Goal: Task Accomplishment & Management: Manage account settings

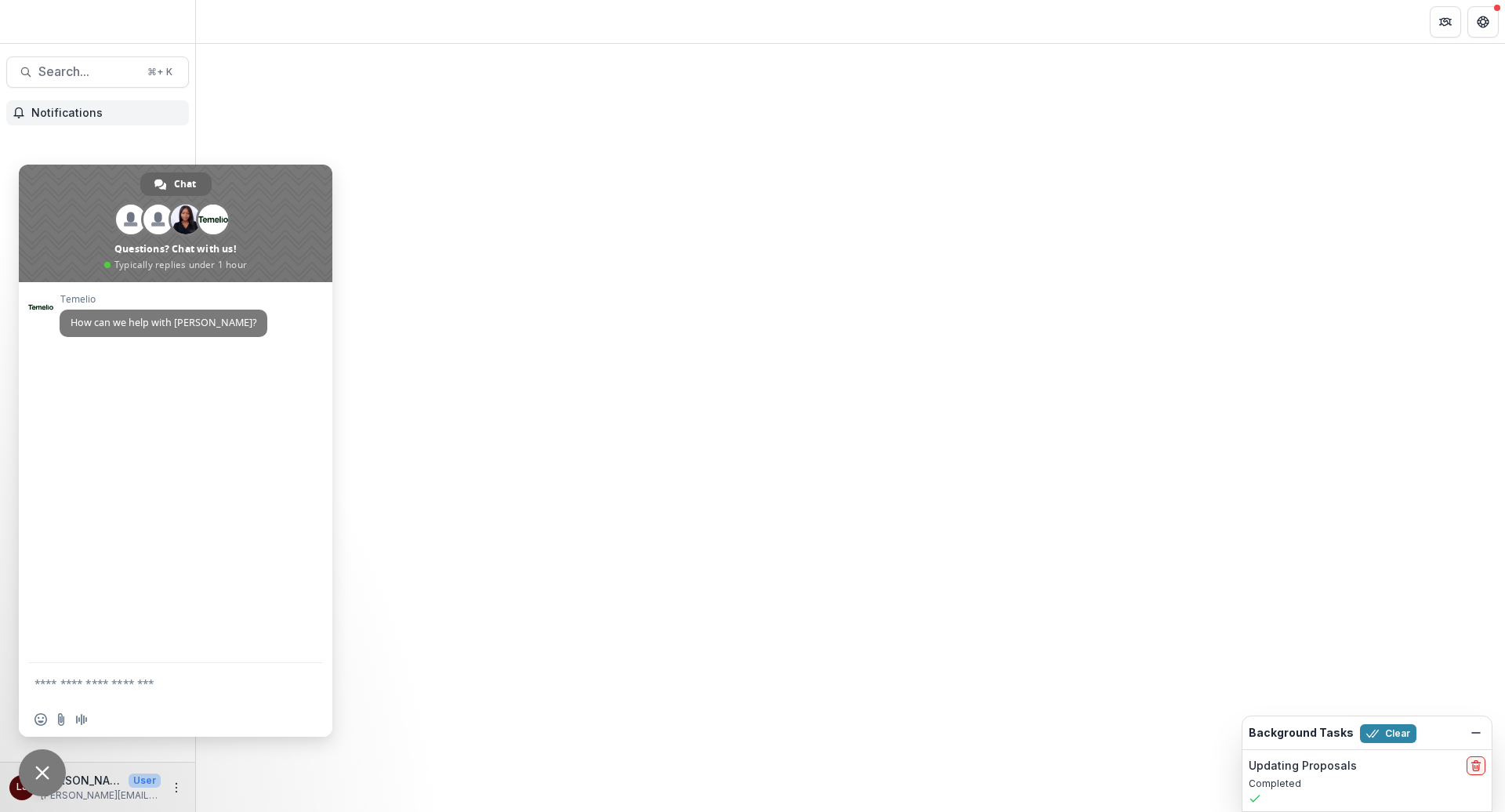
click at [54, 101] on button "Notifications" at bounding box center [97, 113] width 183 height 25
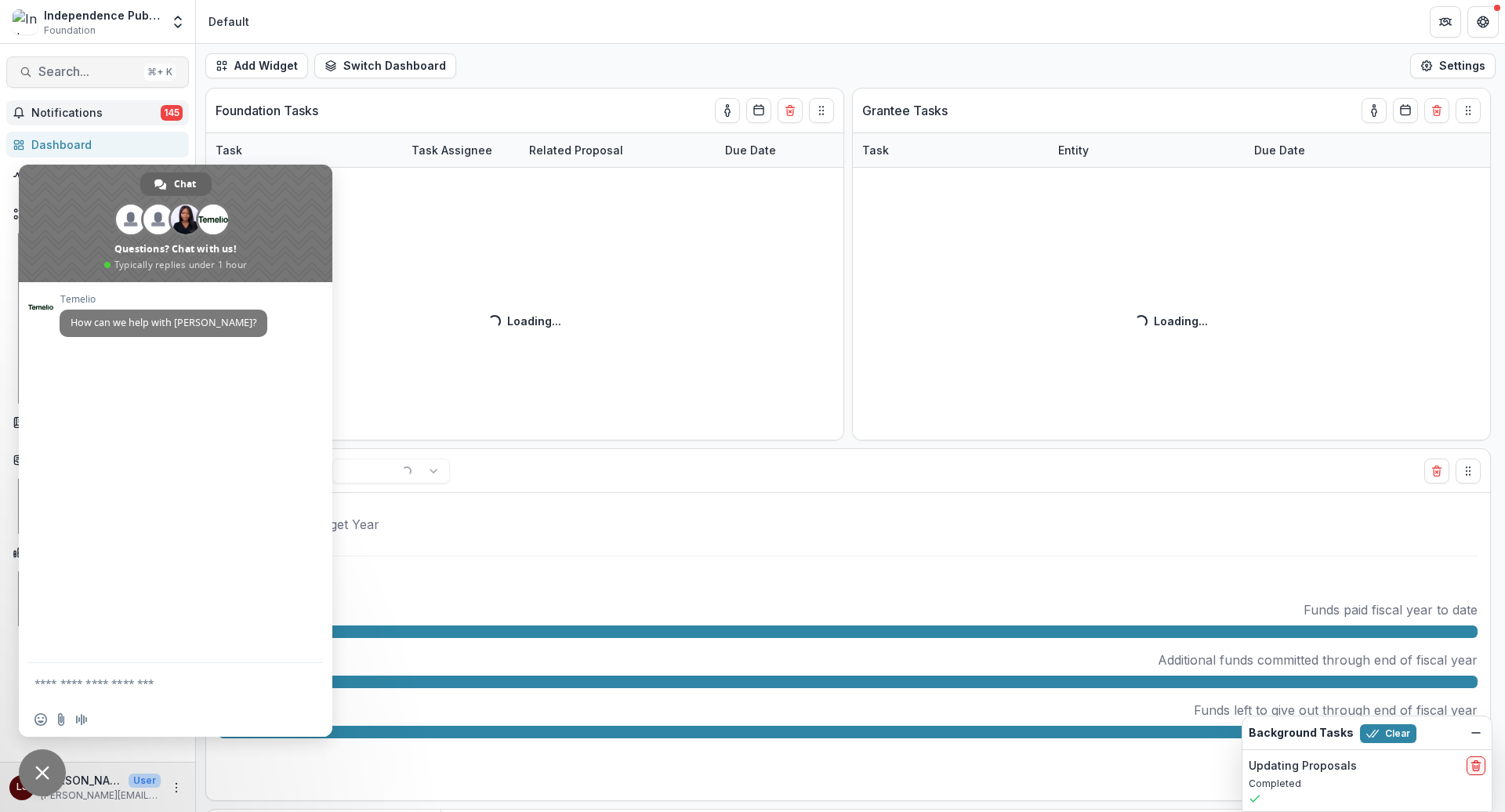
click at [53, 67] on span "Search..." at bounding box center [88, 71] width 100 height 15
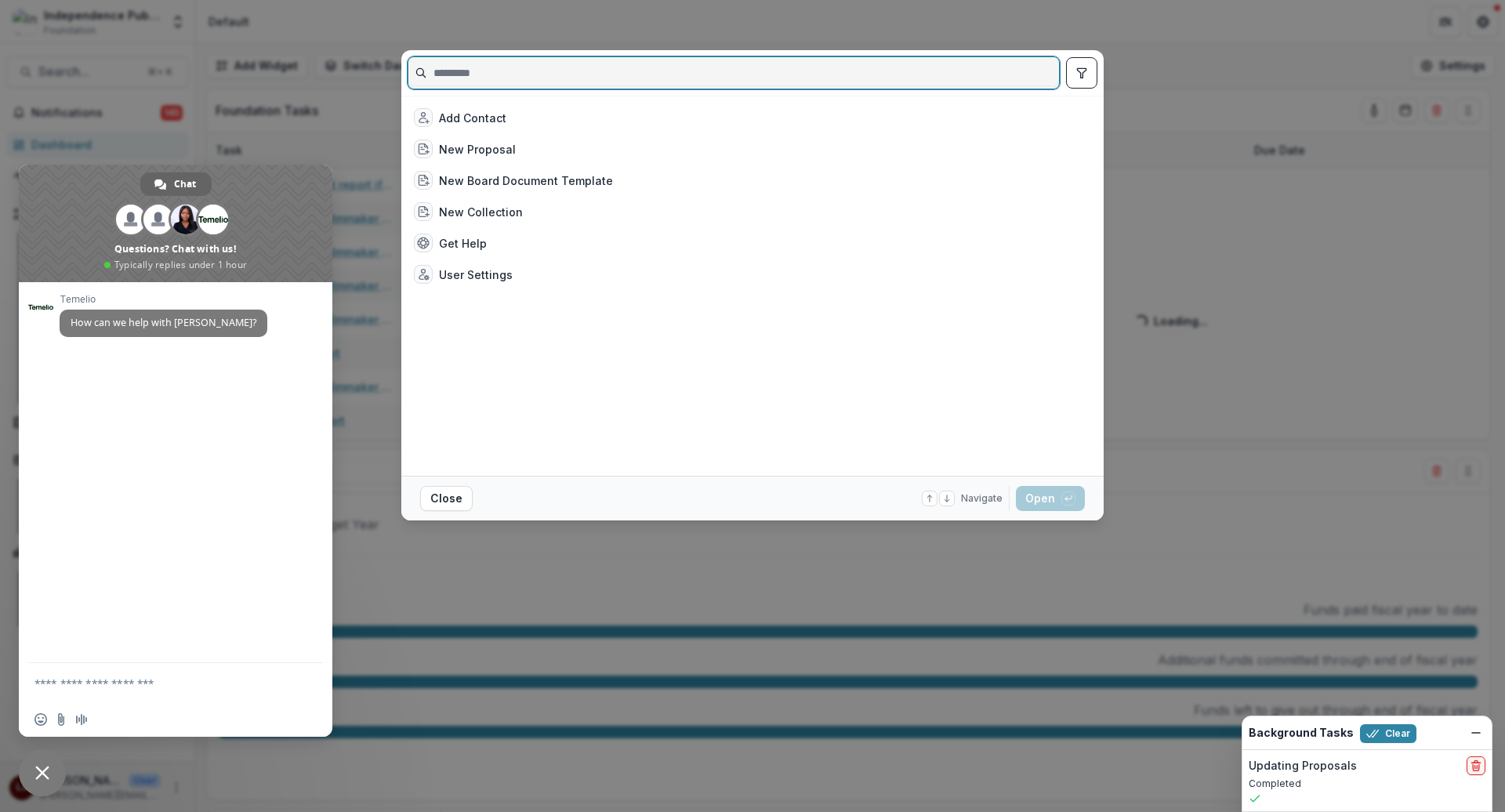
click at [27, 781] on span "Close chat" at bounding box center [42, 773] width 47 height 47
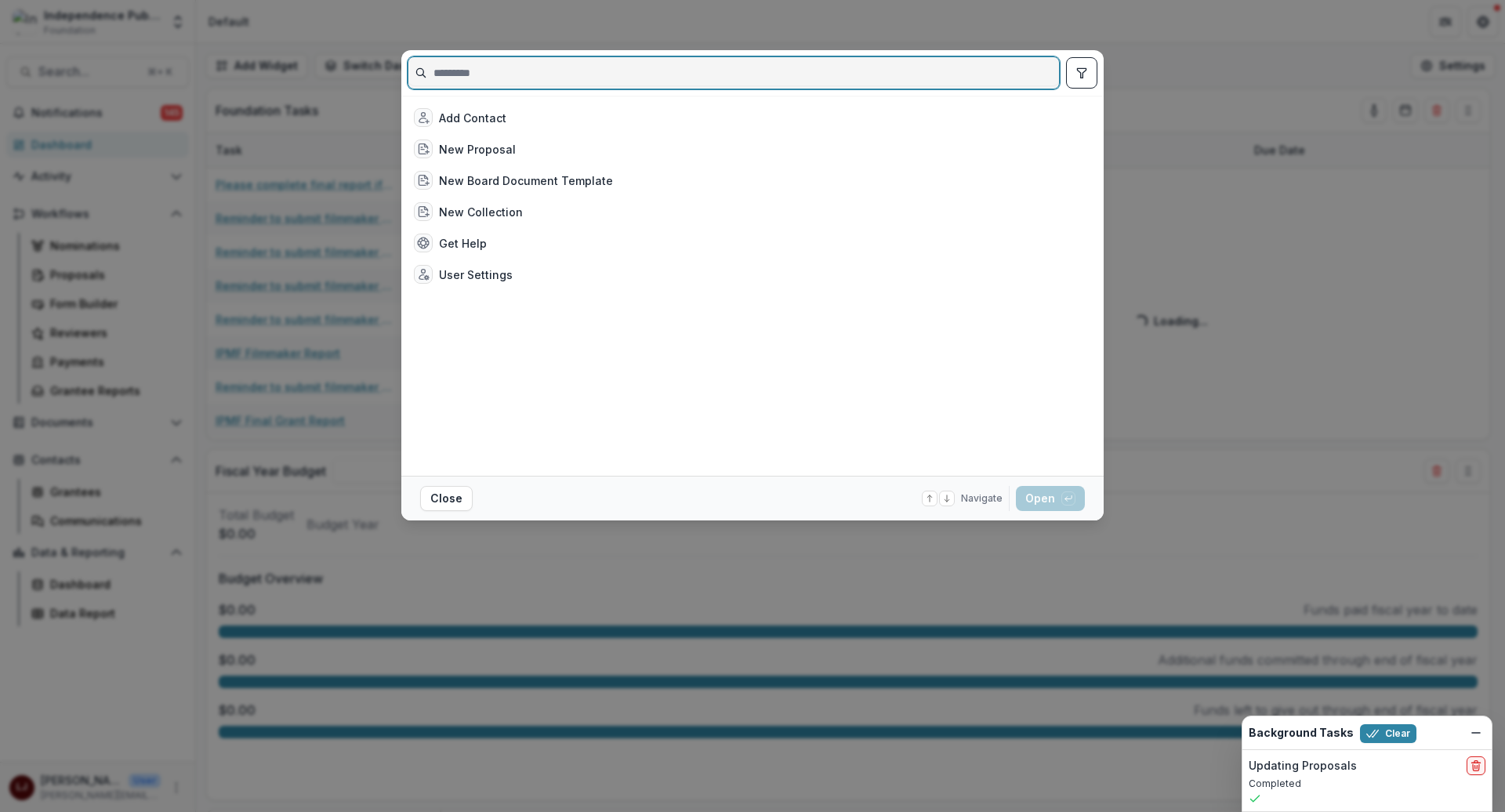
paste input "**********"
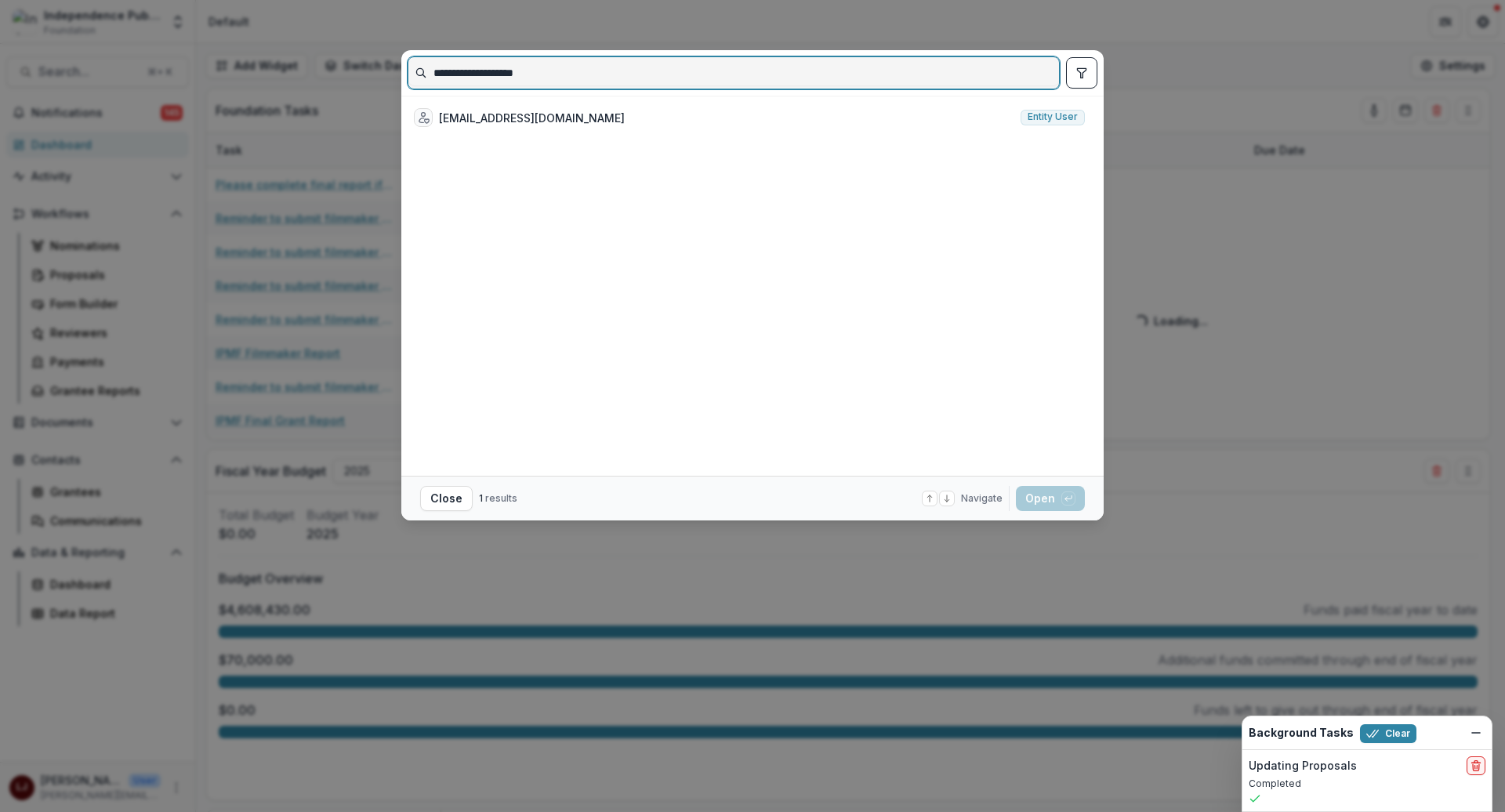
type input "**********"
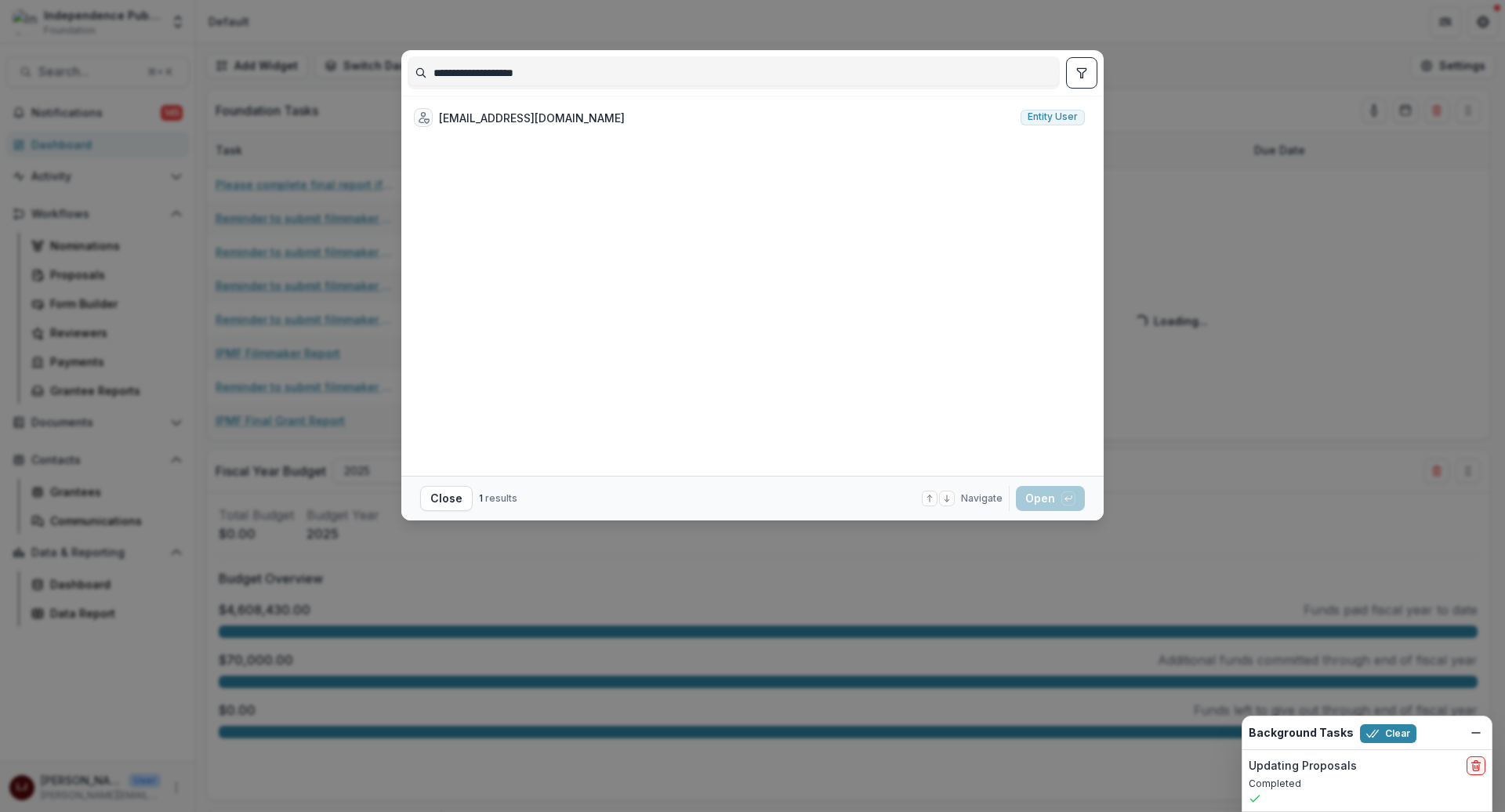
click at [497, 111] on div "[EMAIL_ADDRESS][DOMAIN_NAME]" at bounding box center [532, 117] width 186 height 17
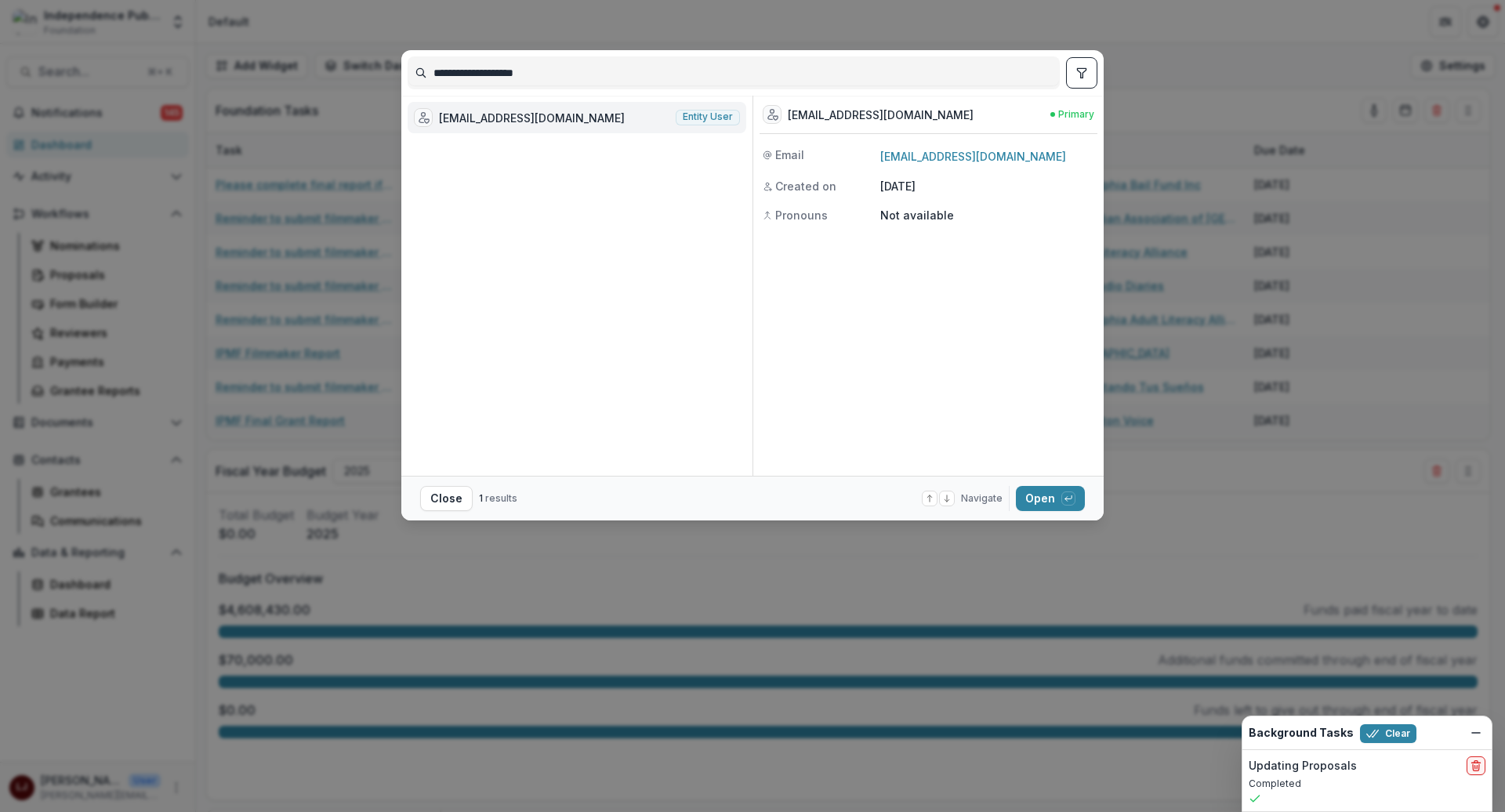
click at [497, 111] on div "[EMAIL_ADDRESS][DOMAIN_NAME]" at bounding box center [532, 117] width 186 height 17
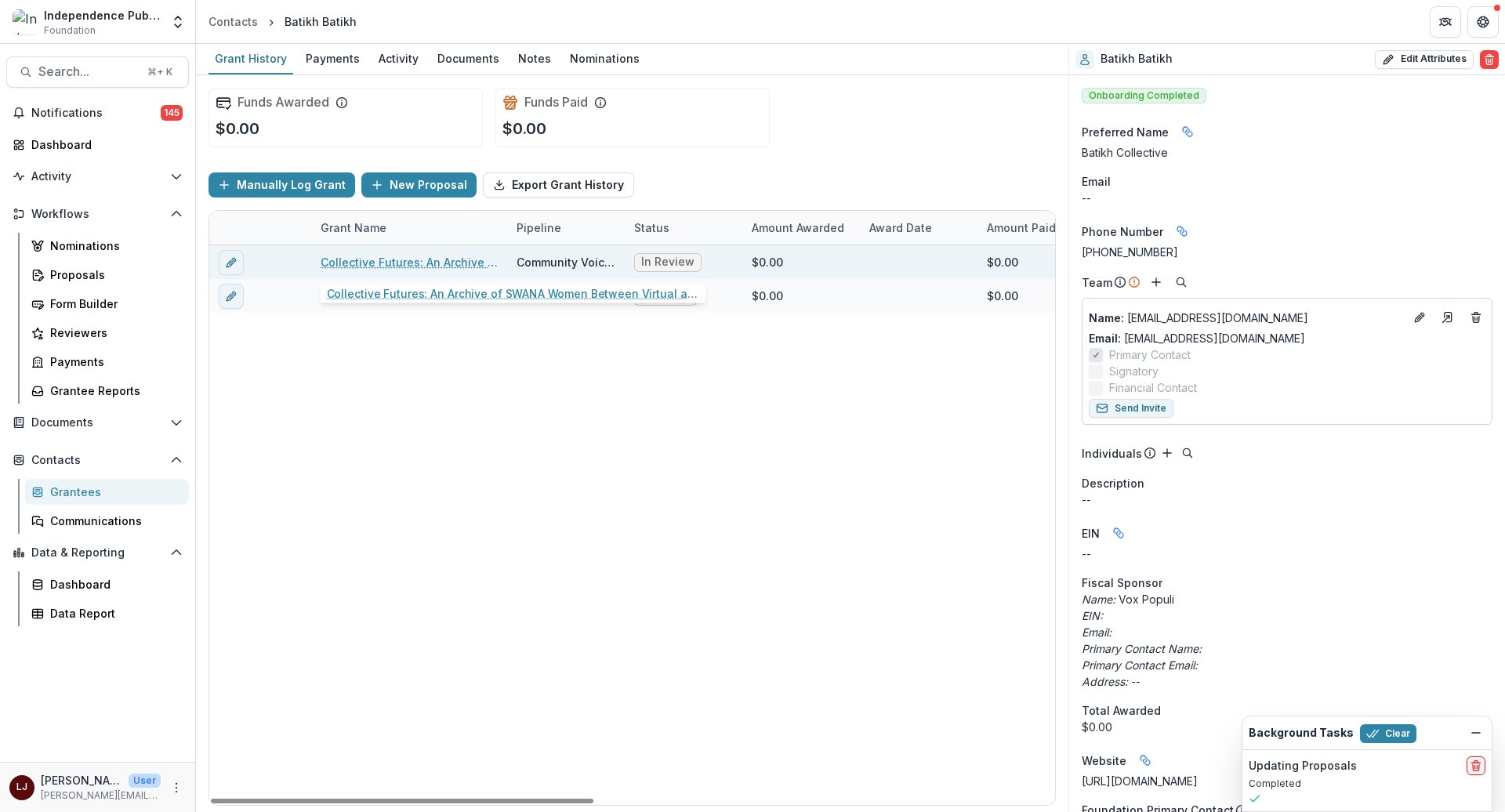
click at [412, 254] on link "Collective Futures: An Archive of SWANA Women Between Virtual and Real Spaces" at bounding box center [408, 262] width 177 height 17
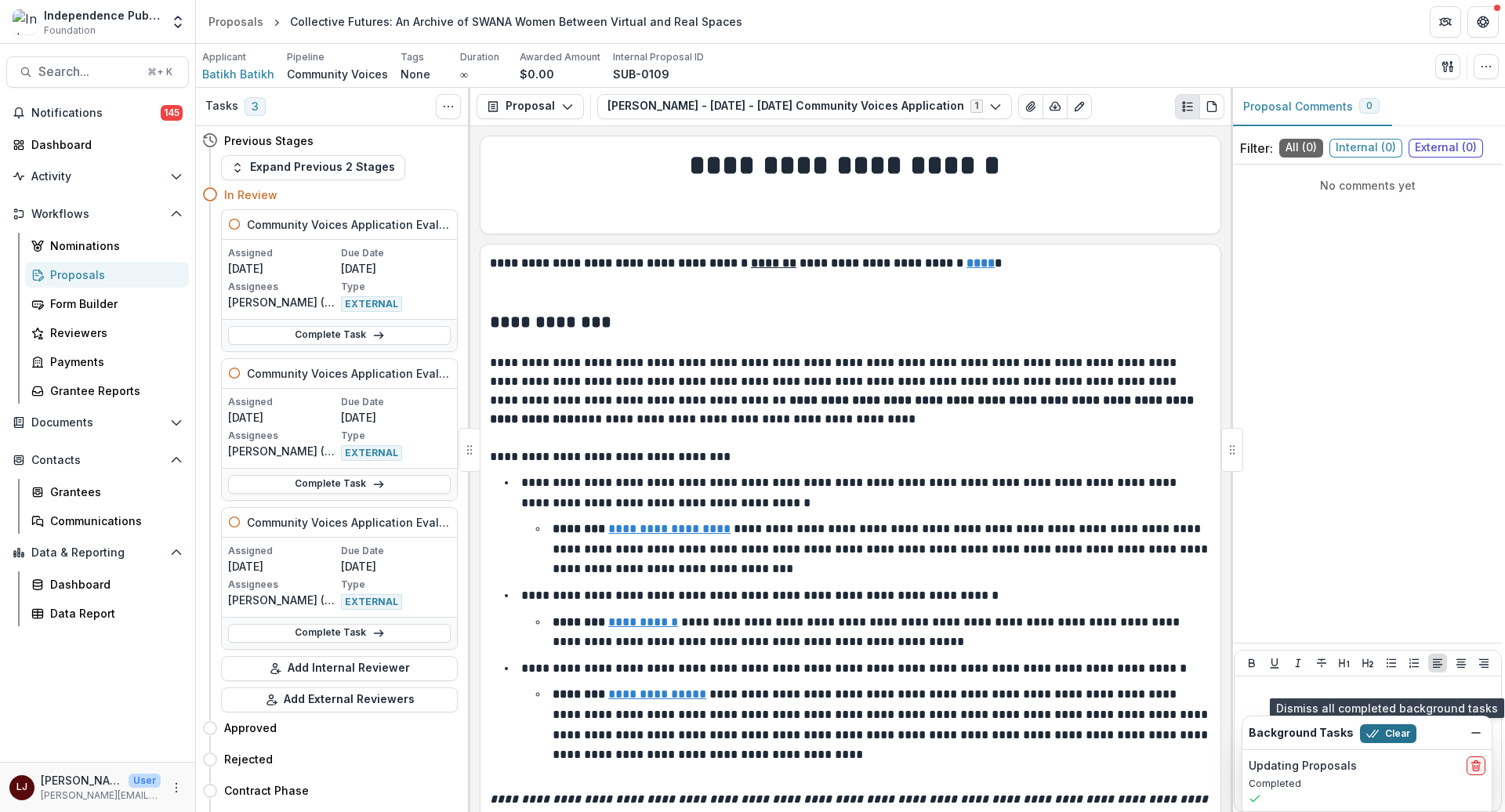
click at [1368, 732] on polyline "button" at bounding box center [1371, 734] width 8 height 7
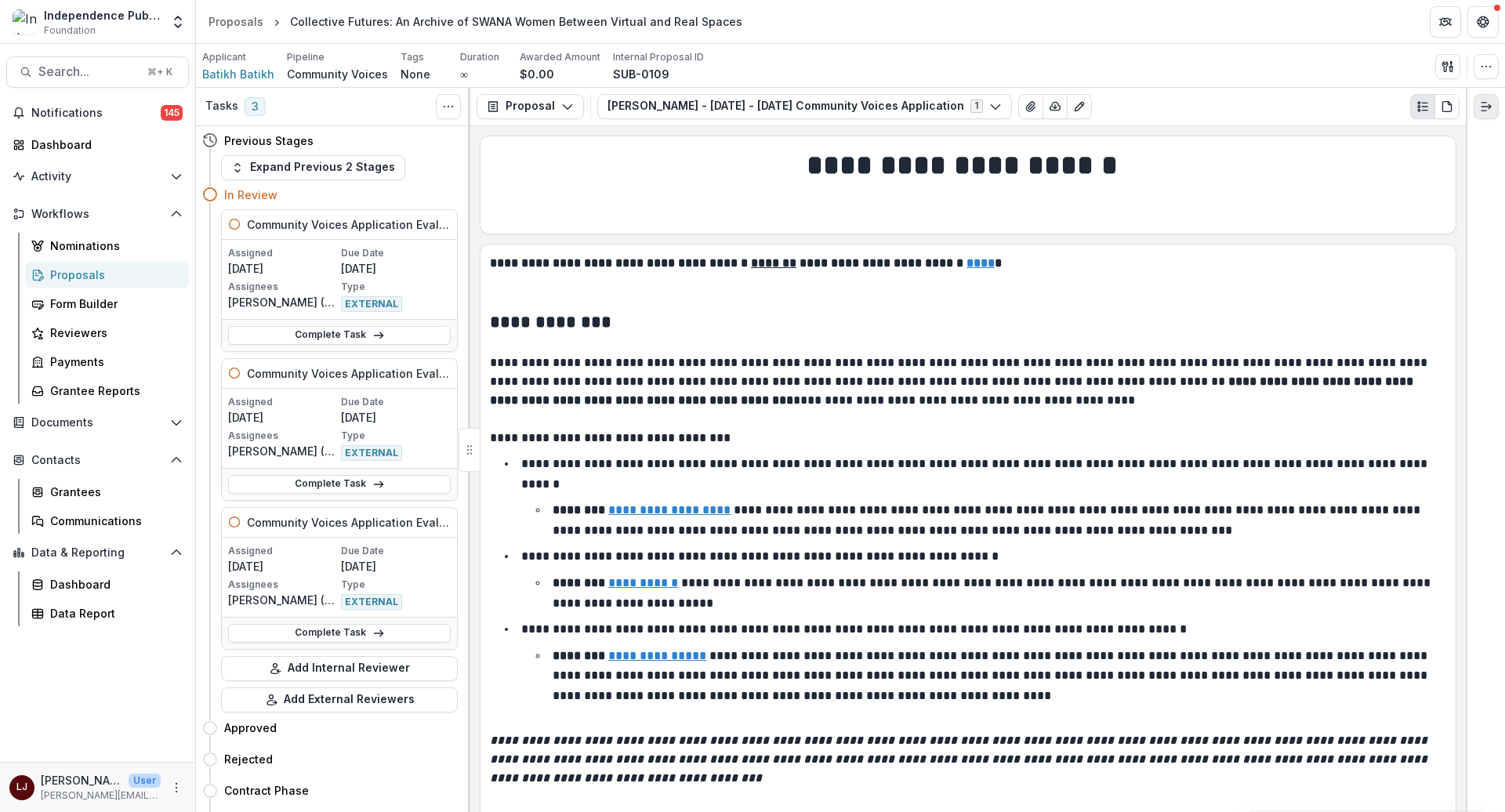
click at [1491, 110] on icon "Expand right" at bounding box center [1486, 107] width 13 height 13
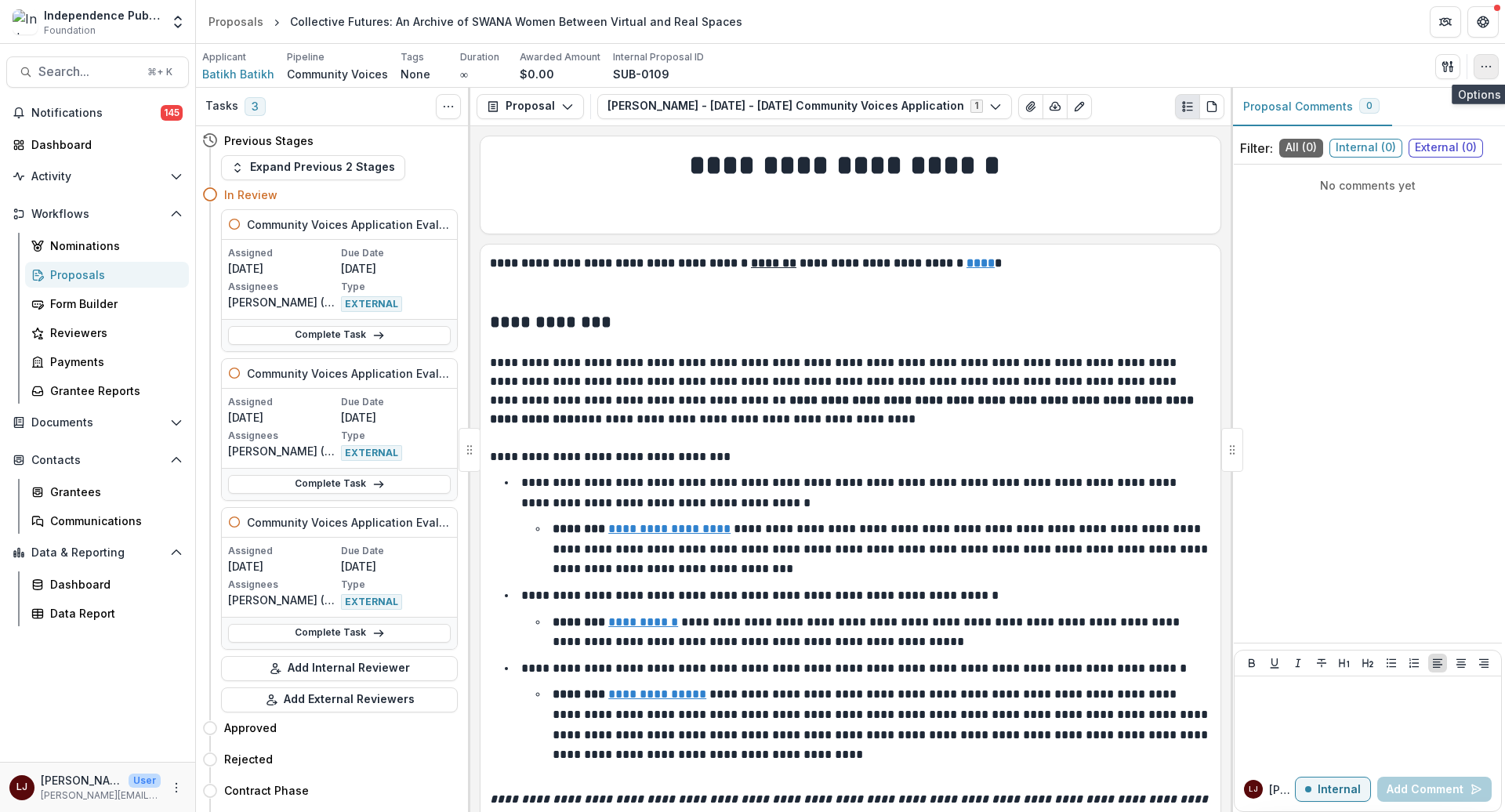
click at [1489, 64] on icon "button" at bounding box center [1486, 66] width 13 height 13
click at [545, 109] on button "Proposal" at bounding box center [531, 107] width 108 height 25
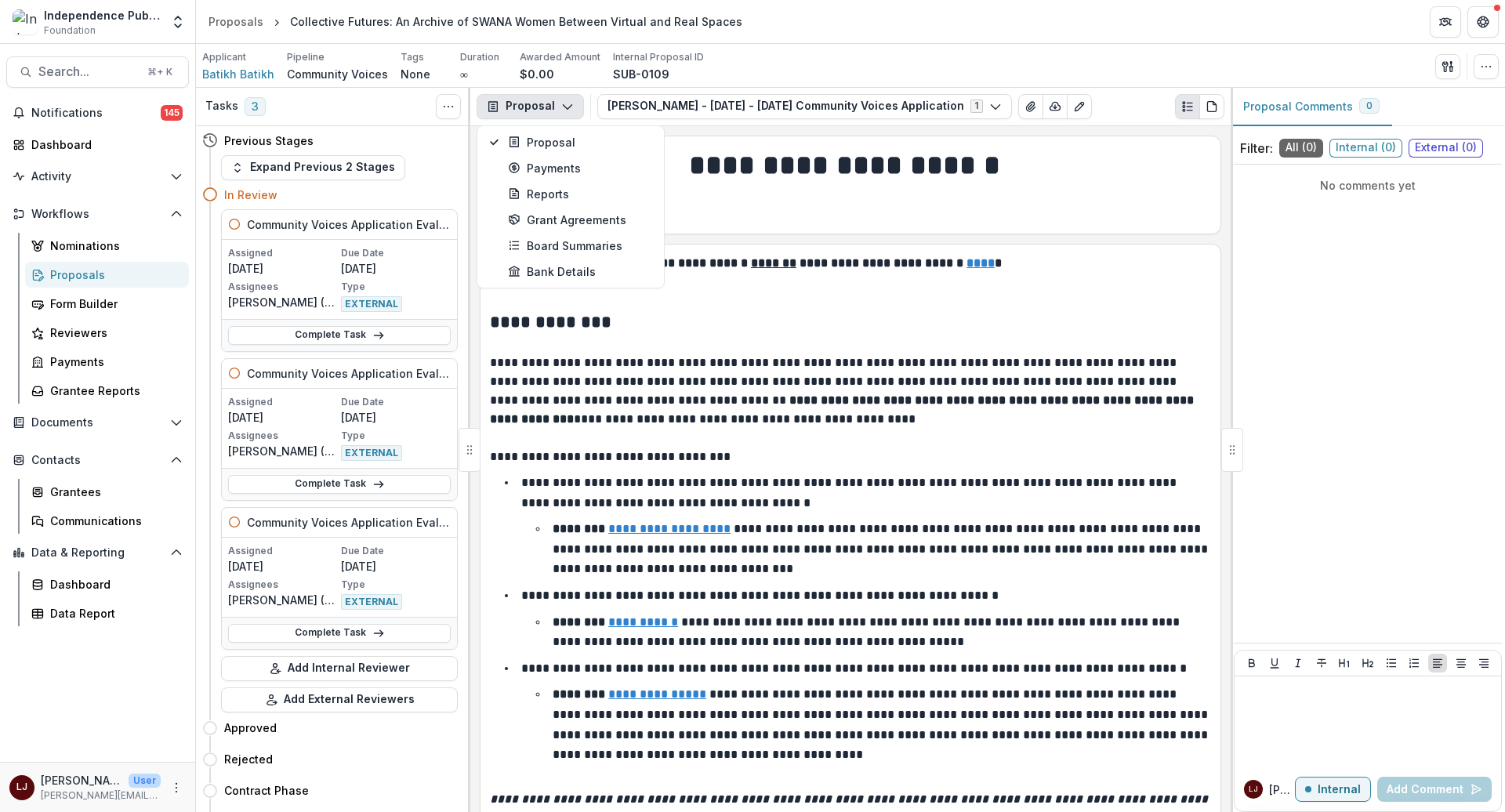
click at [867, 204] on h1 at bounding box center [850, 204] width 721 height 39
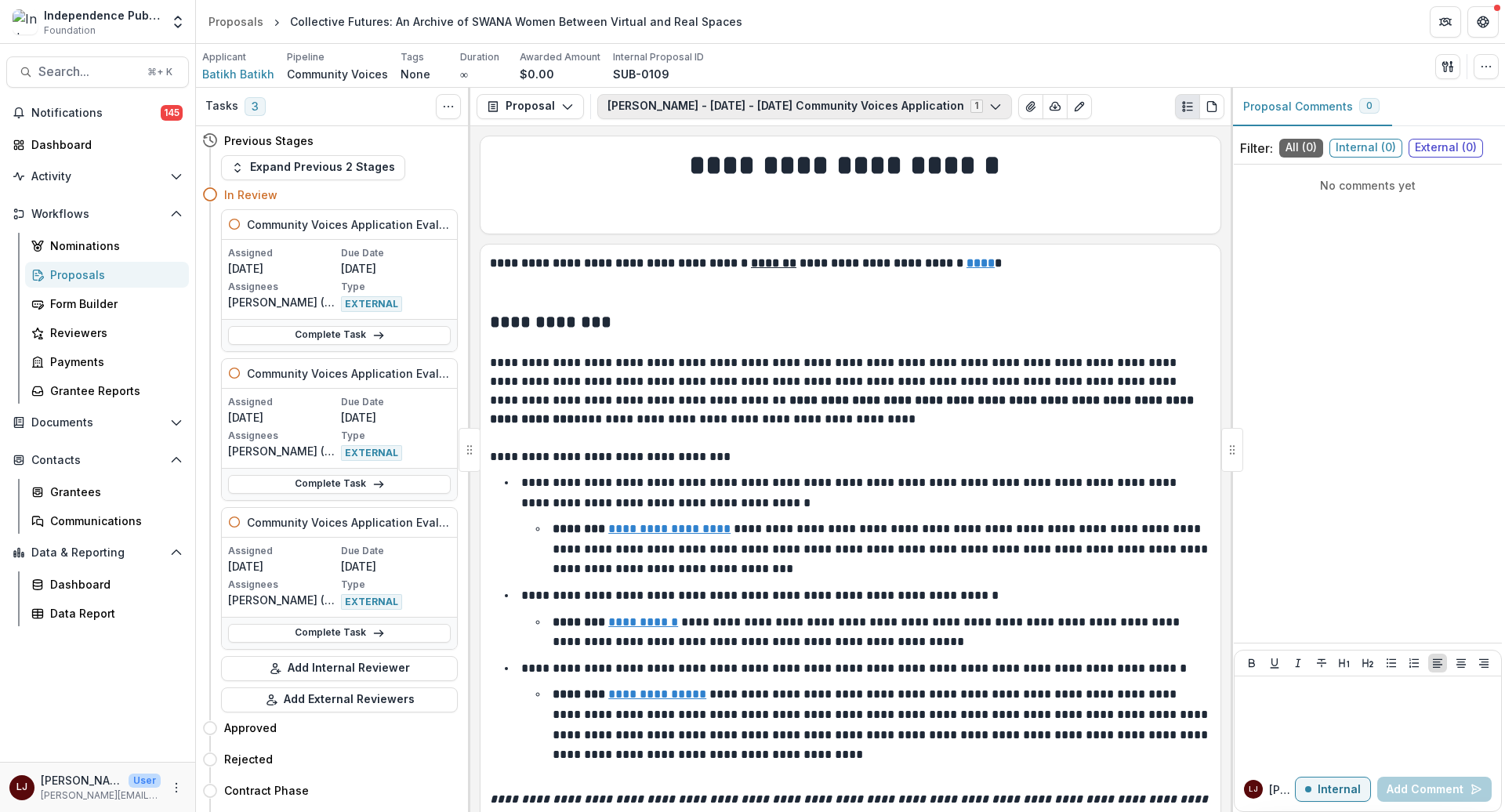
click at [935, 98] on button "Sarah Trad - 2025 - 2025 Community Voices Application 1" at bounding box center [804, 107] width 414 height 25
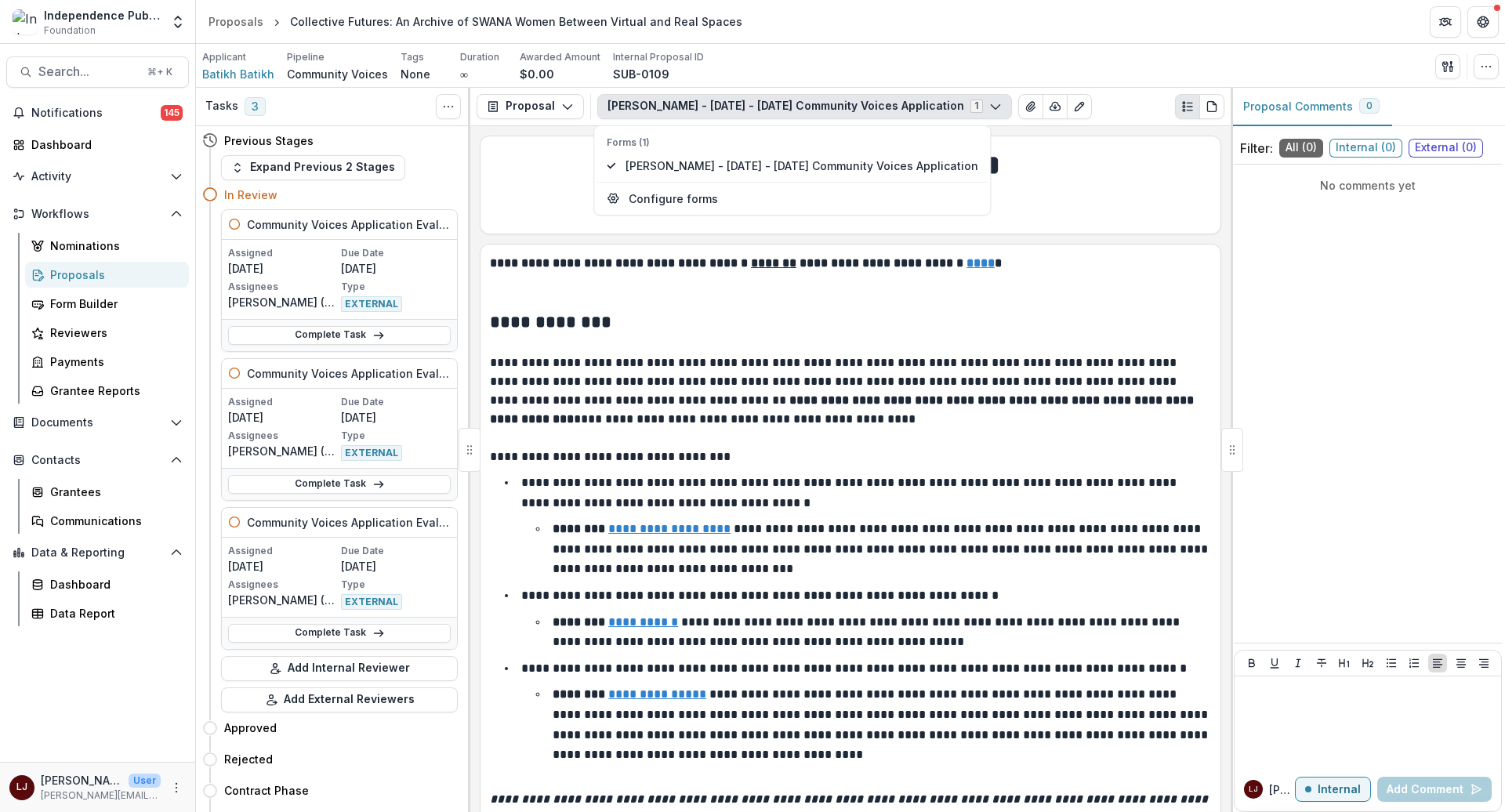
click at [935, 98] on button "Sarah Trad - 2025 - 2025 Community Voices Application 1" at bounding box center [804, 107] width 414 height 25
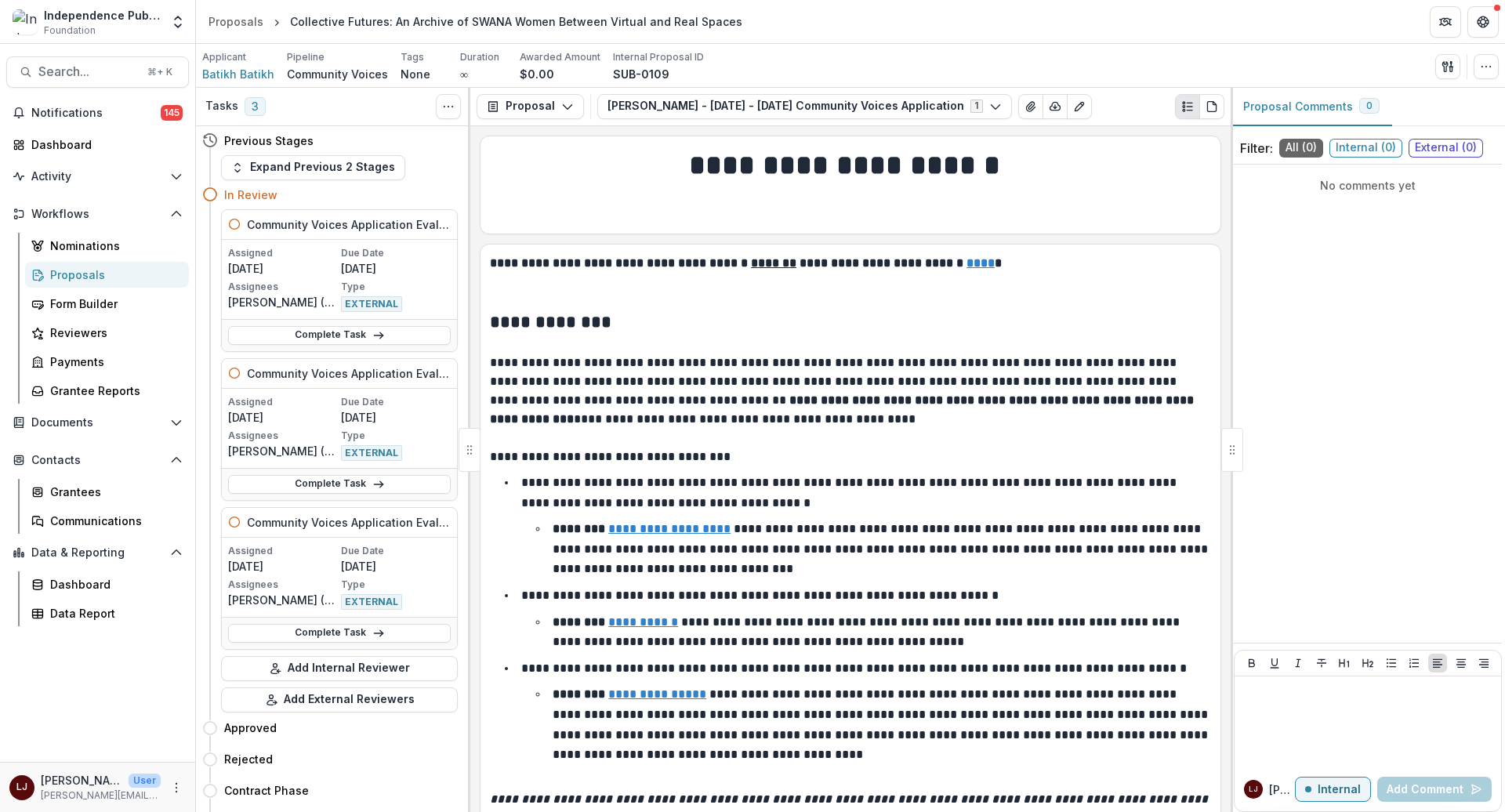
click at [321, 255] on p "Assigned" at bounding box center [282, 253] width 109 height 14
click at [297, 228] on h5 "Community Voices Application Evaluation" at bounding box center [349, 224] width 204 height 17
click at [337, 339] on link "Complete Task" at bounding box center [339, 335] width 223 height 19
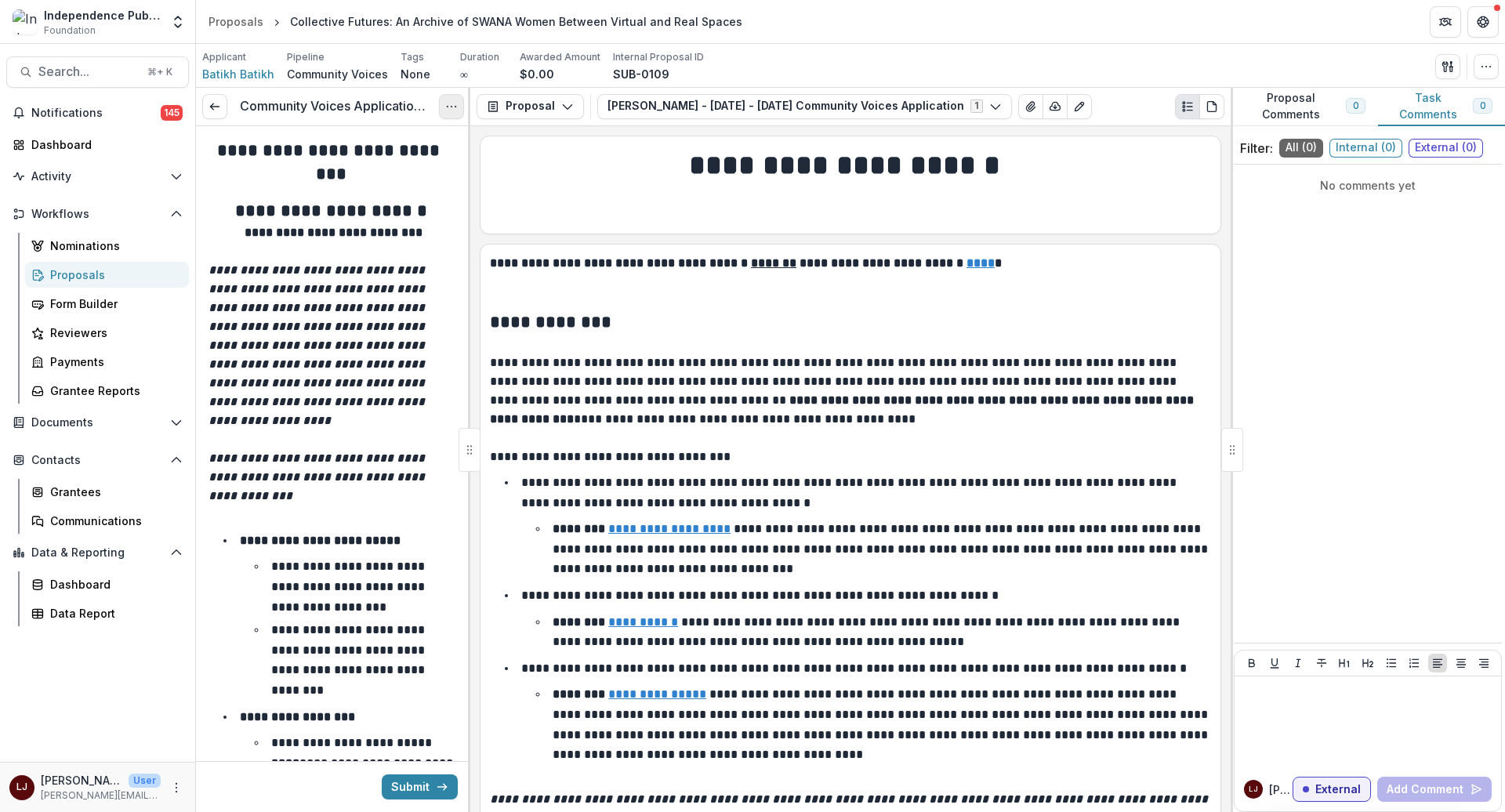
click at [447, 109] on icon "Options" at bounding box center [452, 107] width 13 height 13
click at [399, 141] on link "View task" at bounding box center [376, 142] width 168 height 25
select select "********"
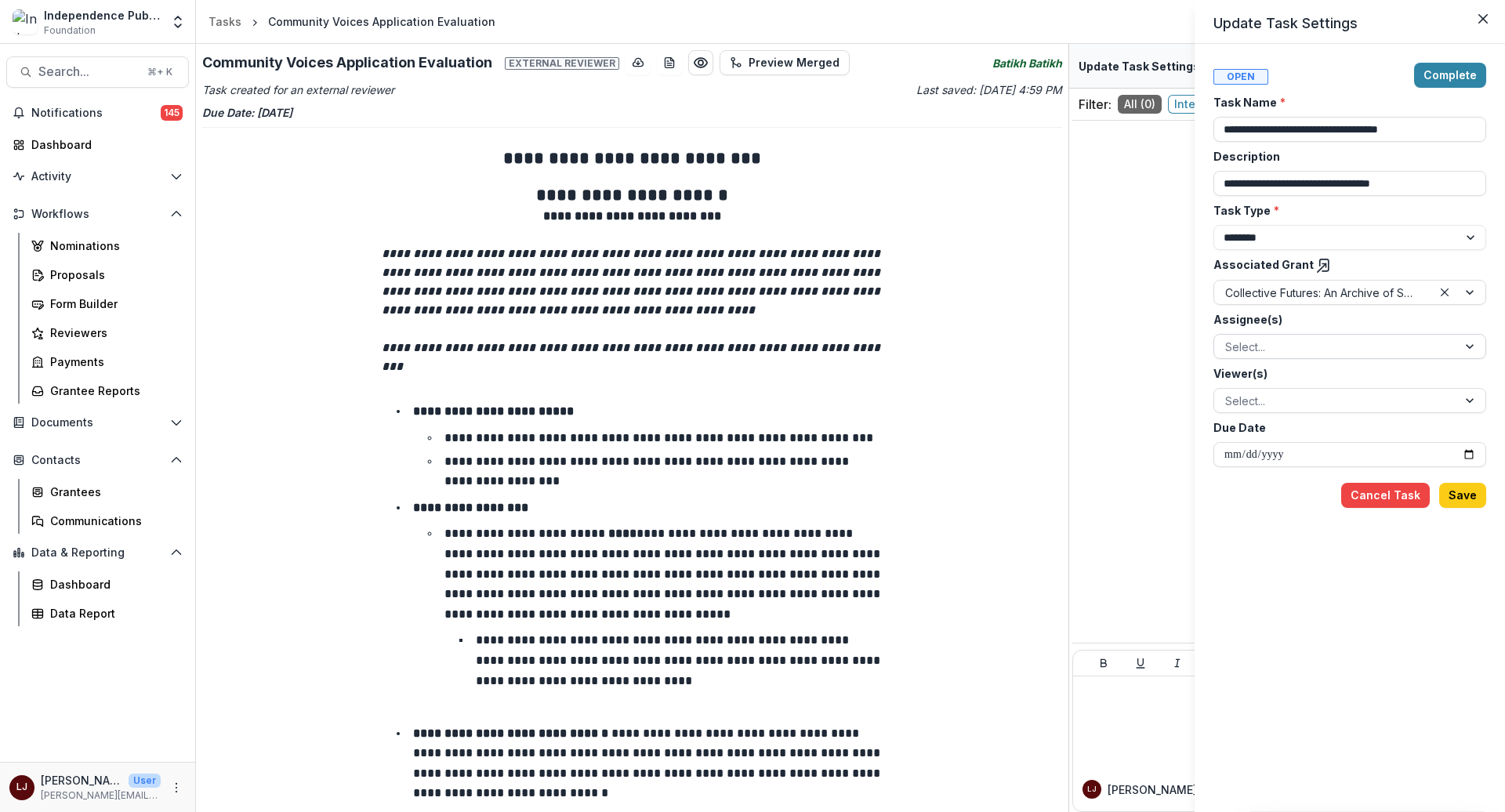
click at [1304, 346] on div at bounding box center [1336, 347] width 221 height 20
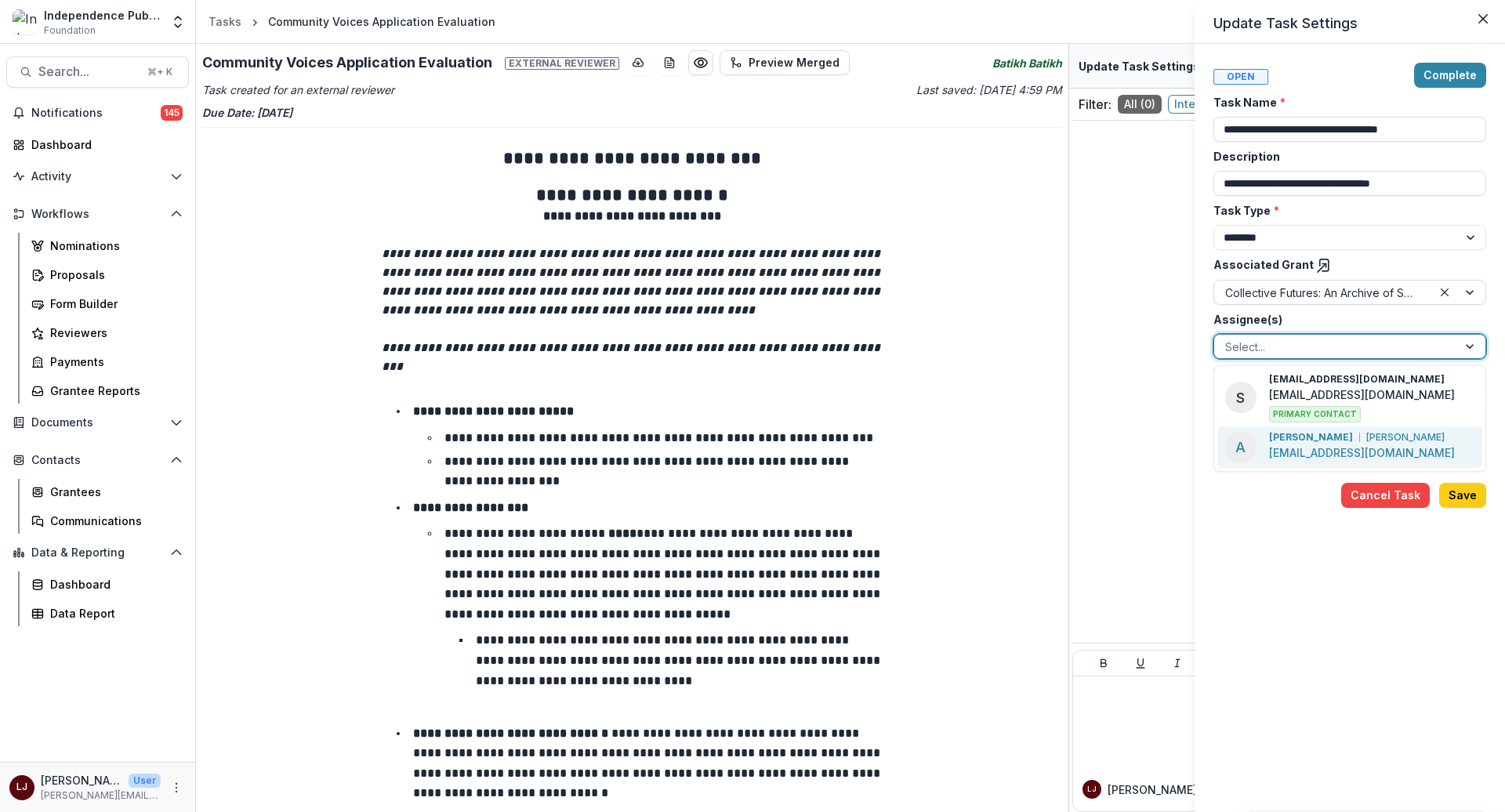
click at [1311, 545] on div "**********" at bounding box center [1350, 428] width 273 height 731
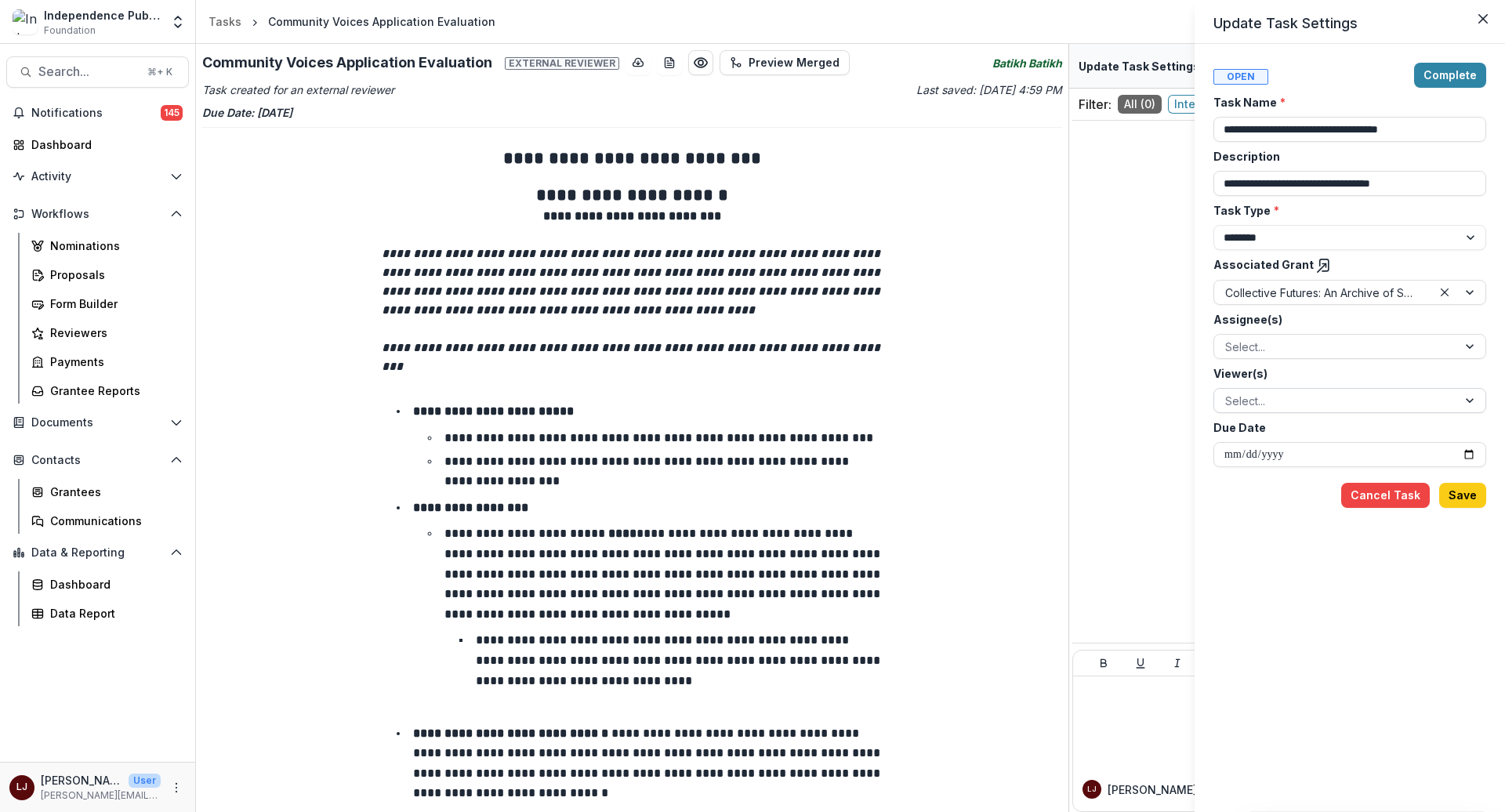
click at [1301, 397] on div at bounding box center [1336, 401] width 221 height 20
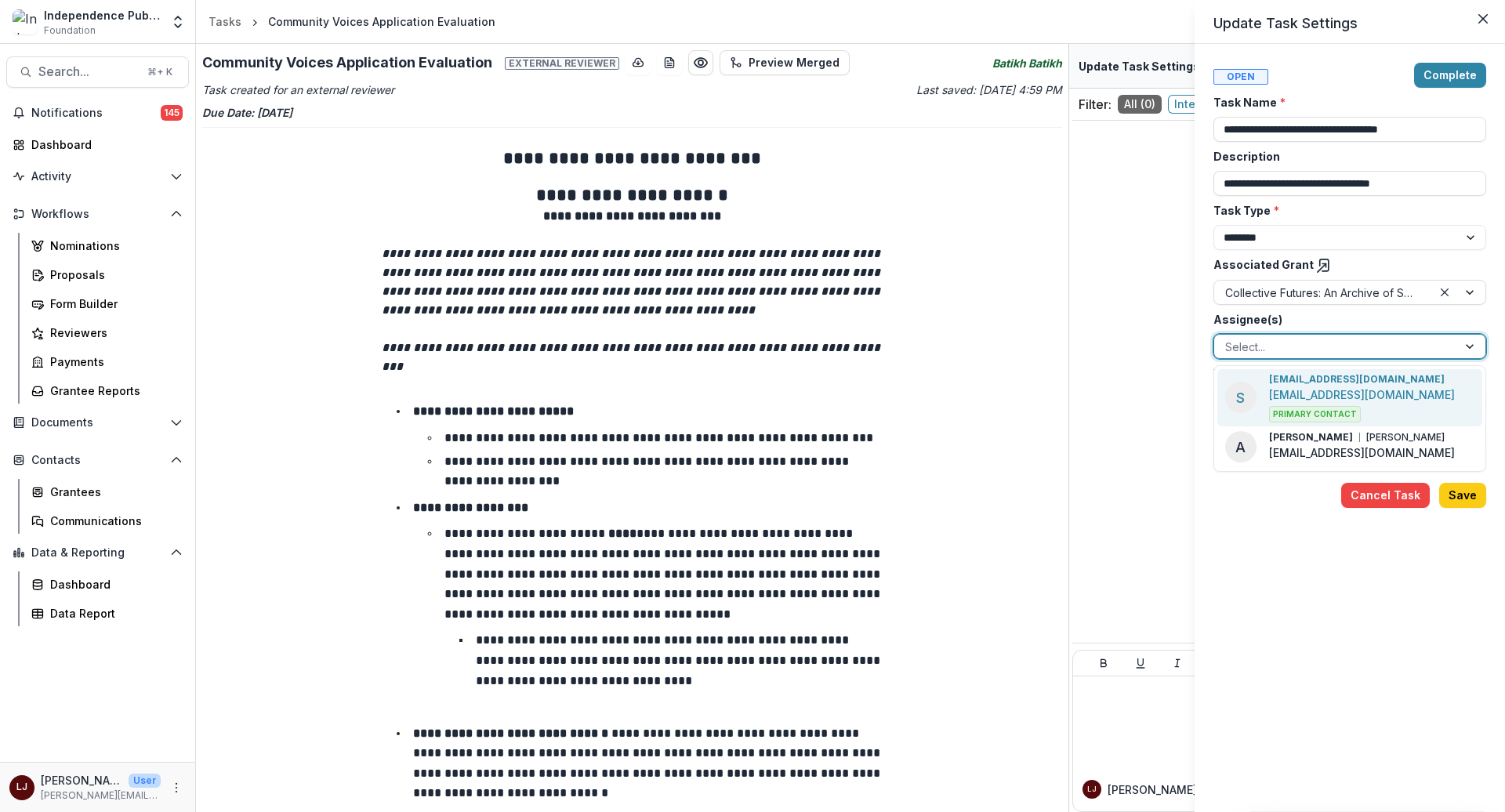
click at [1284, 344] on div at bounding box center [1336, 347] width 221 height 20
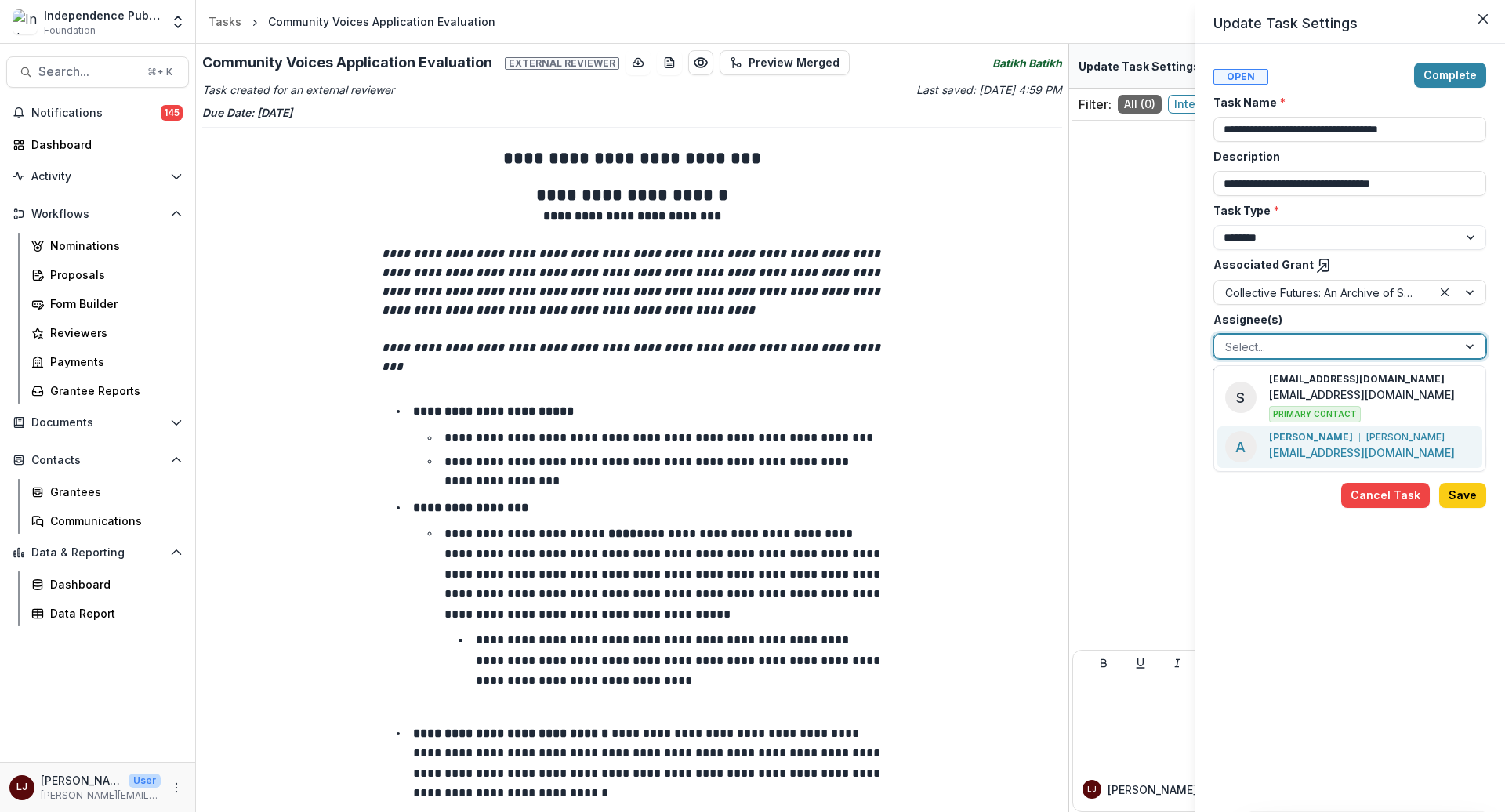
click at [1283, 599] on div "**********" at bounding box center [1350, 428] width 273 height 731
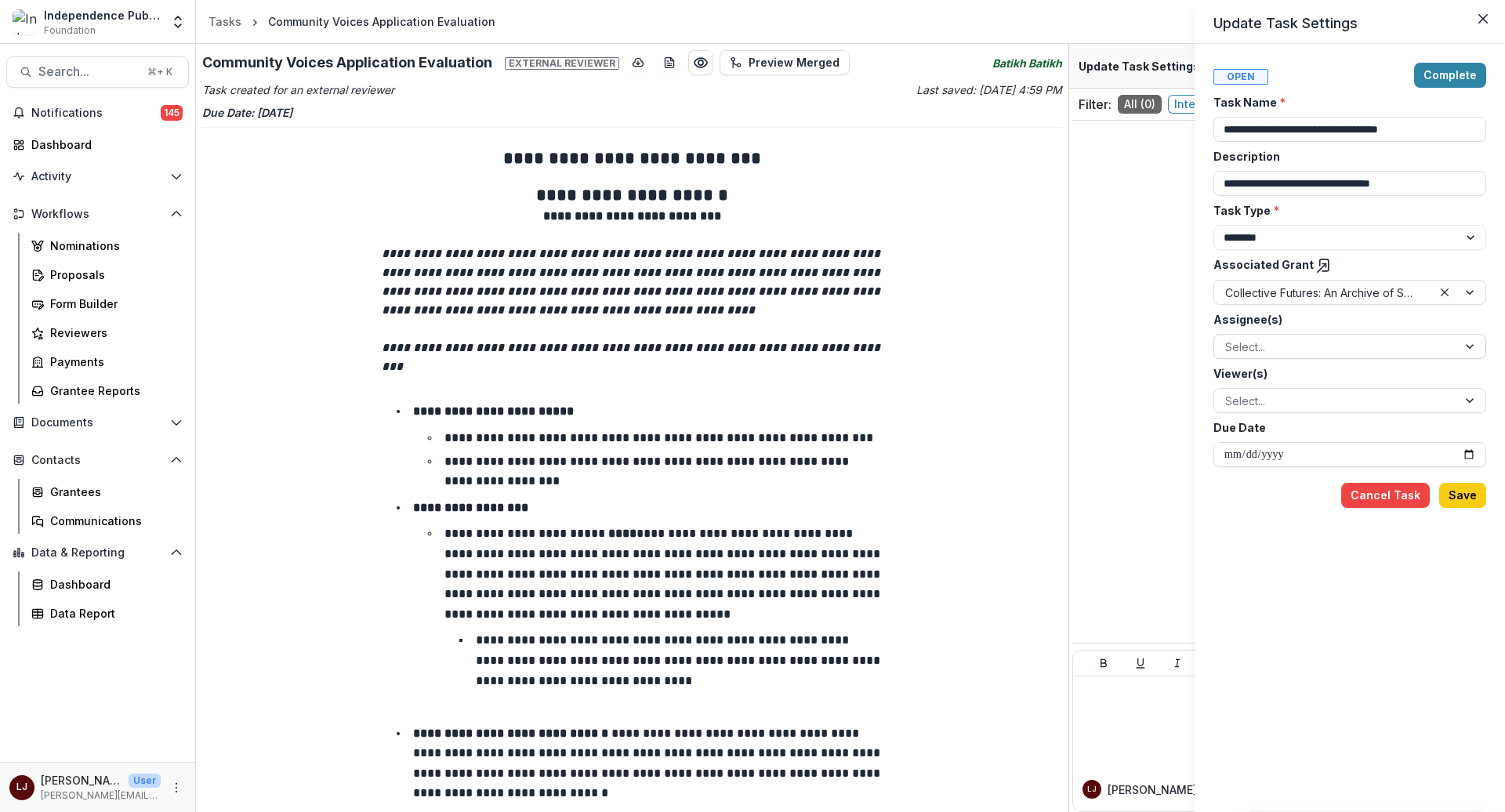
click at [1294, 335] on div "Select..." at bounding box center [1336, 346] width 243 height 22
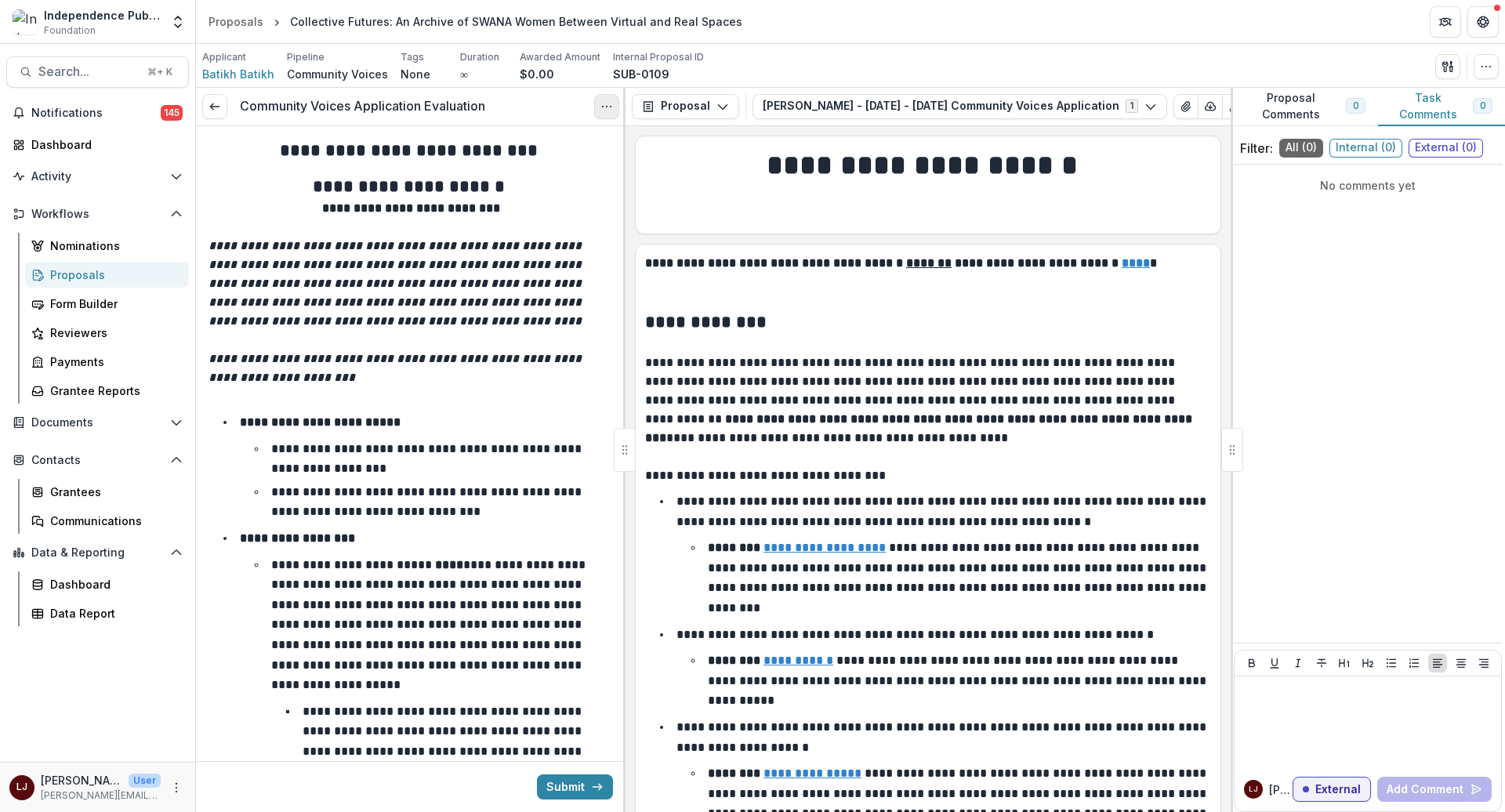
click at [594, 109] on button "Options" at bounding box center [607, 107] width 25 height 25
click at [561, 141] on link "View task" at bounding box center [532, 142] width 168 height 25
select select "********"
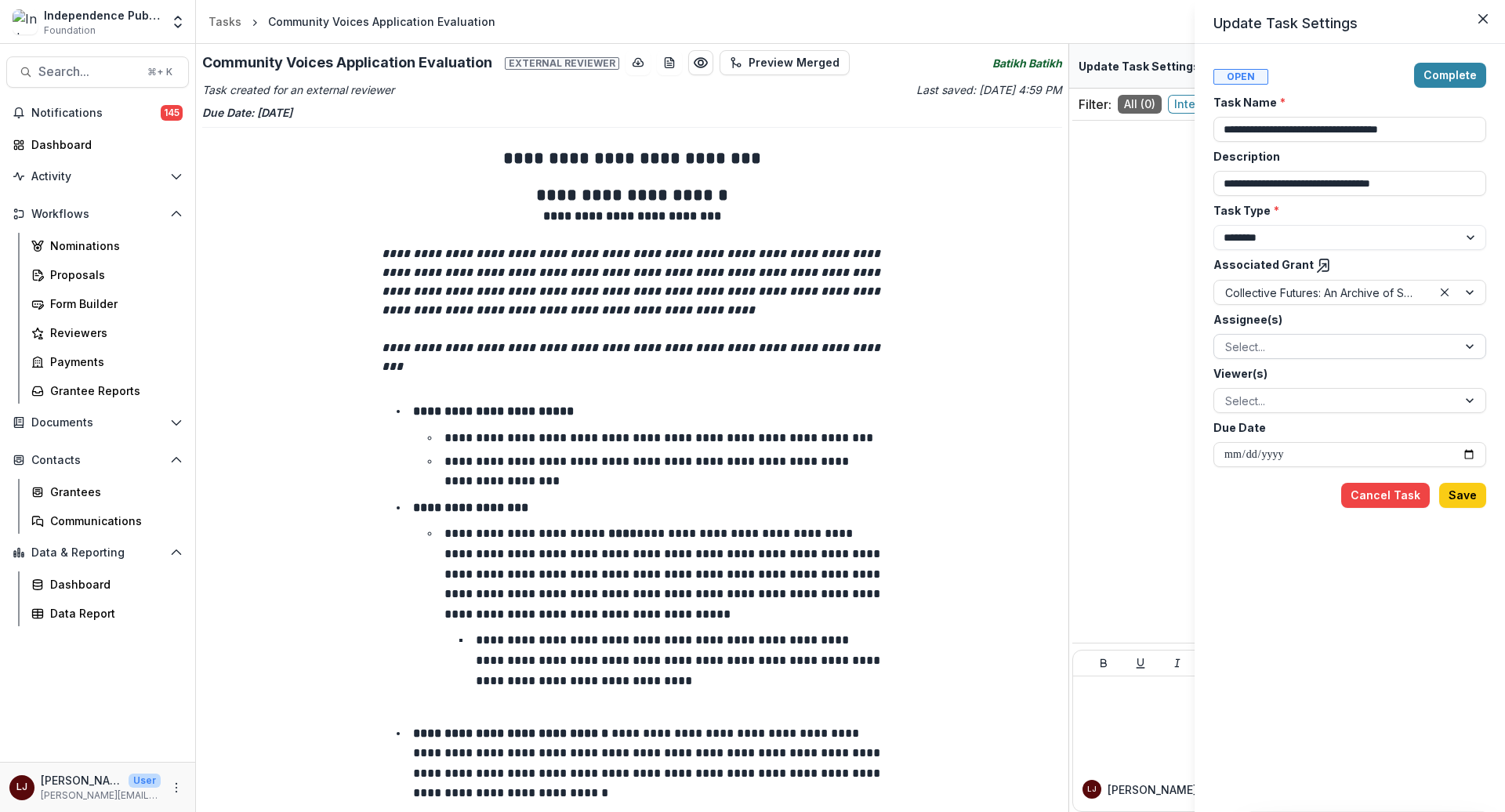
click at [1289, 349] on div at bounding box center [1336, 347] width 221 height 20
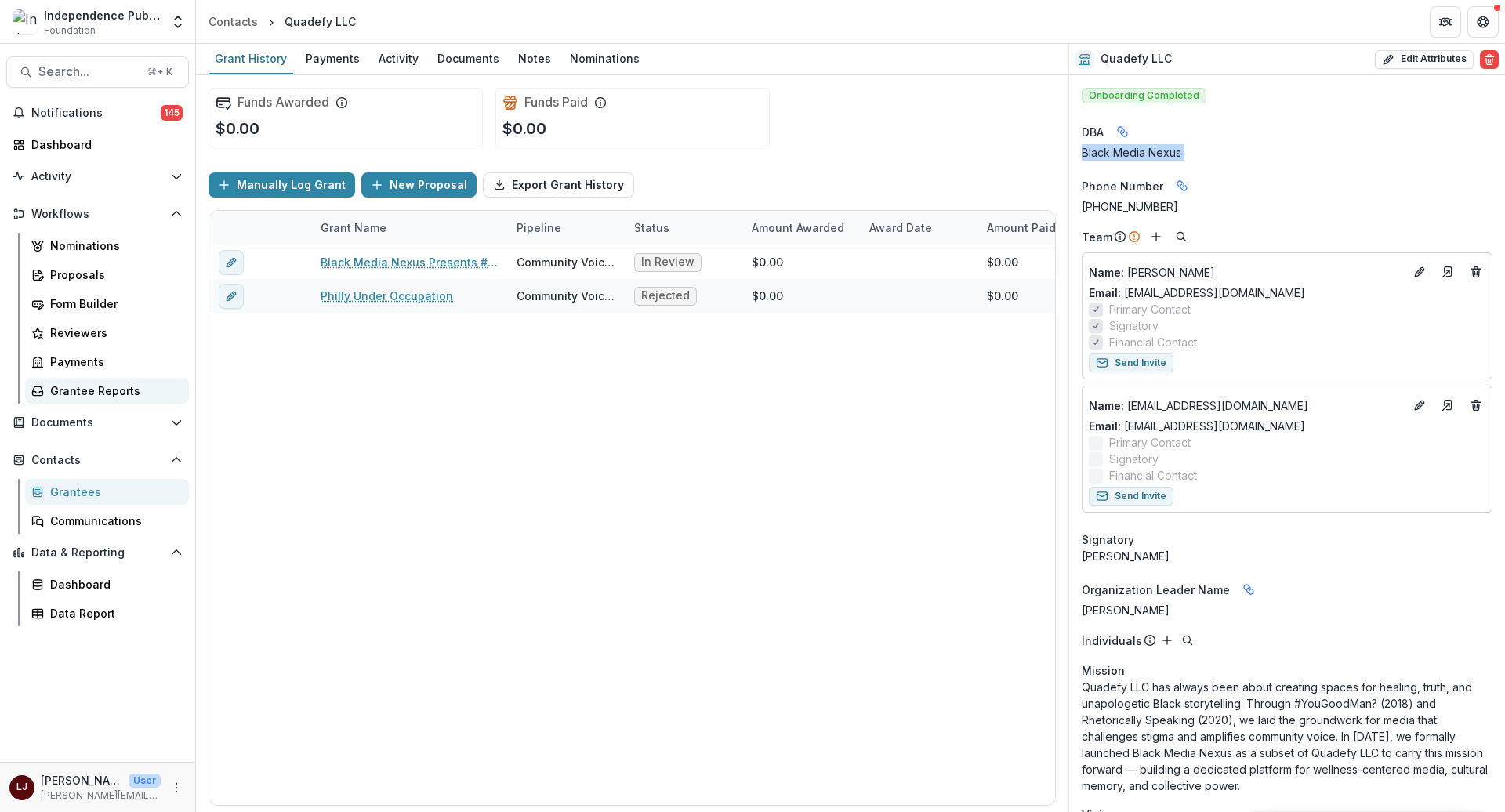
click at [100, 388] on div "Grantee Reports" at bounding box center [112, 391] width 126 height 17
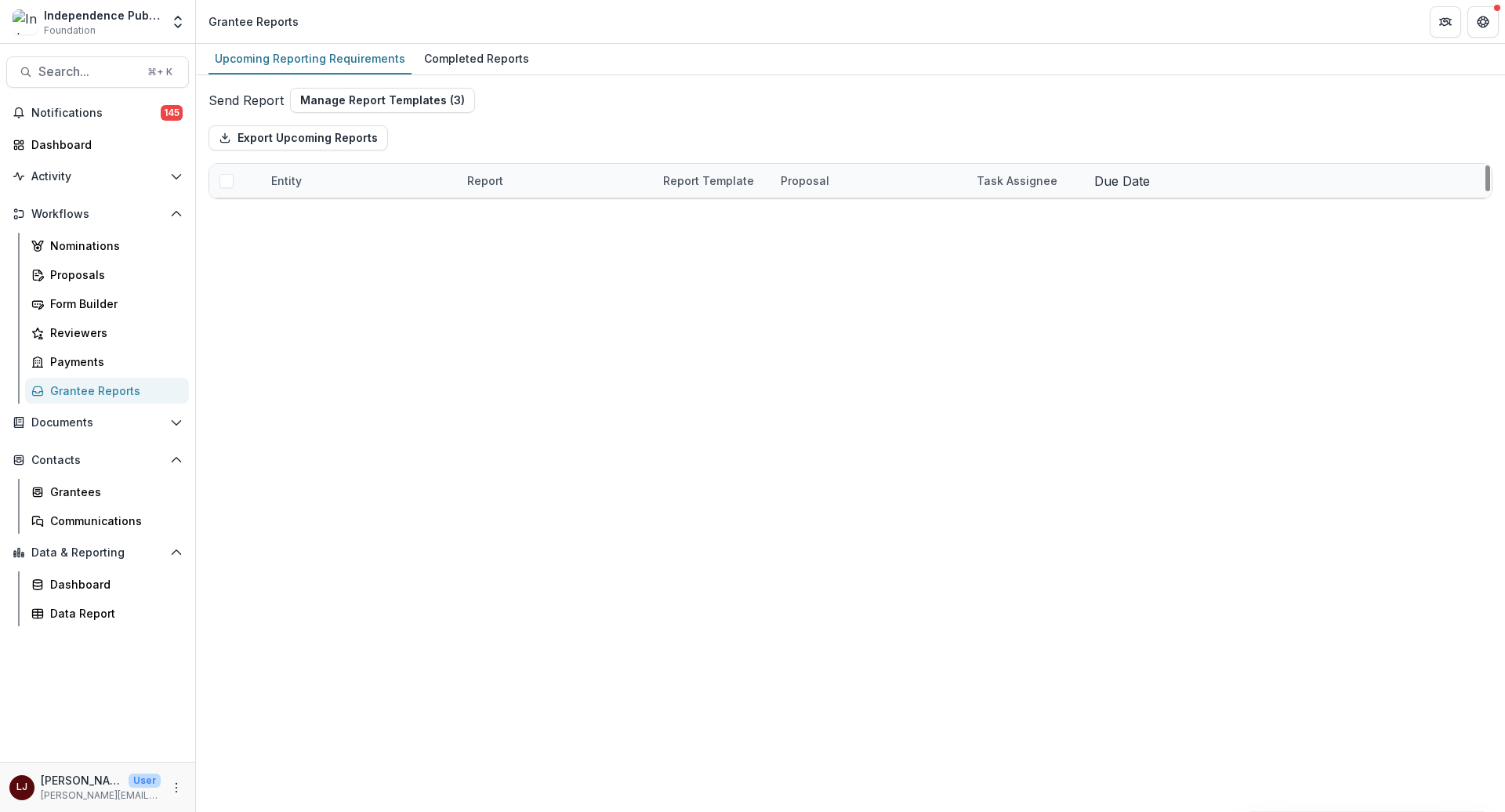
click at [478, 41] on header "Grantee Reports" at bounding box center [851, 21] width 1310 height 43
click at [472, 61] on div "Completed Reports" at bounding box center [477, 58] width 117 height 22
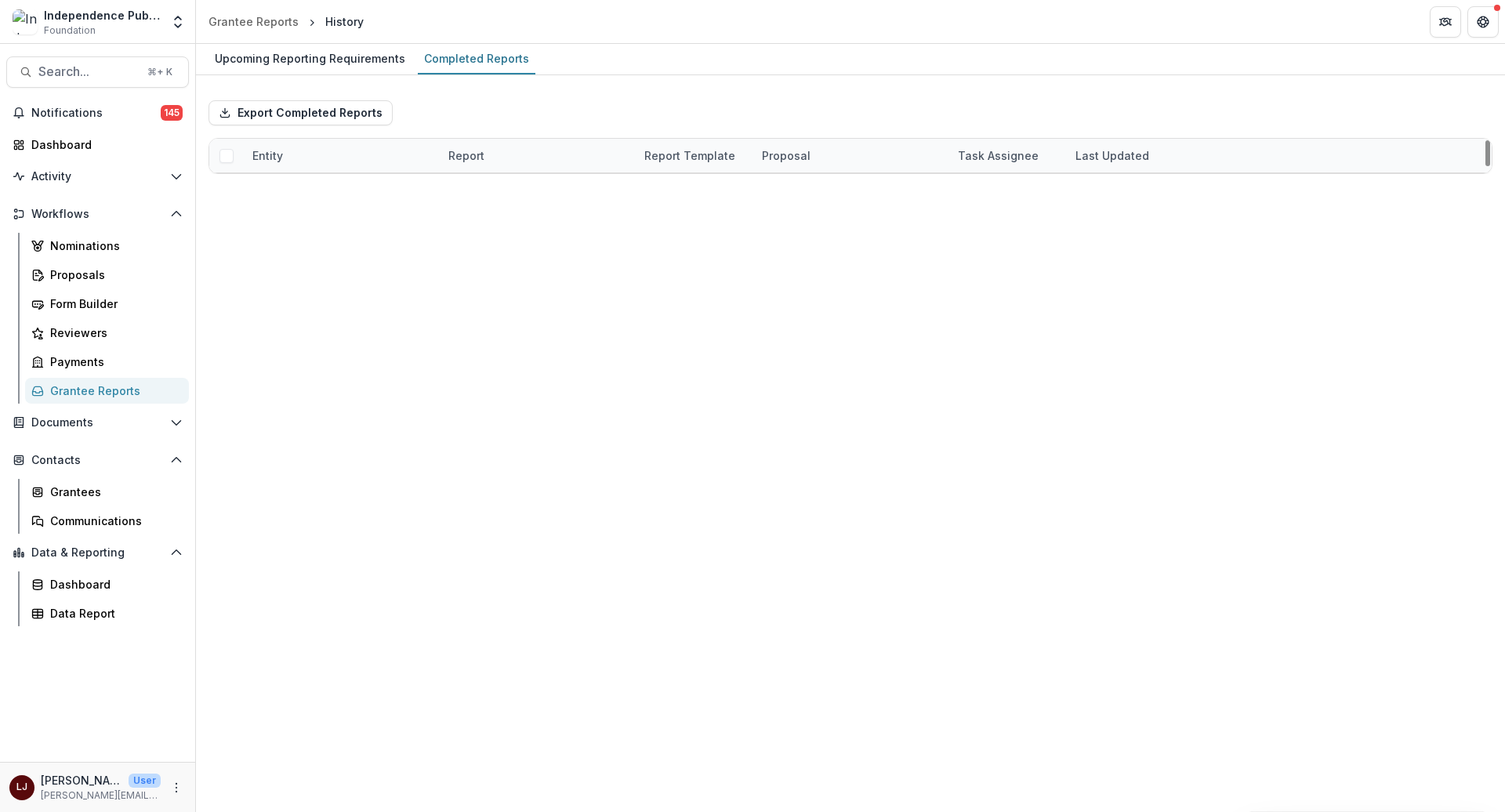
click at [1098, 143] on div "Last Updated" at bounding box center [1164, 155] width 196 height 33
click at [1158, 232] on span "Sort Descending" at bounding box center [1207, 222] width 99 height 19
click at [1101, 65] on div "Upcoming Reporting Requirements Completed Reports" at bounding box center [851, 60] width 1310 height 31
click at [79, 73] on span "Search..." at bounding box center [88, 71] width 100 height 15
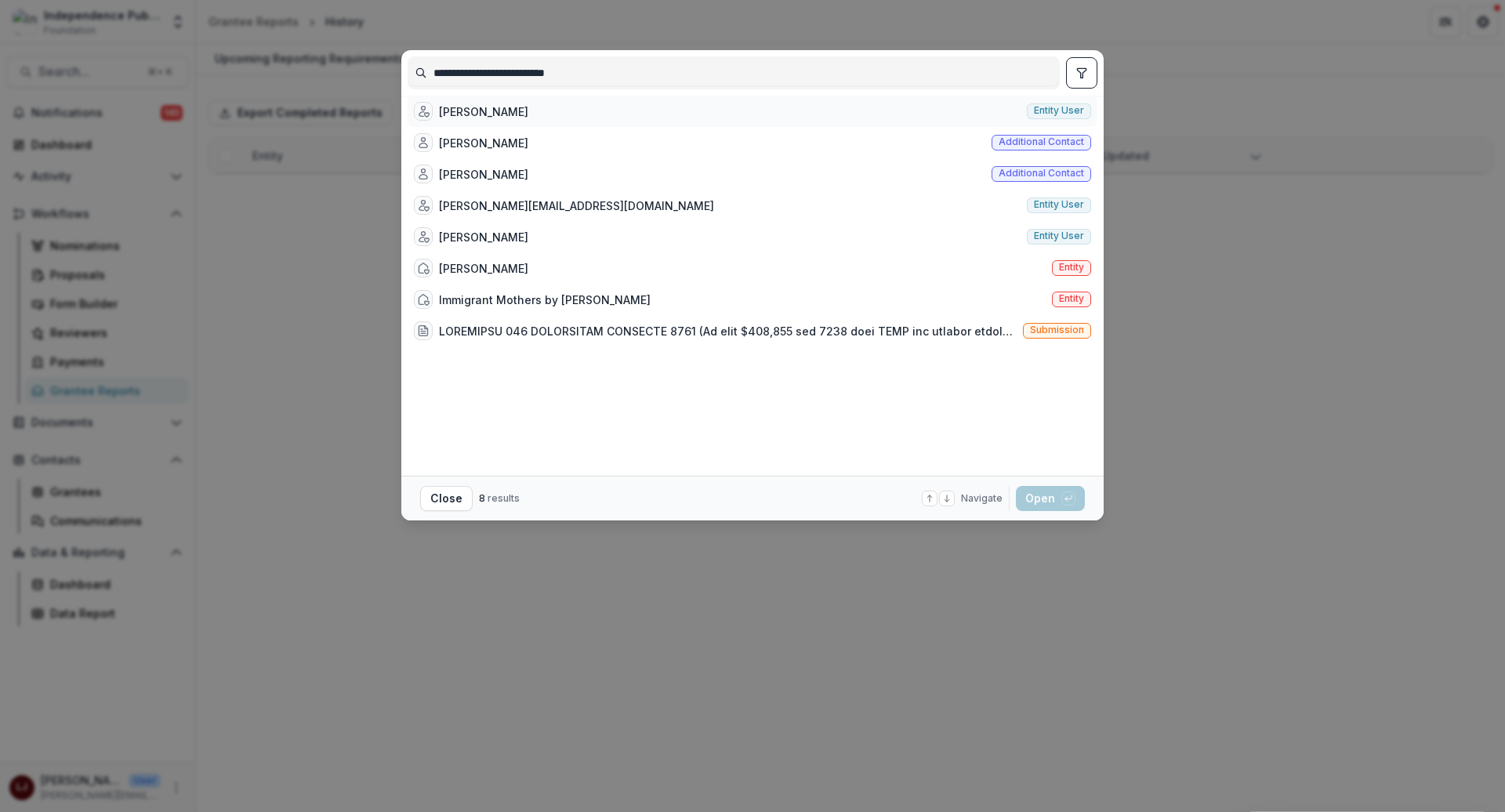
type input "**********"
click at [575, 117] on div "Gabriela Watson-Burkett Entity user" at bounding box center [752, 111] width 690 height 31
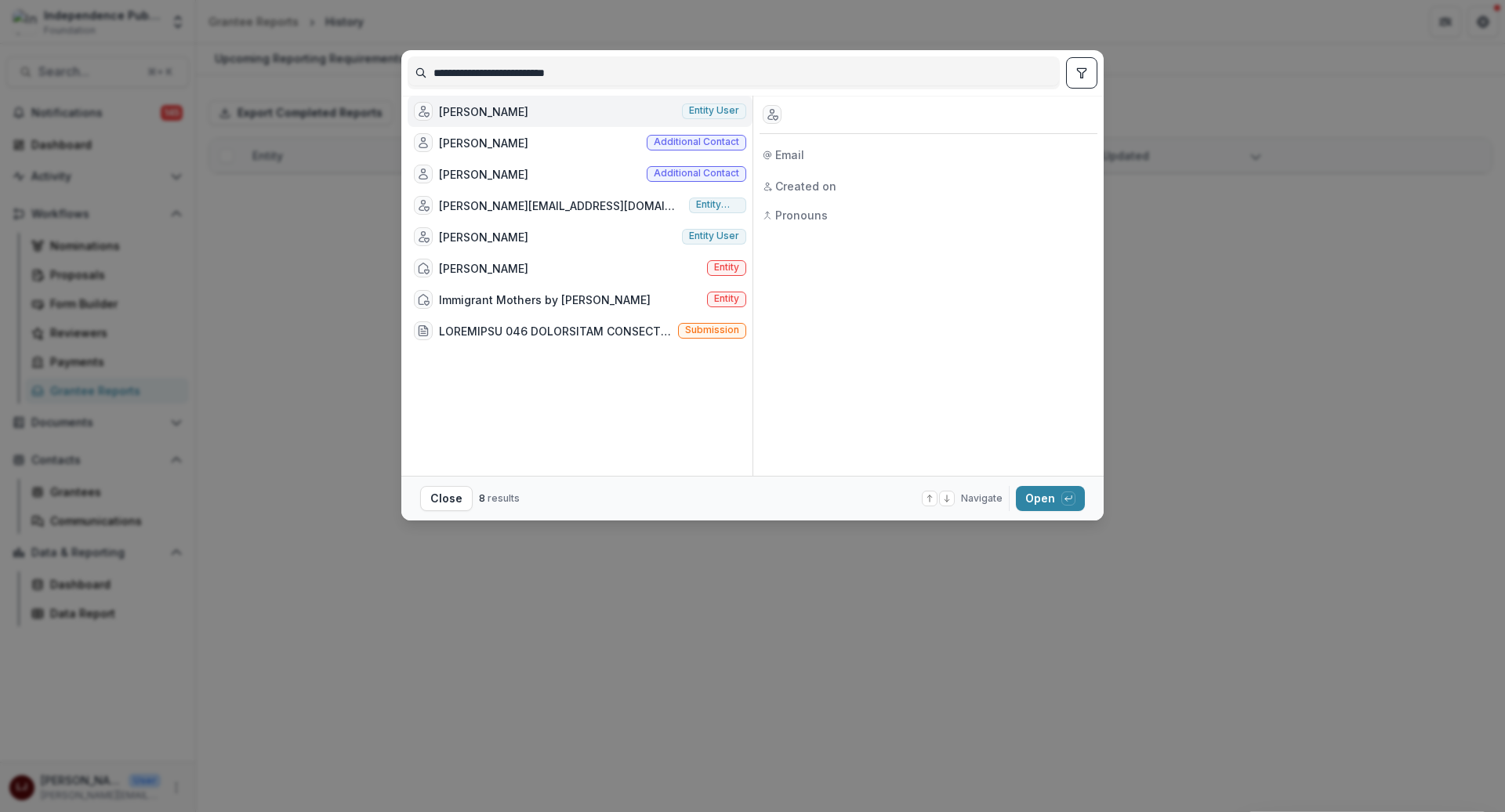
click at [575, 117] on div "Gabriela Watson-Burkett Entity user" at bounding box center [580, 111] width 345 height 31
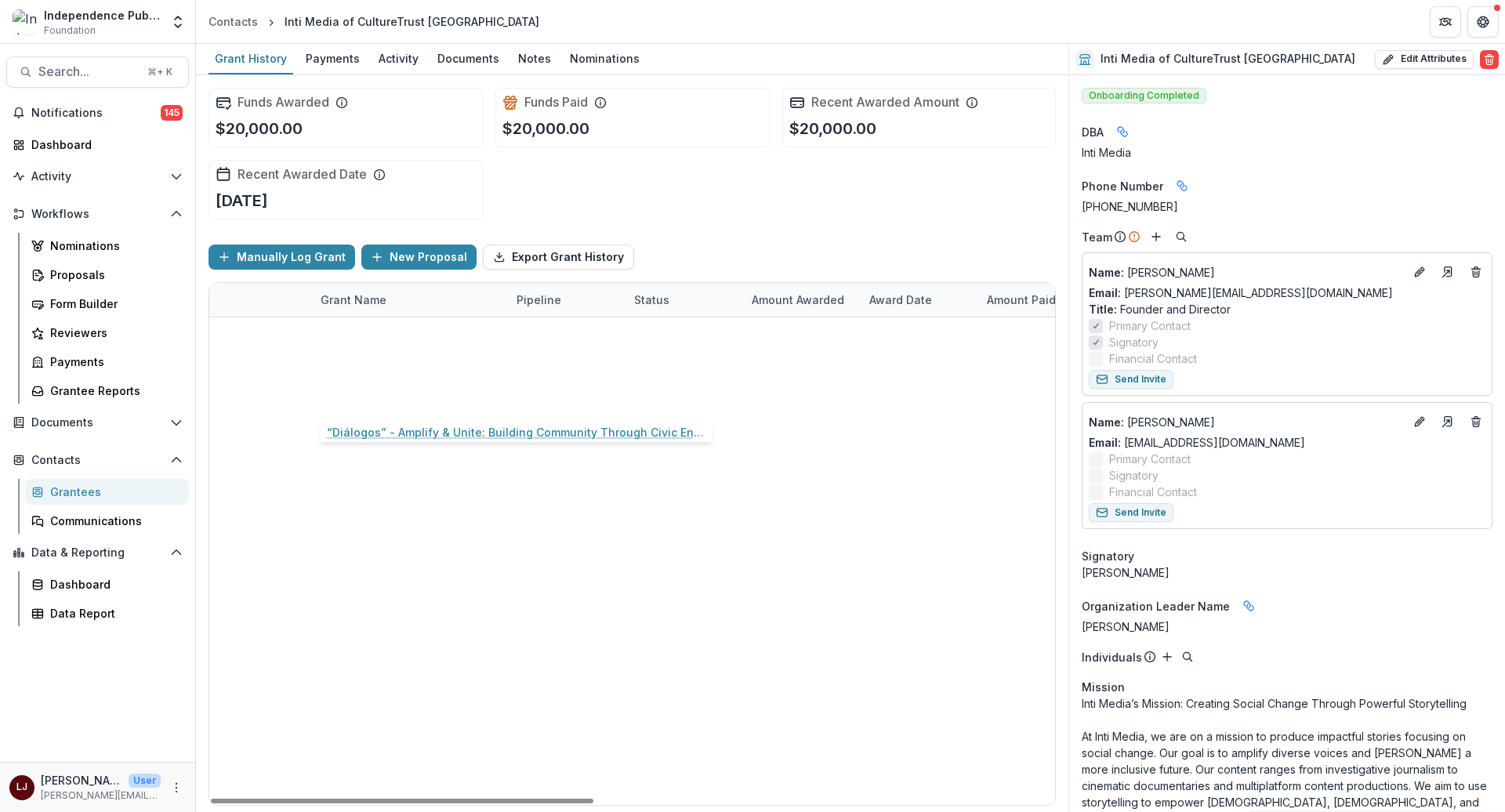
click at [391, 397] on link "“Diálogos” - Amplify & Unite: Building Community Through Civic Engagement" at bounding box center [408, 402] width 177 height 17
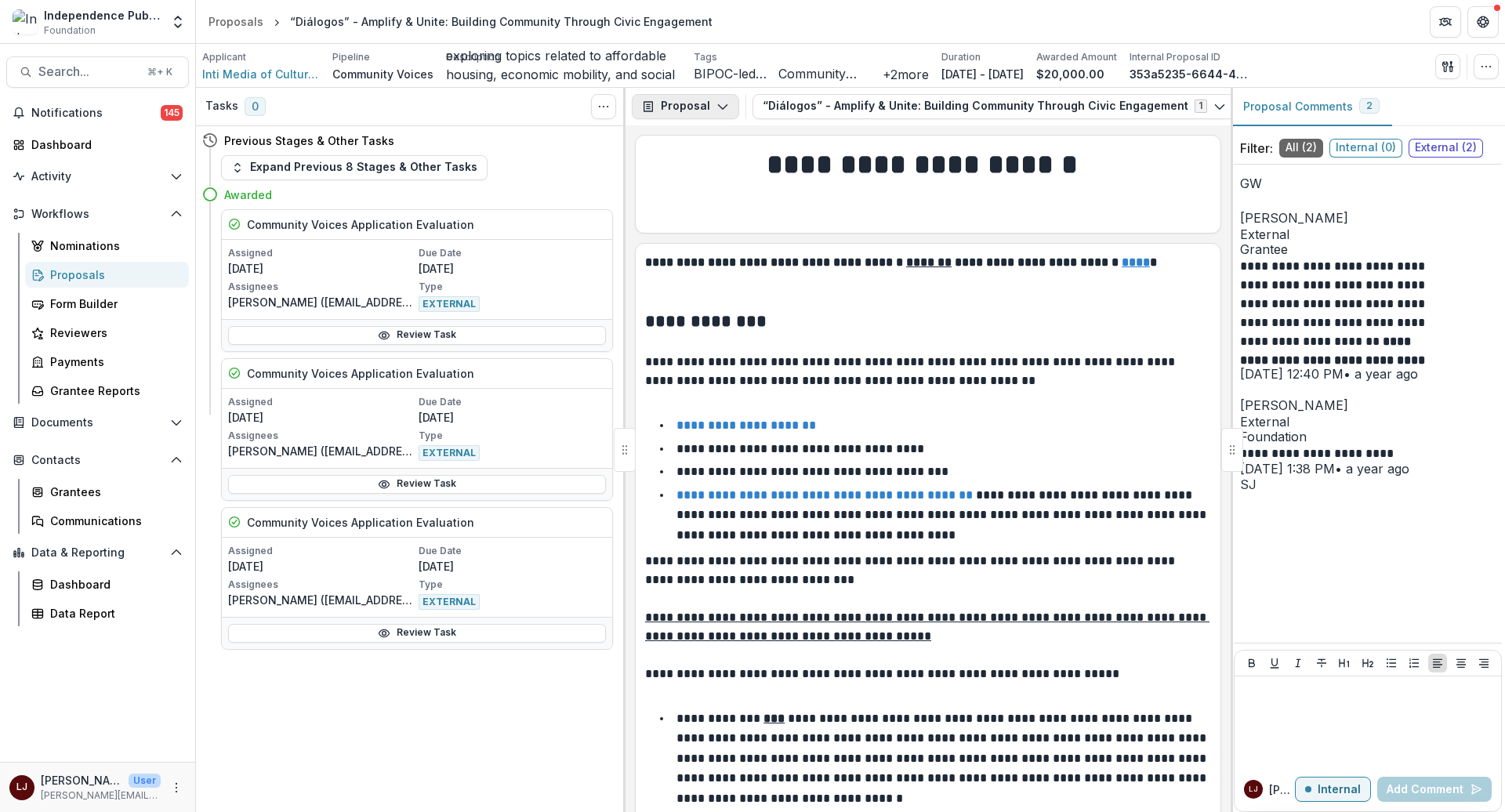
click at [678, 105] on button "Proposal" at bounding box center [686, 107] width 108 height 25
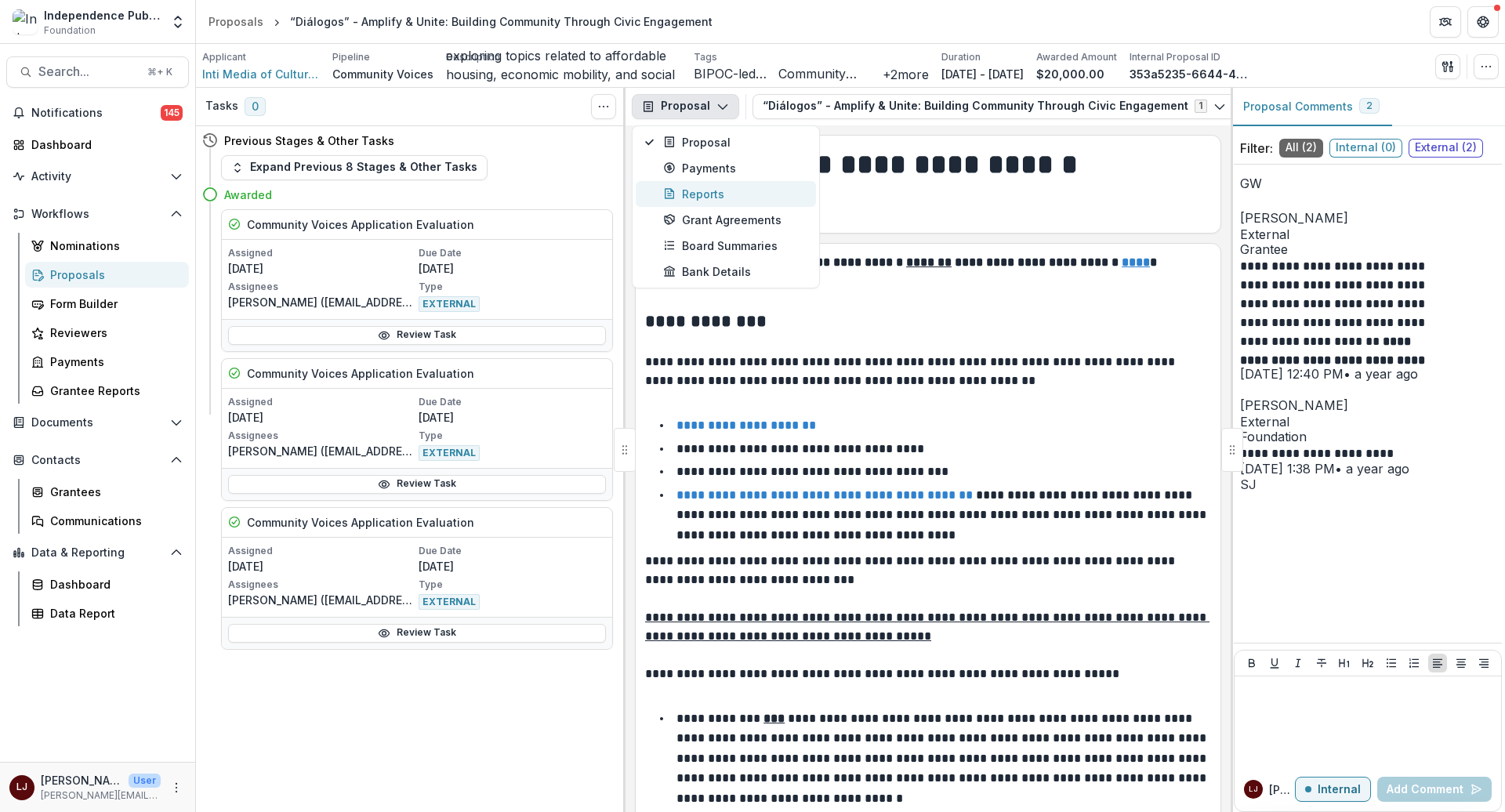
click at [714, 192] on div "Reports" at bounding box center [735, 193] width 144 height 17
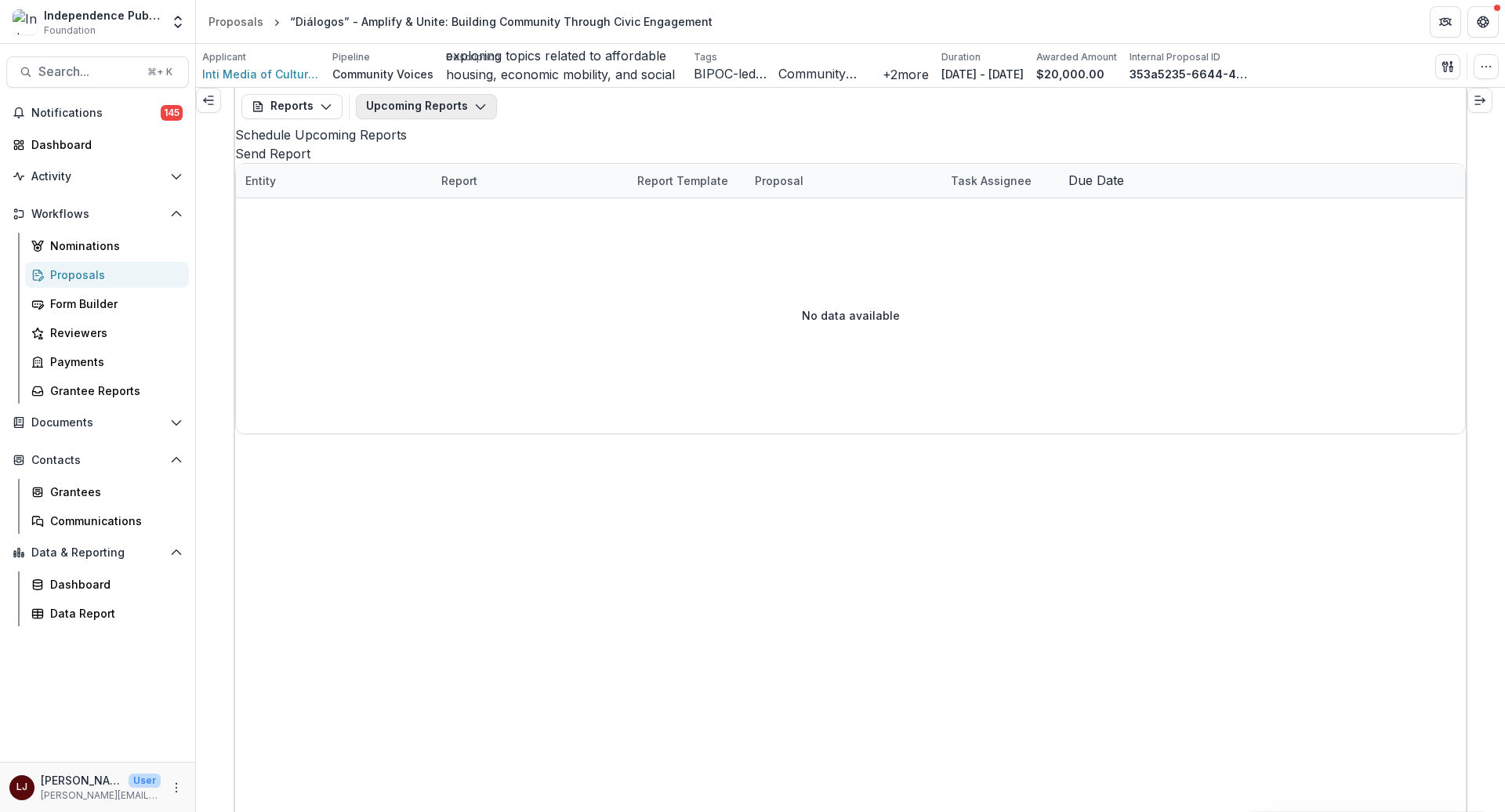
click at [393, 114] on button "Upcoming Reports" at bounding box center [426, 107] width 141 height 25
click at [430, 188] on span "Completed Reports" at bounding box center [480, 192] width 190 height 17
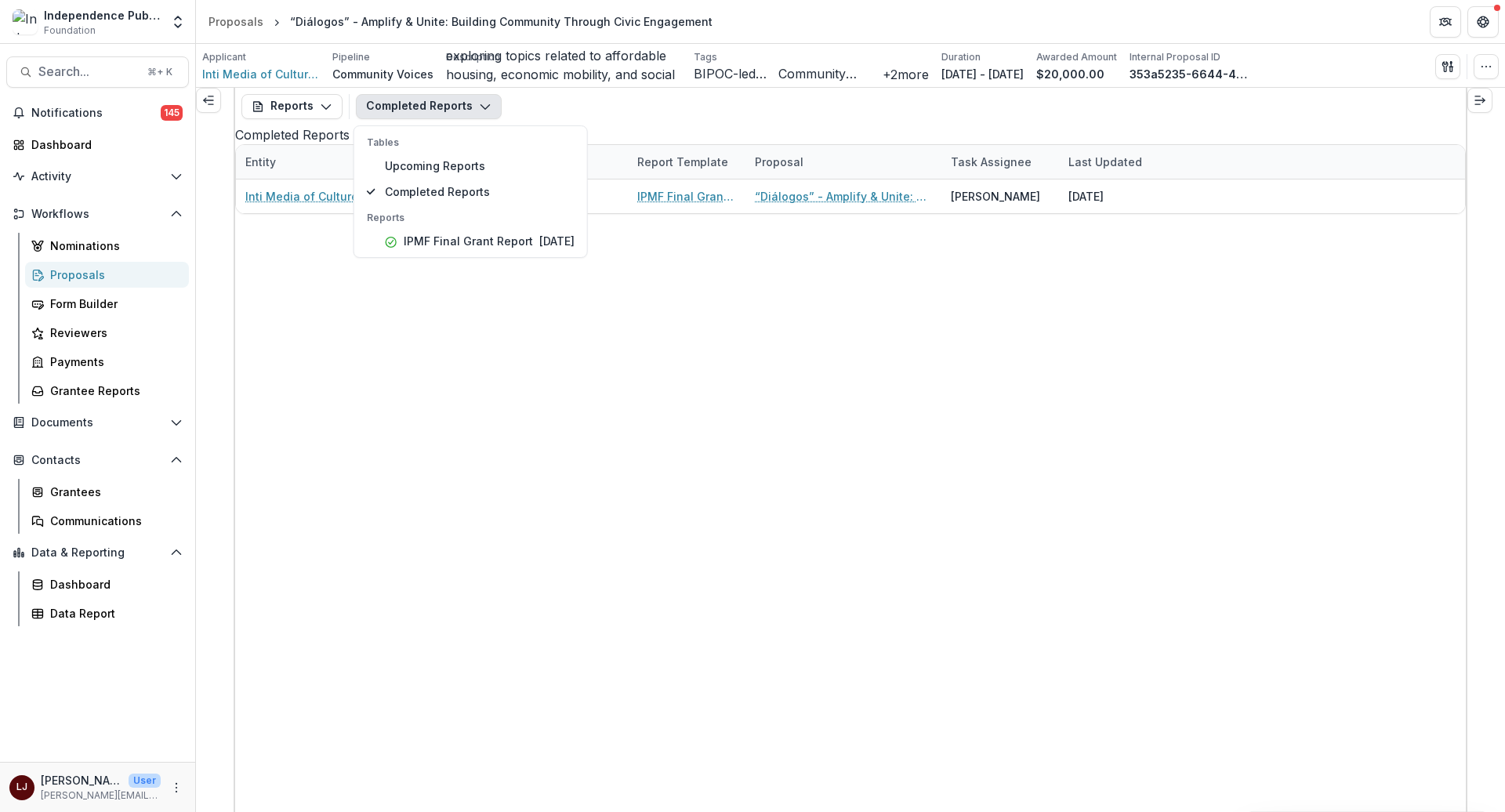
click at [319, 213] on div "Inti Media of CultureTrust Greater Philadelphia IPMF Final Grant Report IPMF Fi…" at bounding box center [850, 196] width 1229 height 33
click at [215, 97] on button "Expand left" at bounding box center [209, 101] width 25 height 25
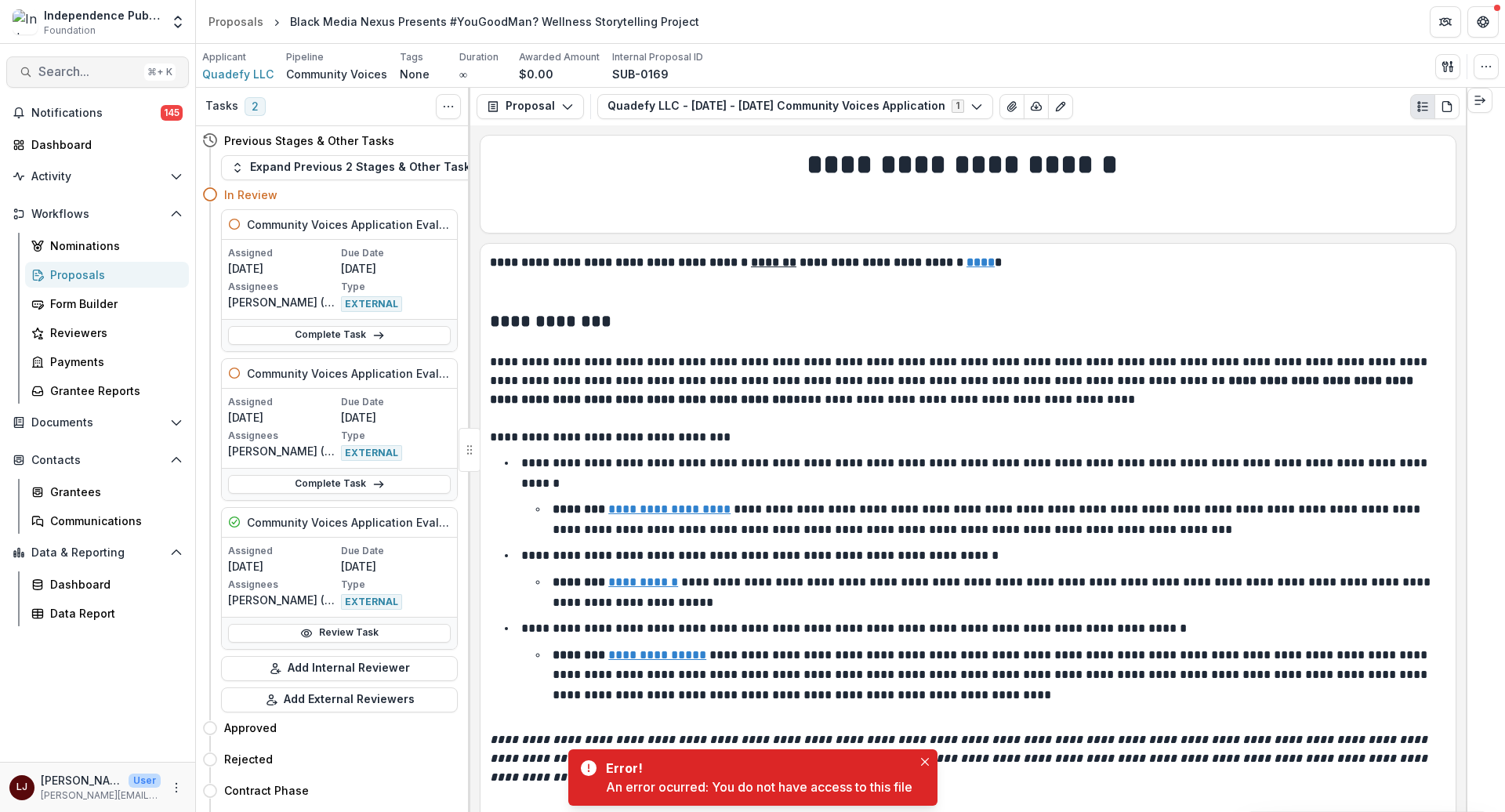
click at [85, 65] on span "Search..." at bounding box center [88, 71] width 100 height 15
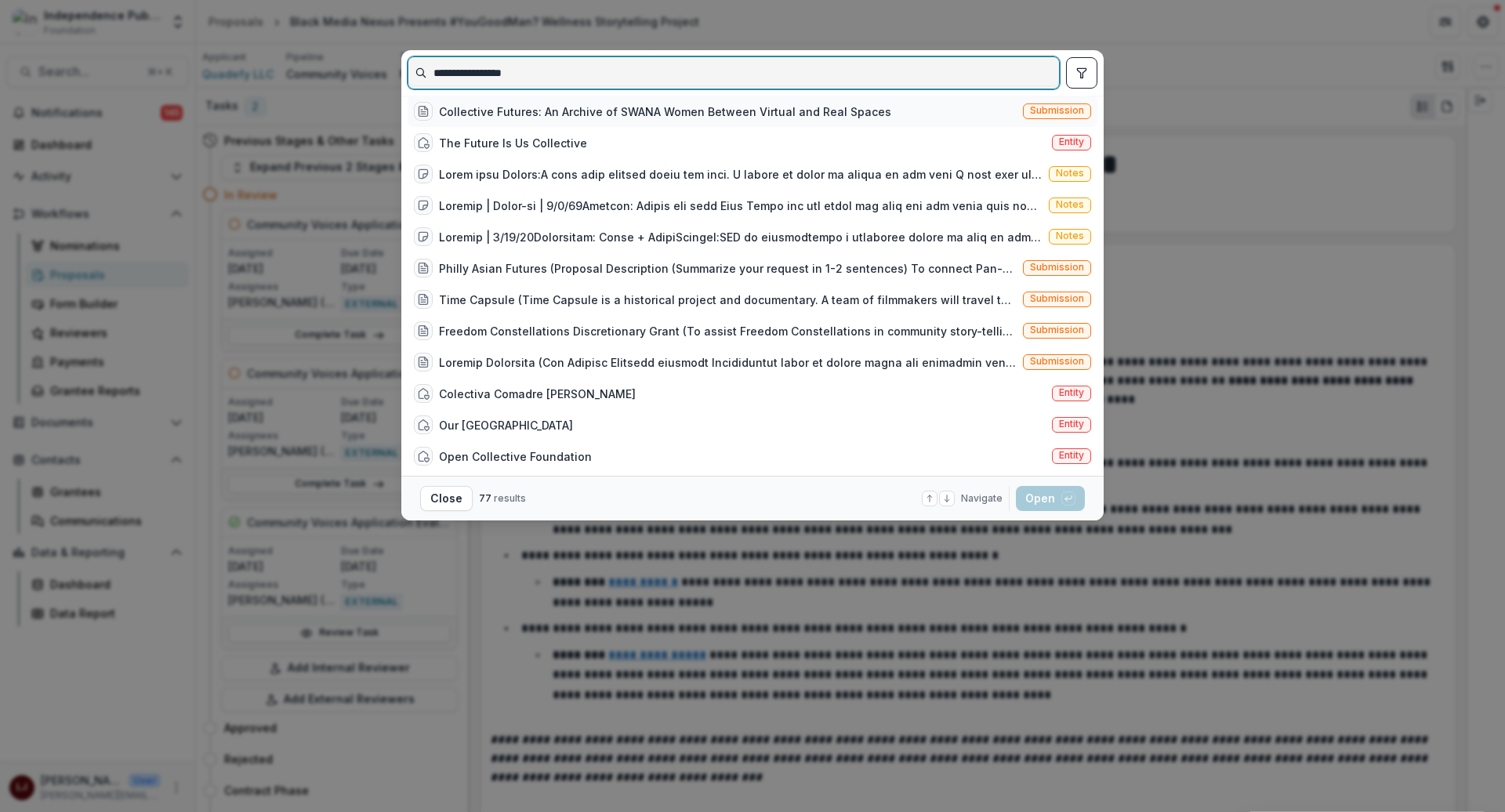
type input "**********"
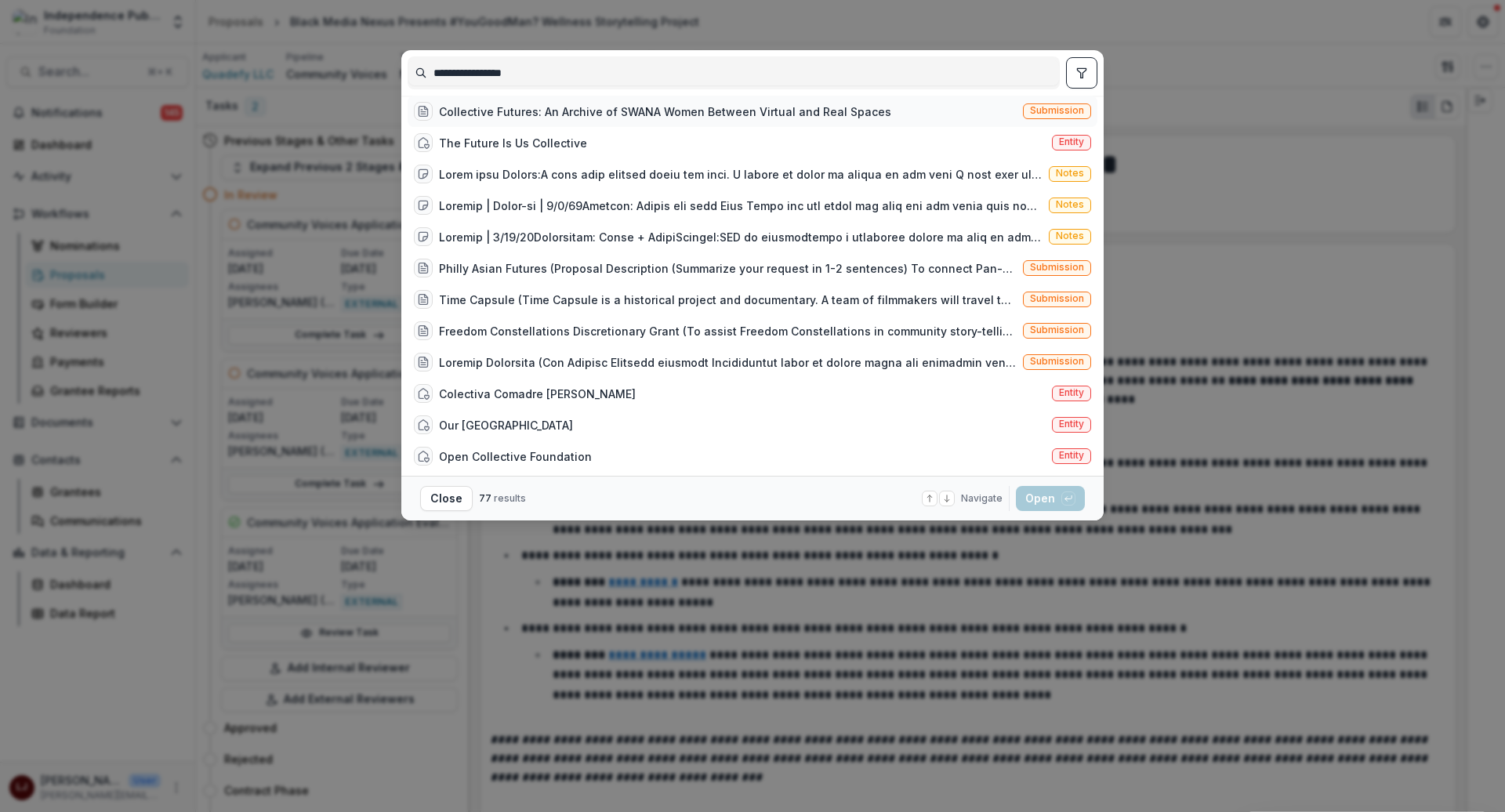
click at [726, 115] on div "Collective Futures: An Archive of SWANA Women Between Virtual and Real Spaces" at bounding box center [665, 111] width 452 height 17
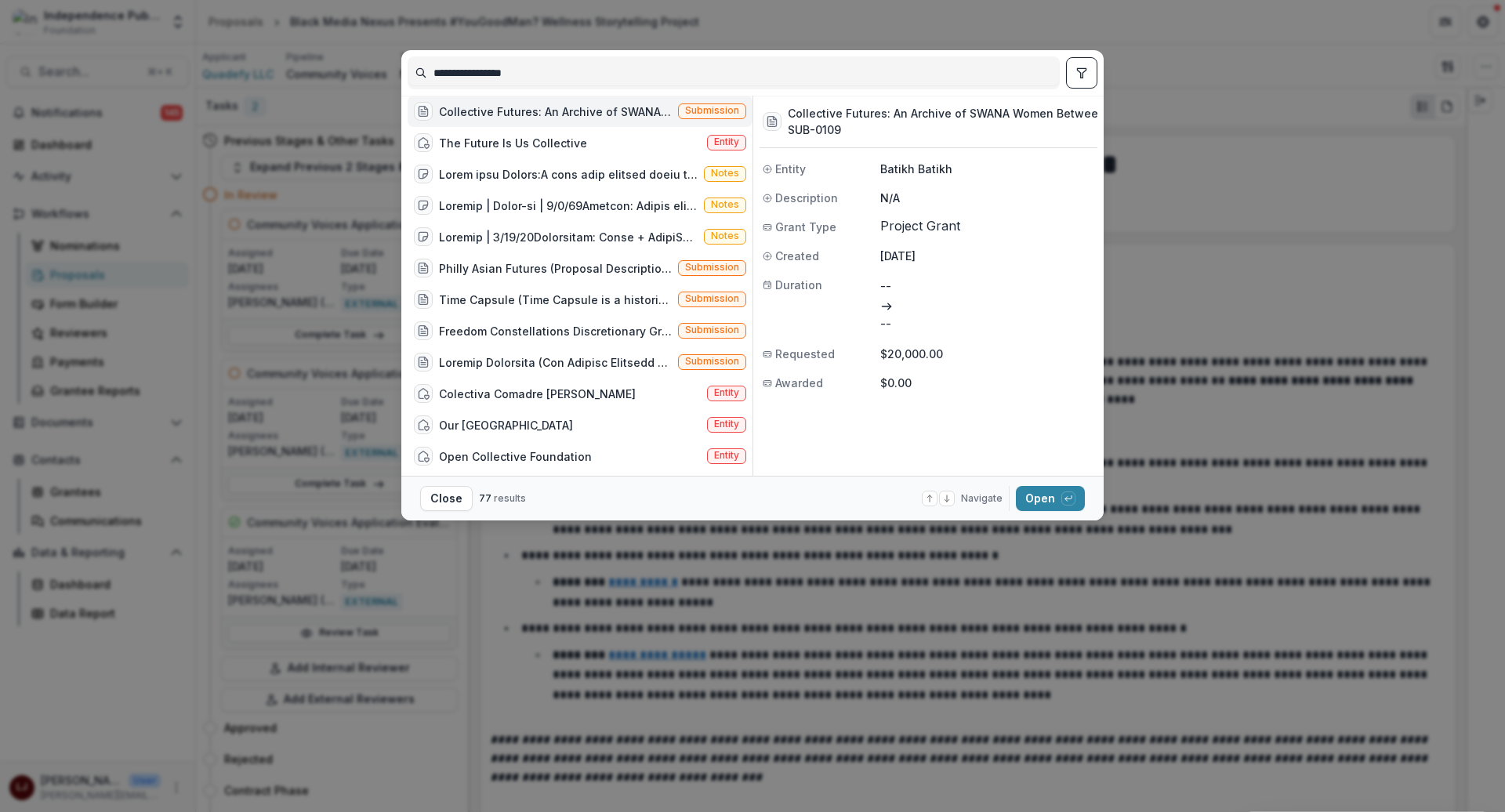
click at [678, 115] on span "Submission" at bounding box center [712, 111] width 68 height 16
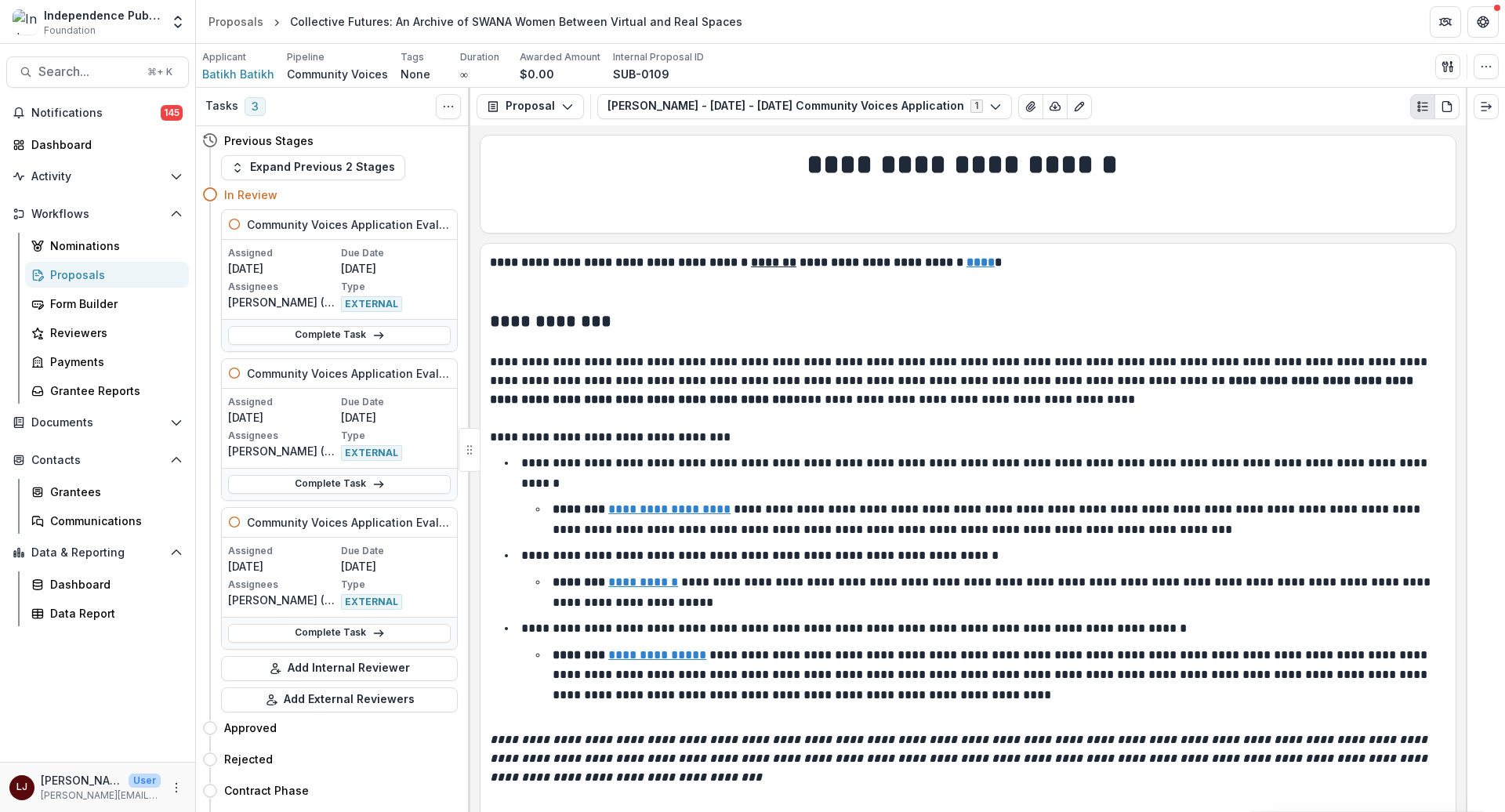
click at [279, 268] on p "[DATE]" at bounding box center [282, 268] width 109 height 17
click at [294, 235] on div "Community Voices Application Evaluation" at bounding box center [339, 225] width 236 height 29
click at [294, 220] on h5 "Community Voices Application Evaluation" at bounding box center [349, 224] width 204 height 17
click at [285, 331] on link "Complete Task" at bounding box center [339, 335] width 223 height 19
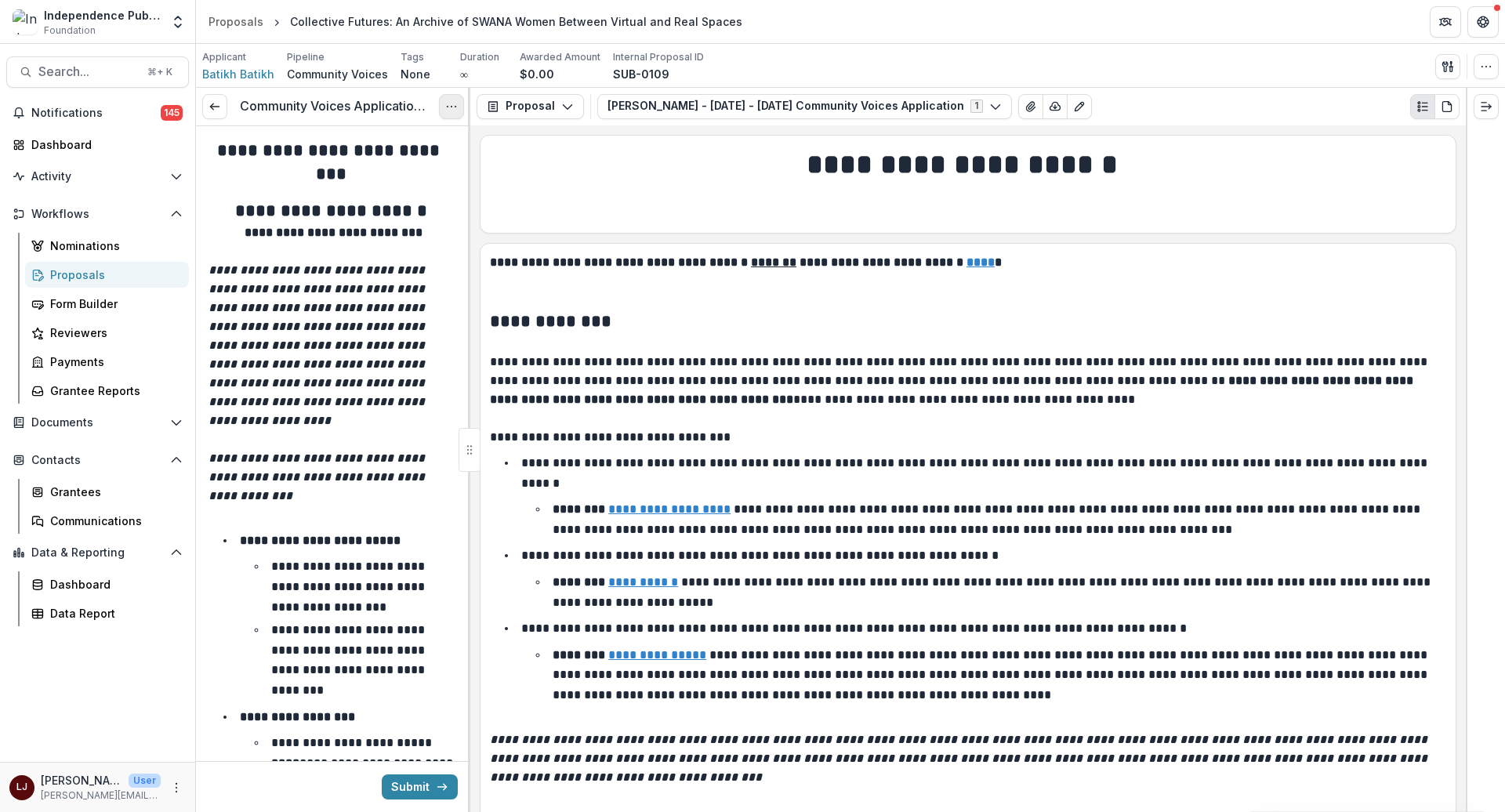
click at [450, 101] on icon "Options" at bounding box center [452, 107] width 13 height 13
click at [407, 138] on link "View task" at bounding box center [376, 142] width 168 height 25
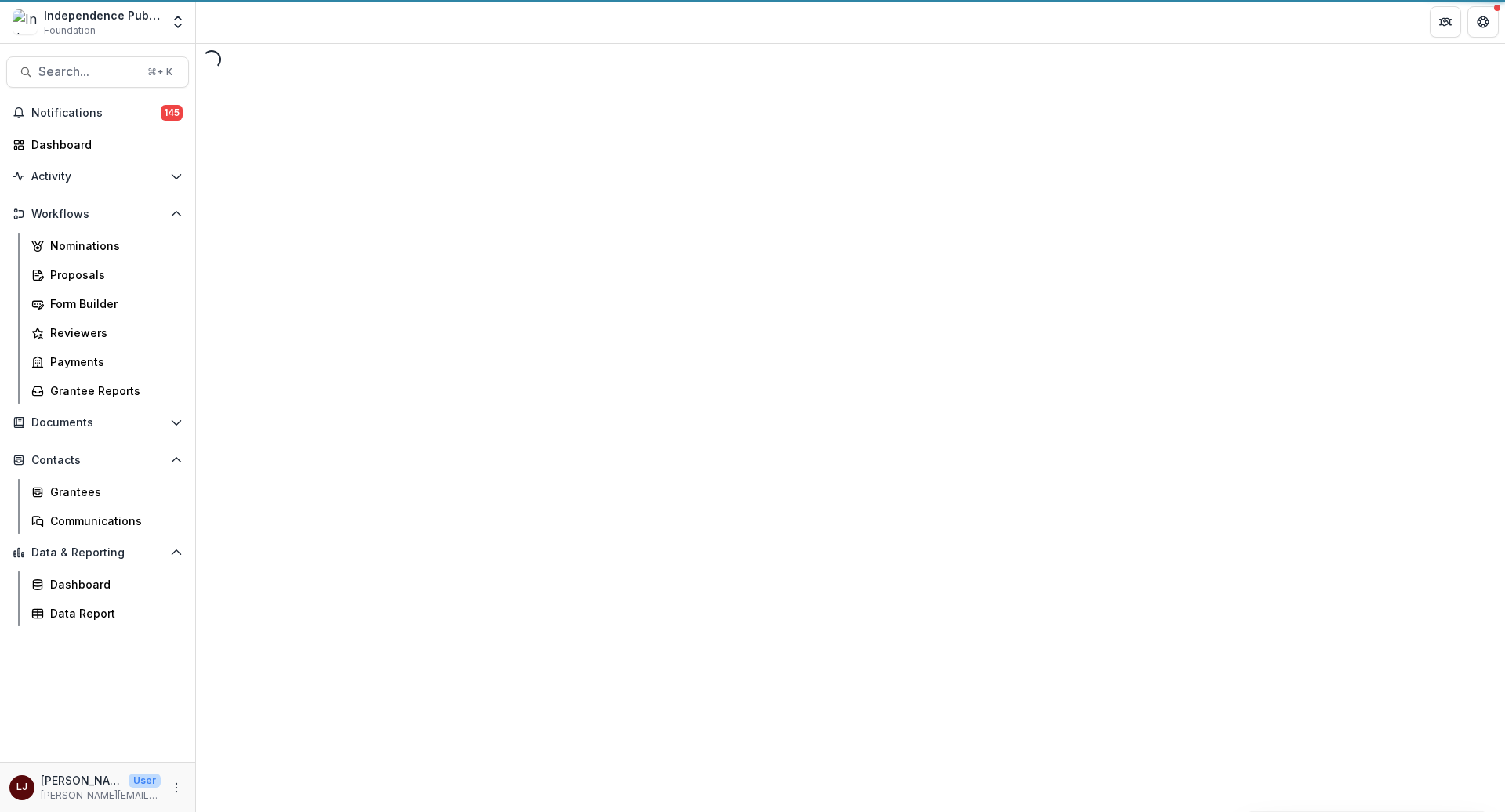
select select "********"
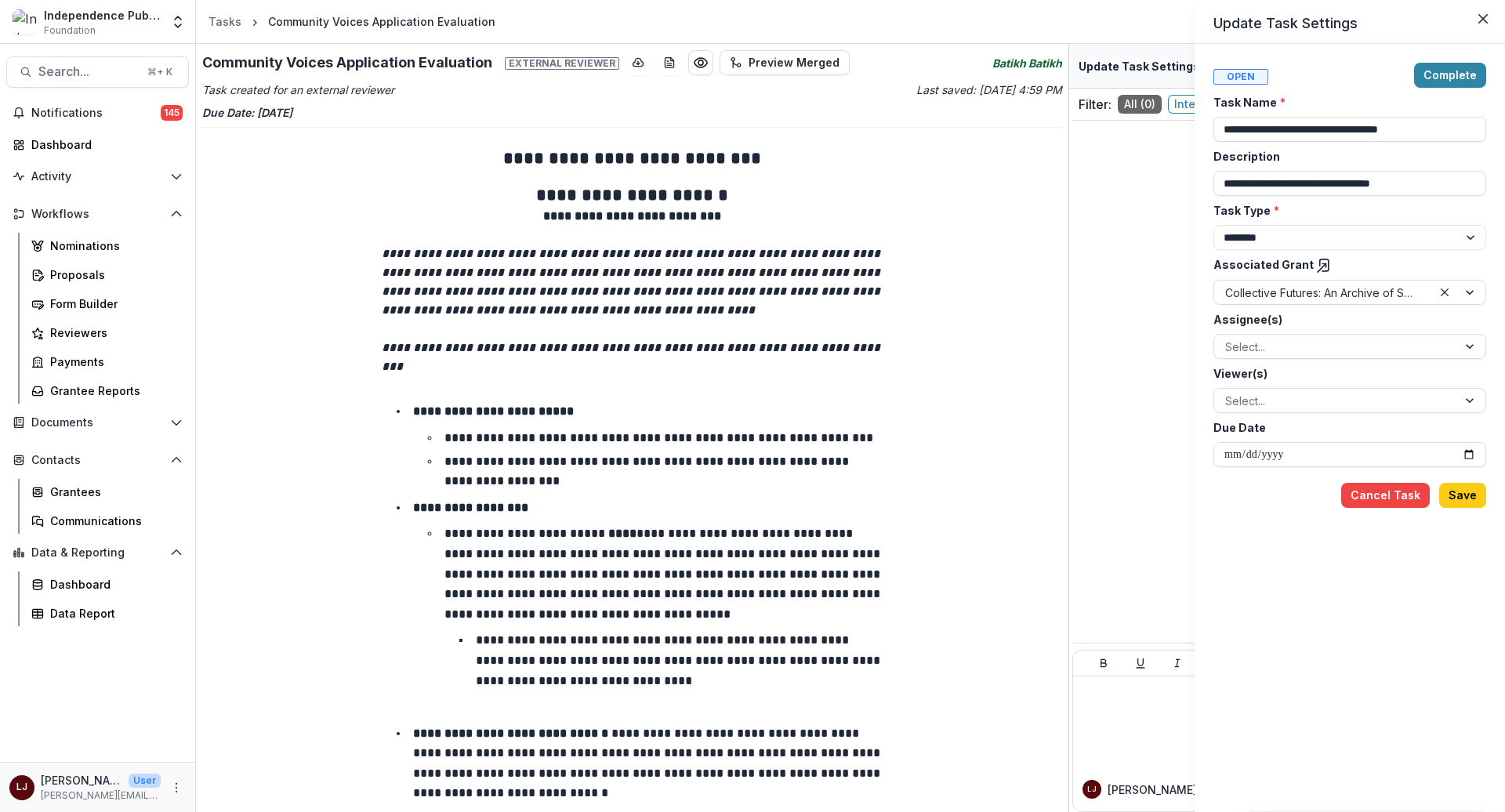
click at [69, 73] on div "**********" at bounding box center [752, 406] width 1505 height 812
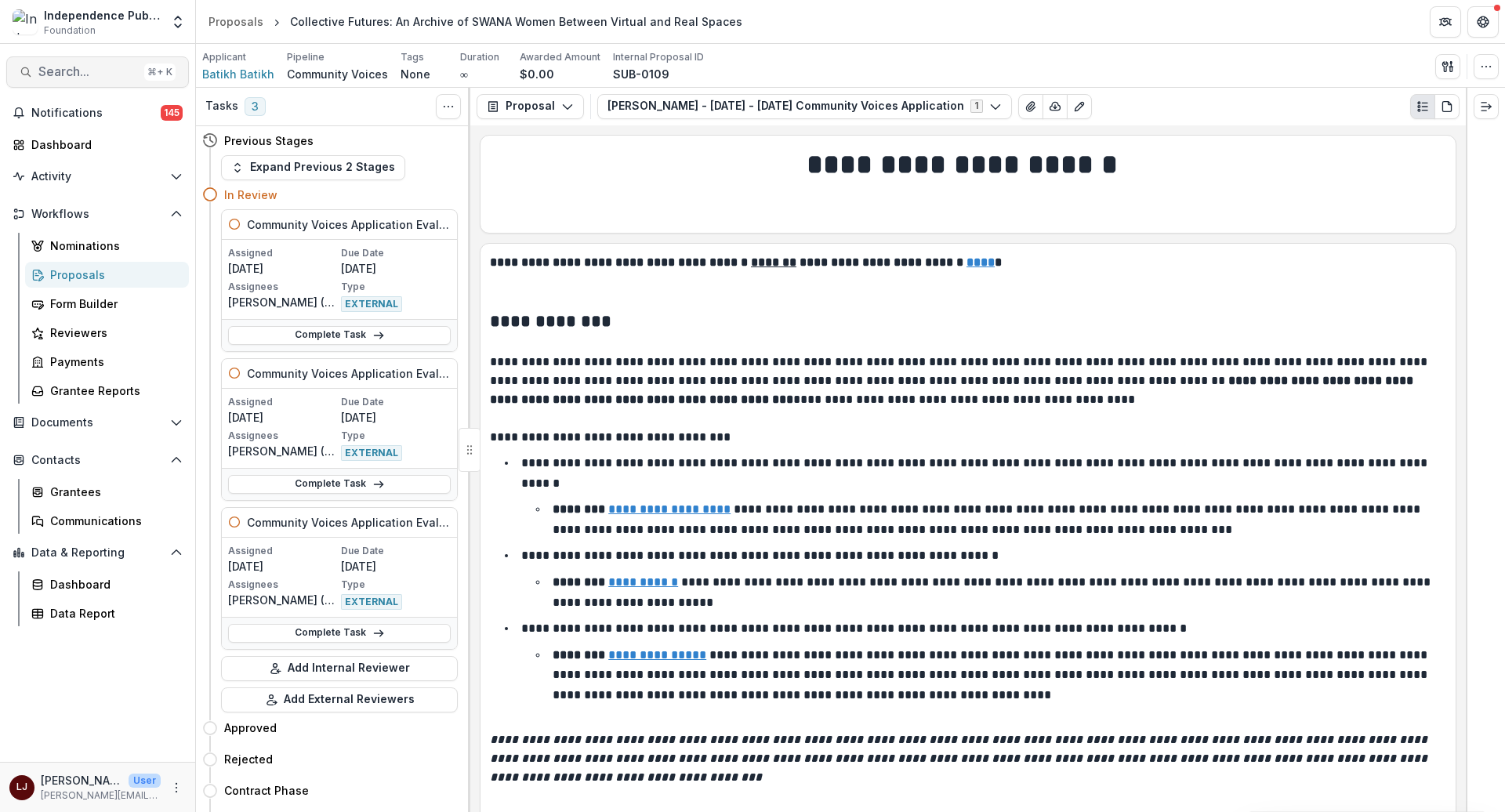
click at [77, 62] on button "Search... ⌘ + K" at bounding box center [97, 72] width 183 height 31
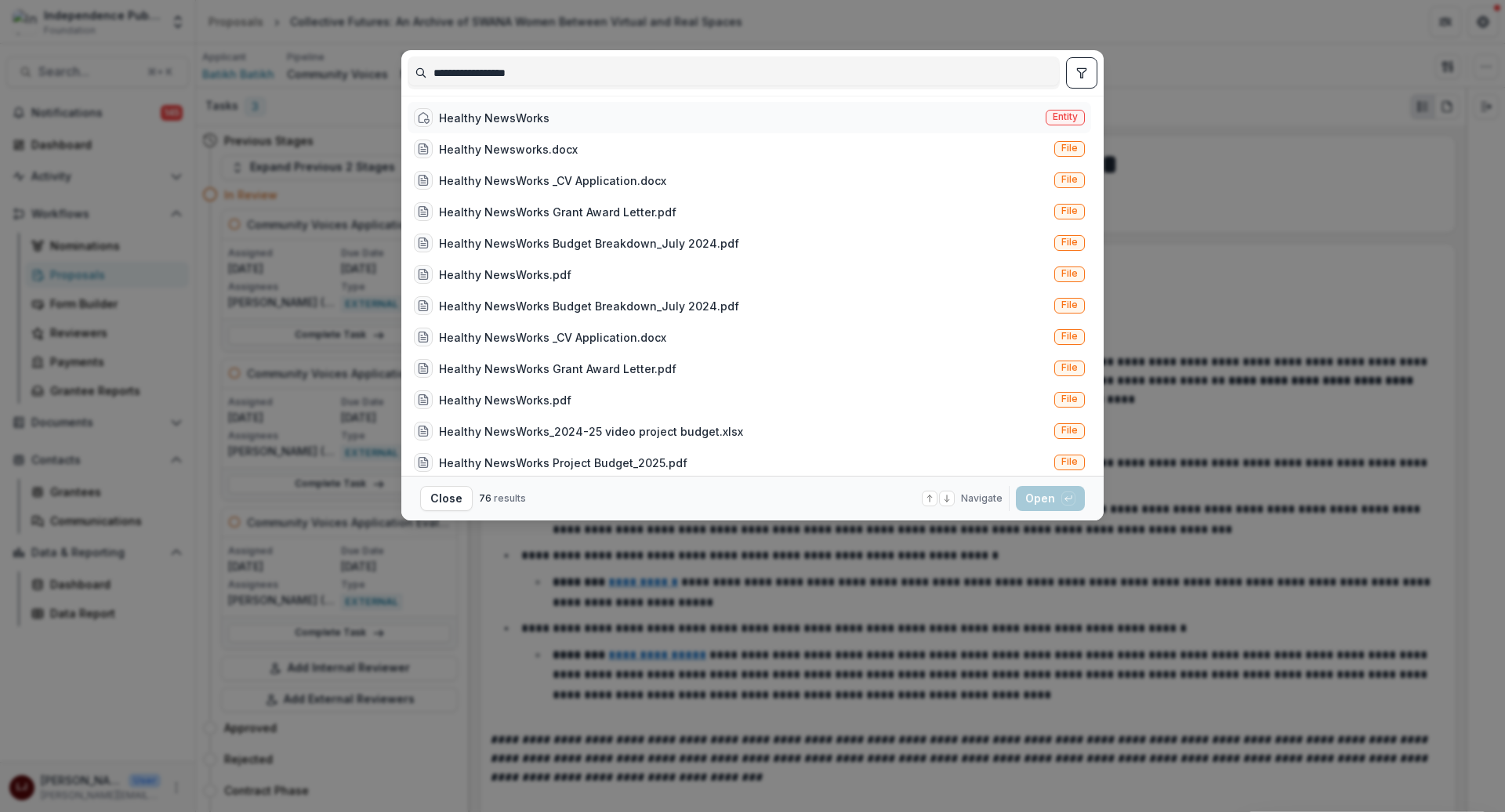
type input "**********"
click at [703, 115] on div "Healthy NewsWorks Entity" at bounding box center [750, 117] width 684 height 31
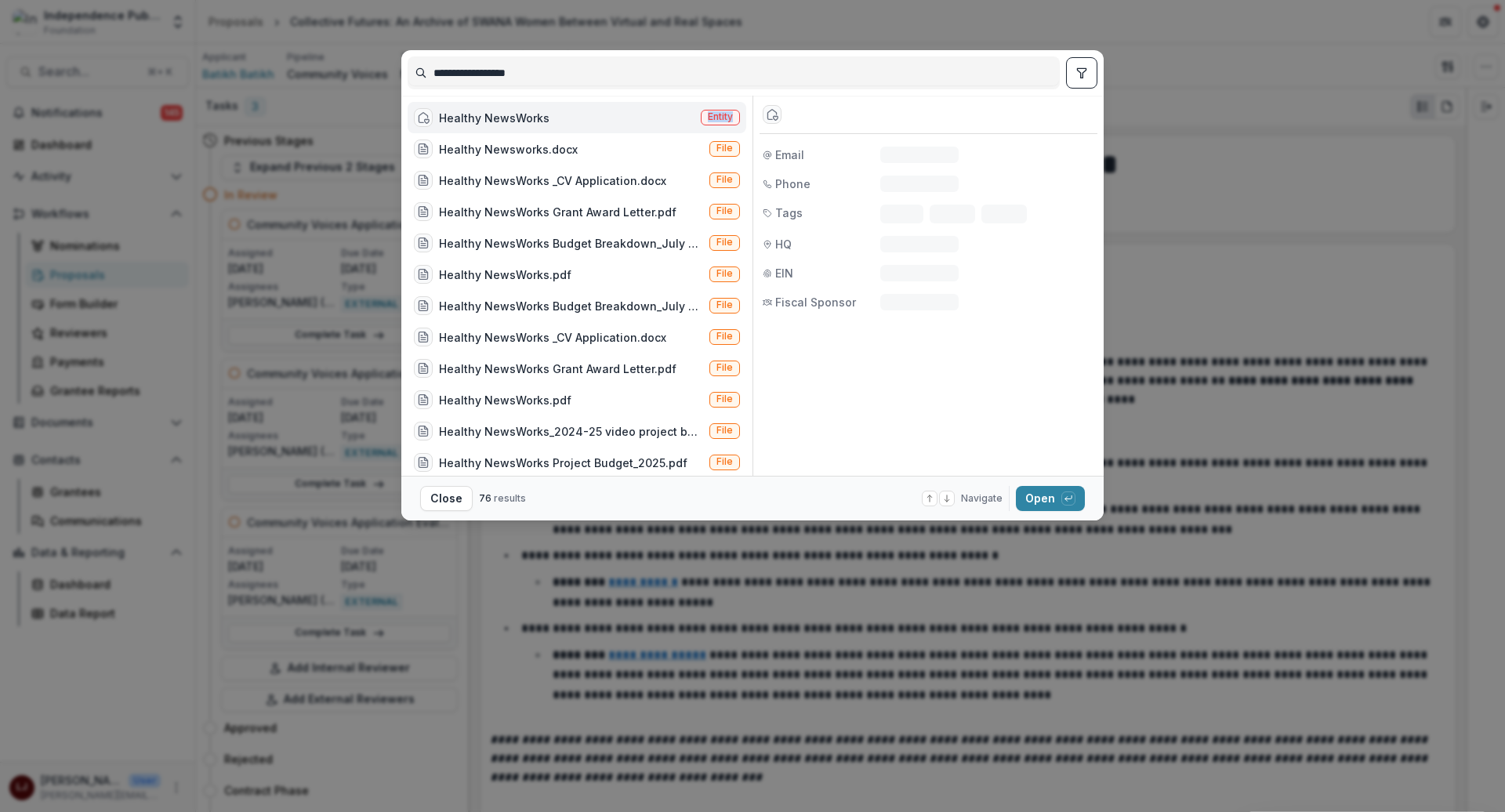
click at [708, 115] on span "Entity" at bounding box center [720, 116] width 25 height 11
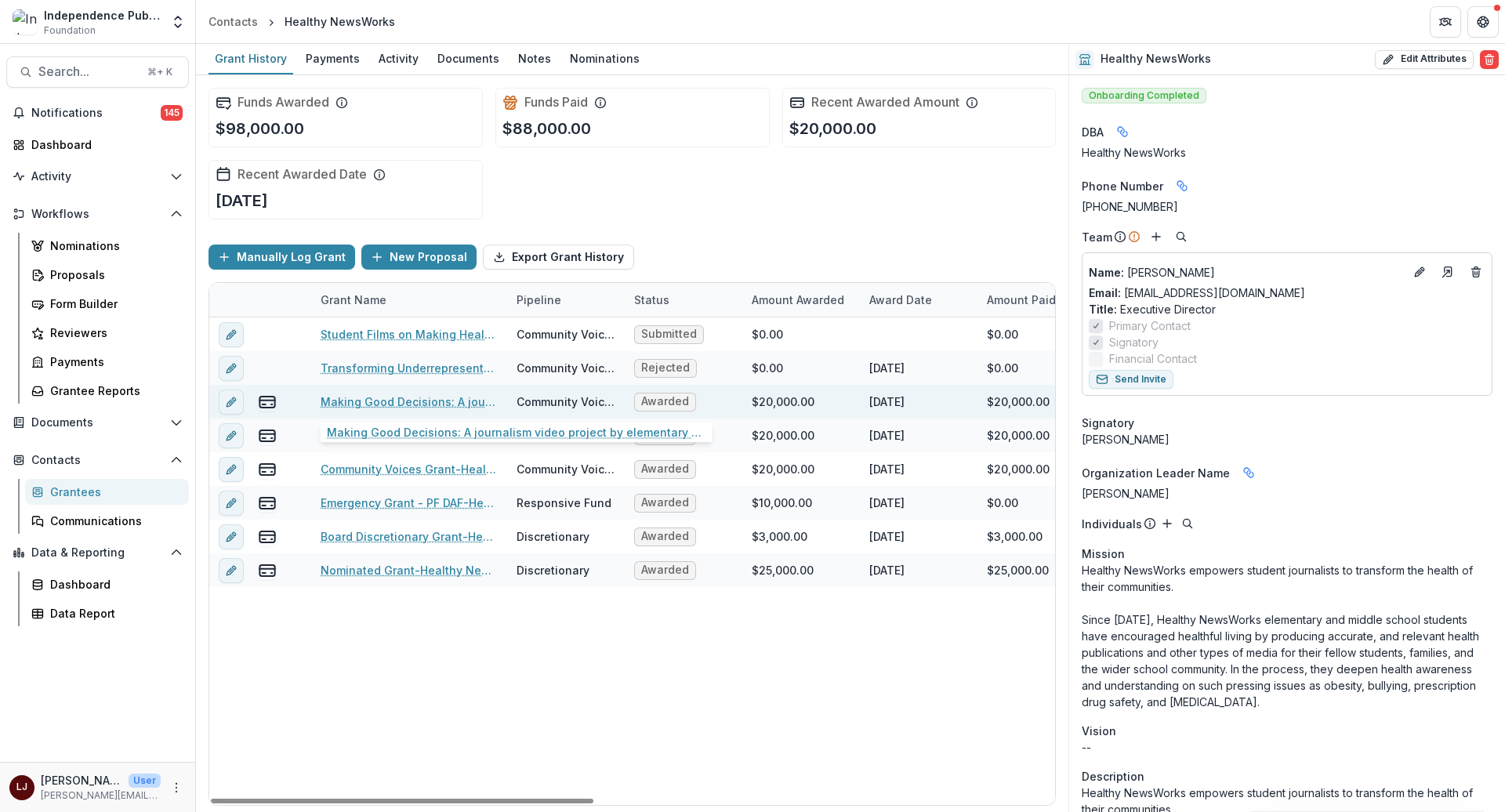
click at [422, 401] on link "Making Good Decisions: A journalism video project by elementary and middle scho…" at bounding box center [408, 402] width 177 height 17
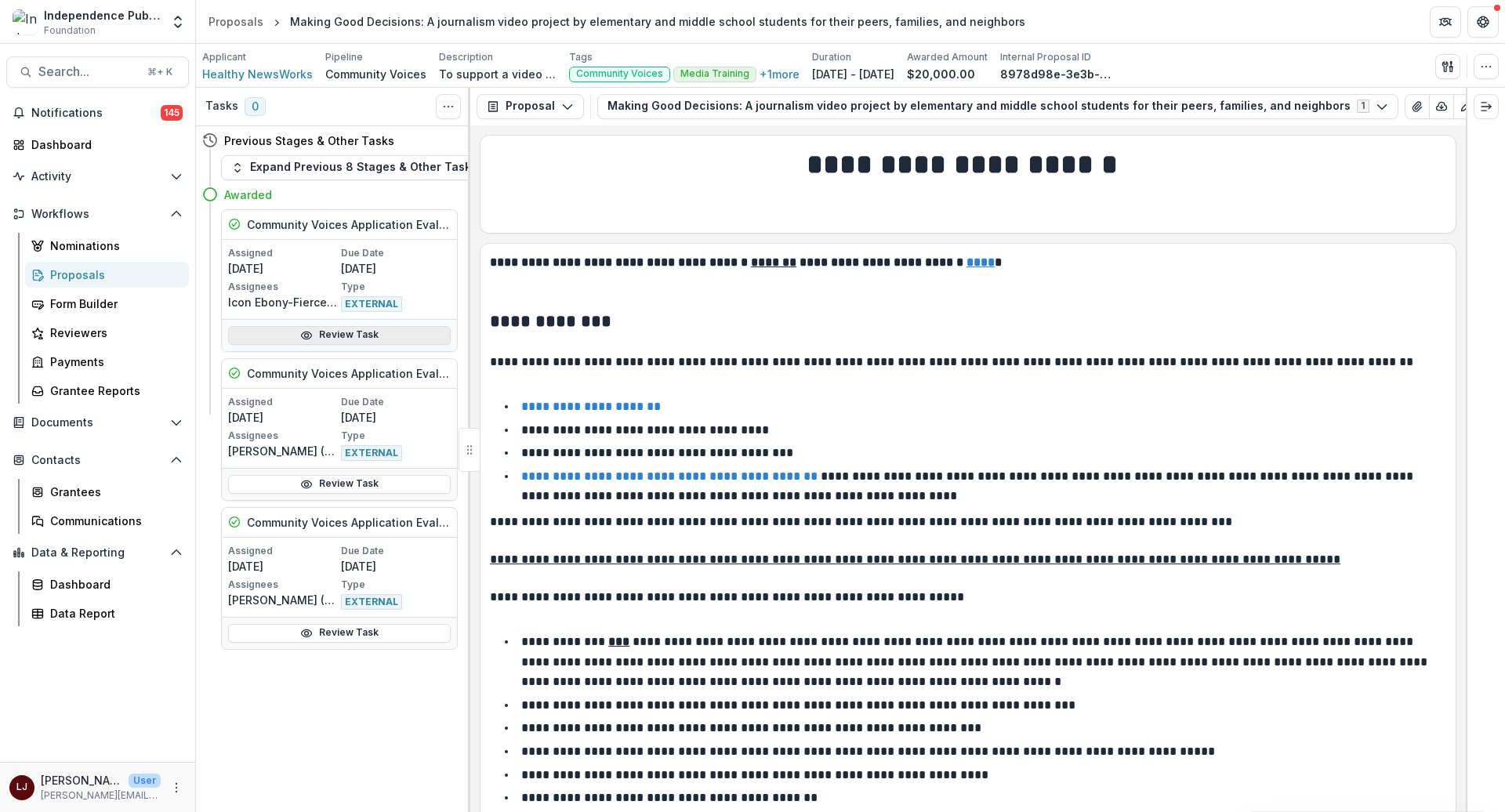
click at [355, 337] on link "Review Task" at bounding box center [339, 335] width 223 height 19
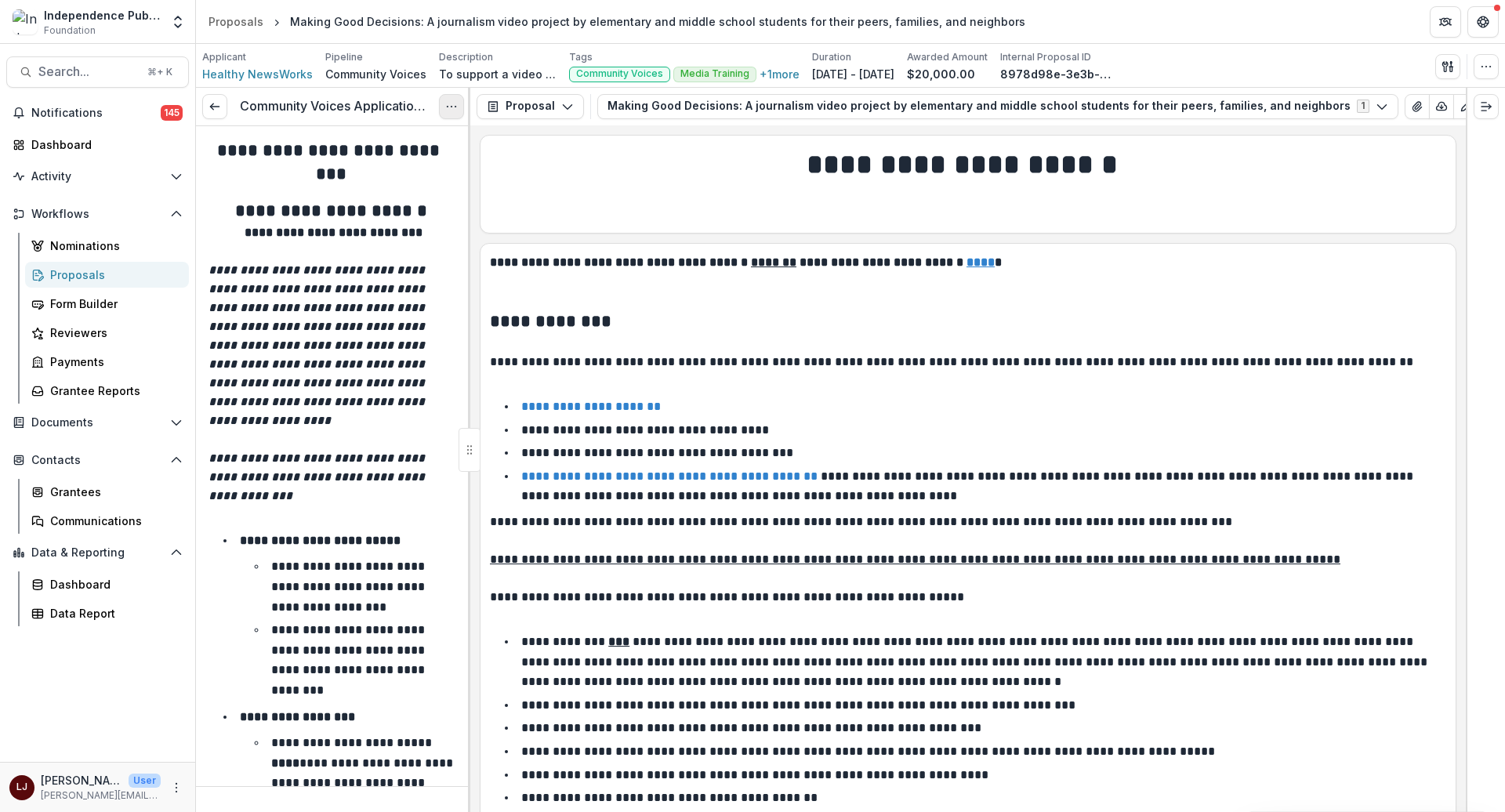
click at [451, 110] on icon "Options" at bounding box center [452, 107] width 13 height 13
click at [393, 143] on link "View task" at bounding box center [376, 142] width 168 height 25
select select "********"
click at [1488, 101] on icon "Expand right" at bounding box center [1486, 107] width 13 height 13
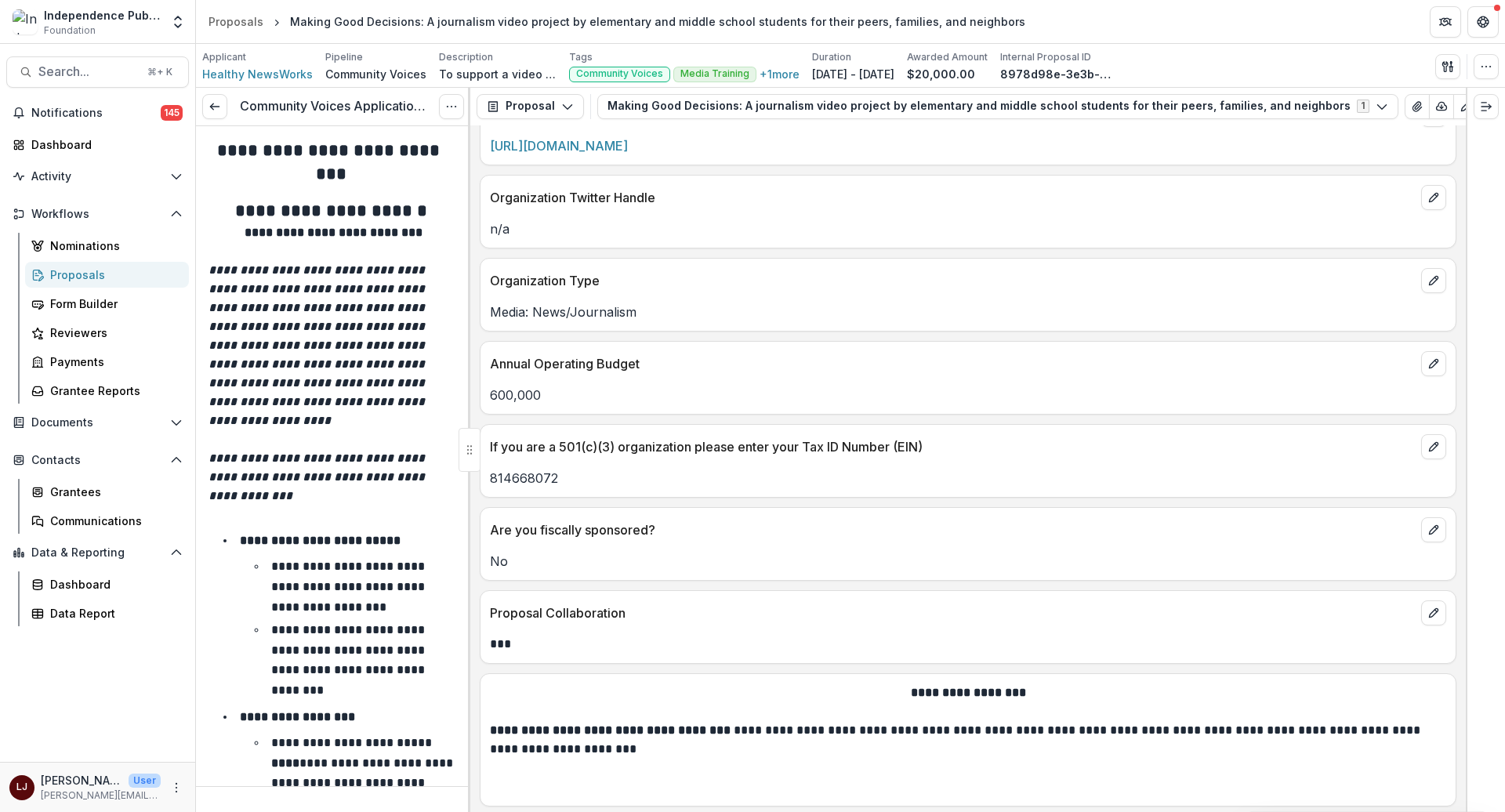
scroll to position [1895, 0]
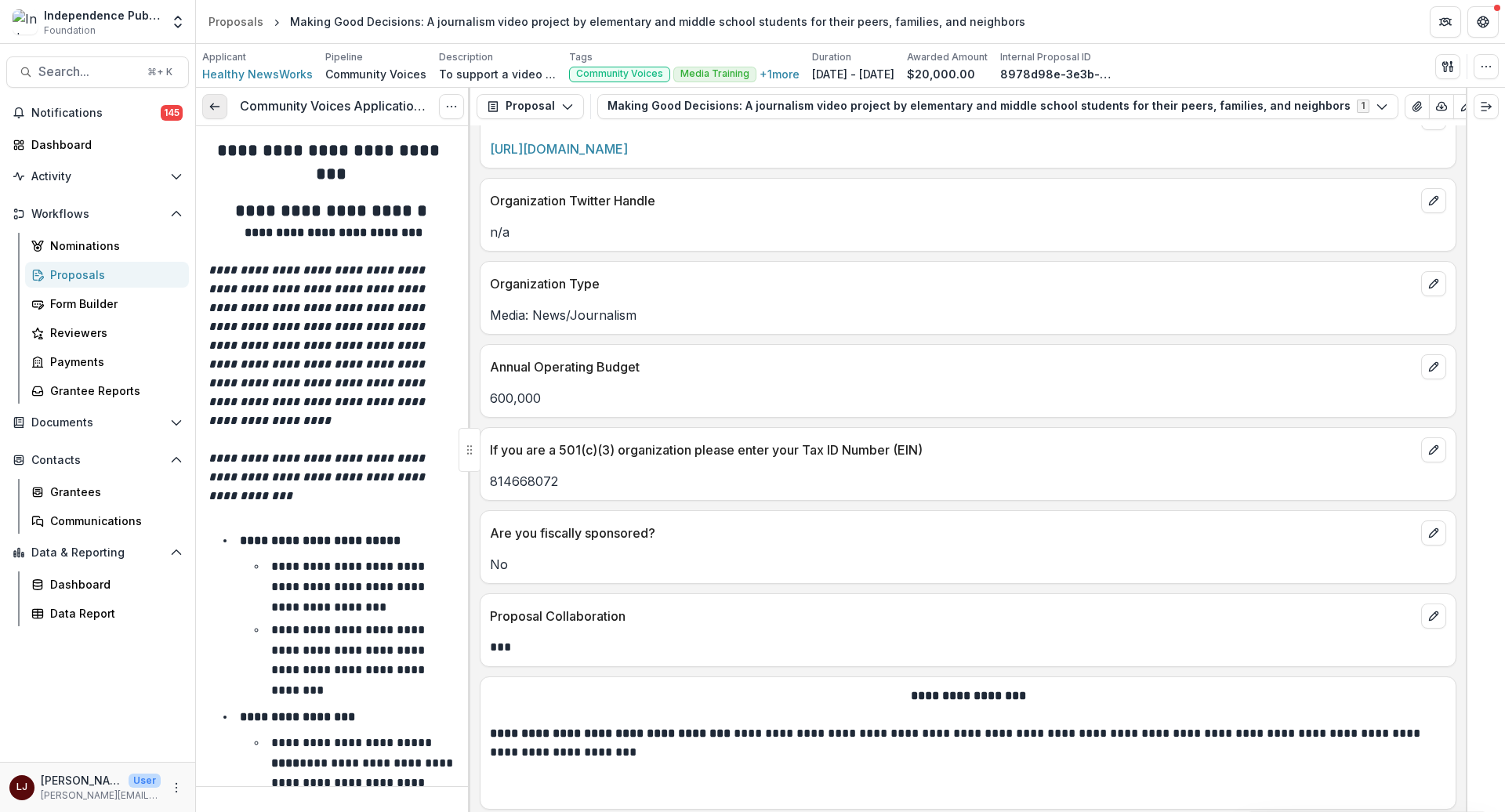
click at [220, 104] on icon at bounding box center [214, 107] width 13 height 13
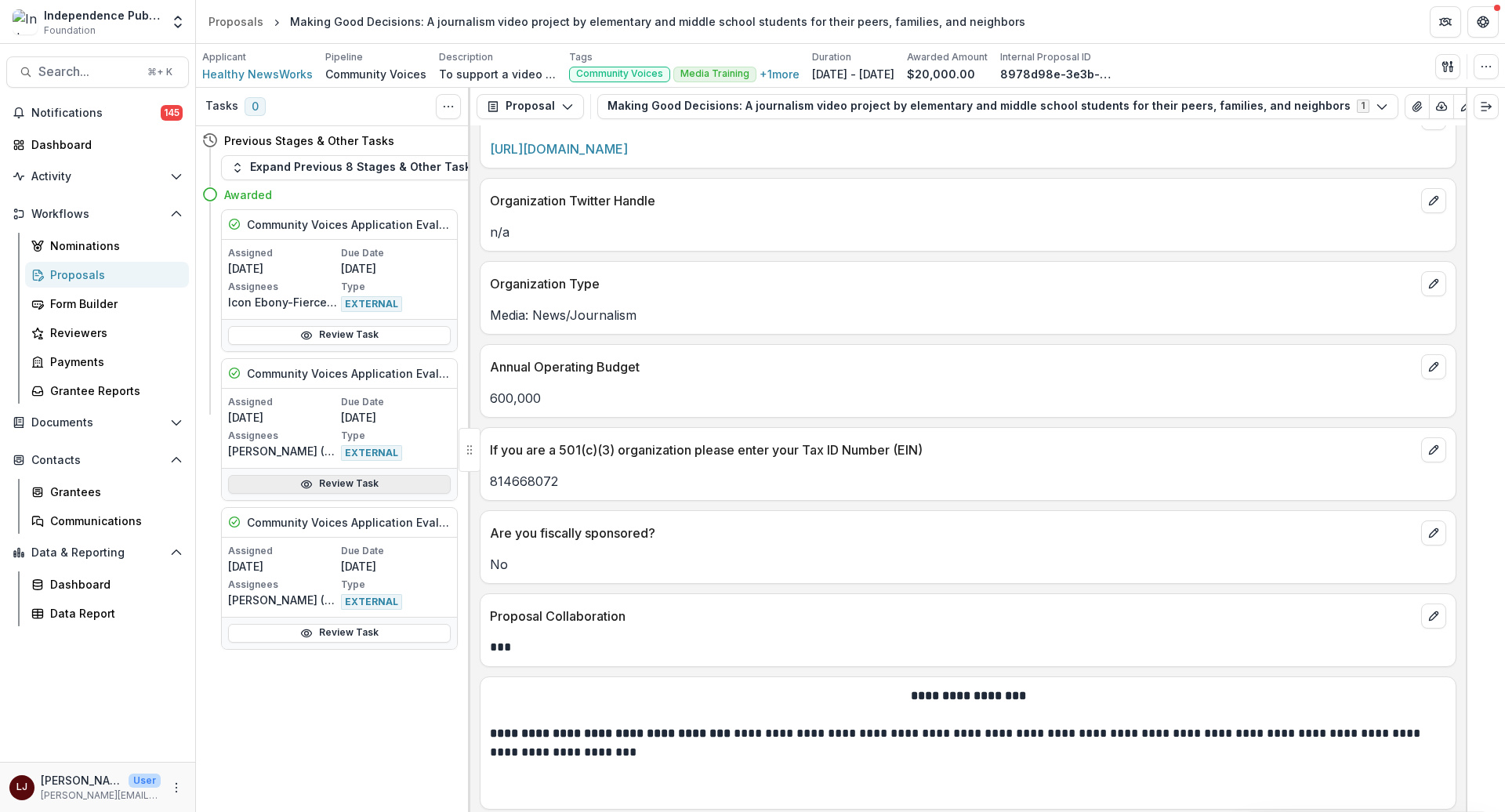
click at [342, 490] on link "Review Task" at bounding box center [339, 484] width 223 height 19
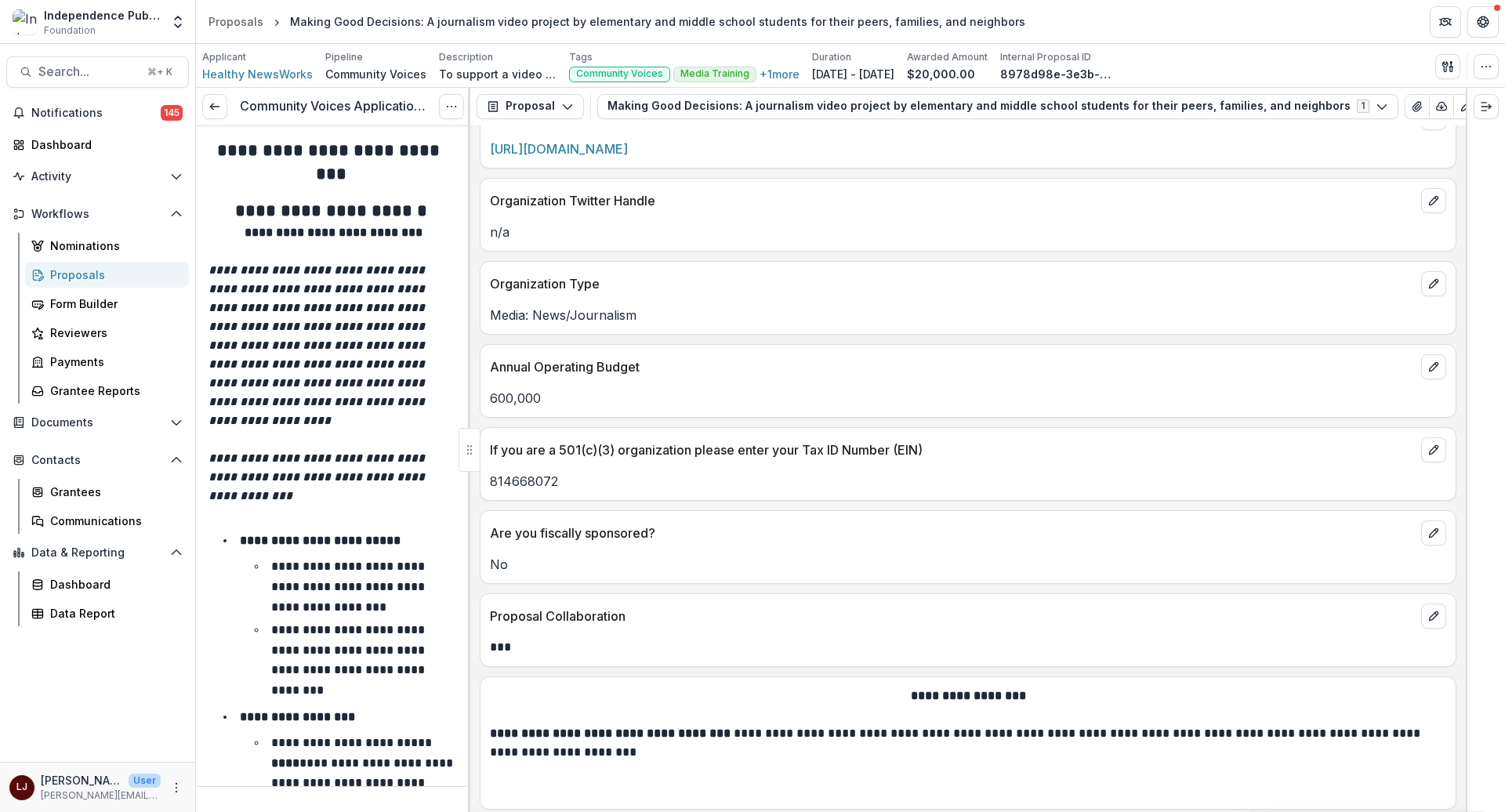
click at [442, 117] on div "Community Voices Application Evaluation View task Reopen Task" at bounding box center [333, 107] width 275 height 38
click at [444, 109] on button "Options" at bounding box center [452, 107] width 25 height 25
click at [394, 142] on link "View task" at bounding box center [376, 142] width 168 height 25
select select "********"
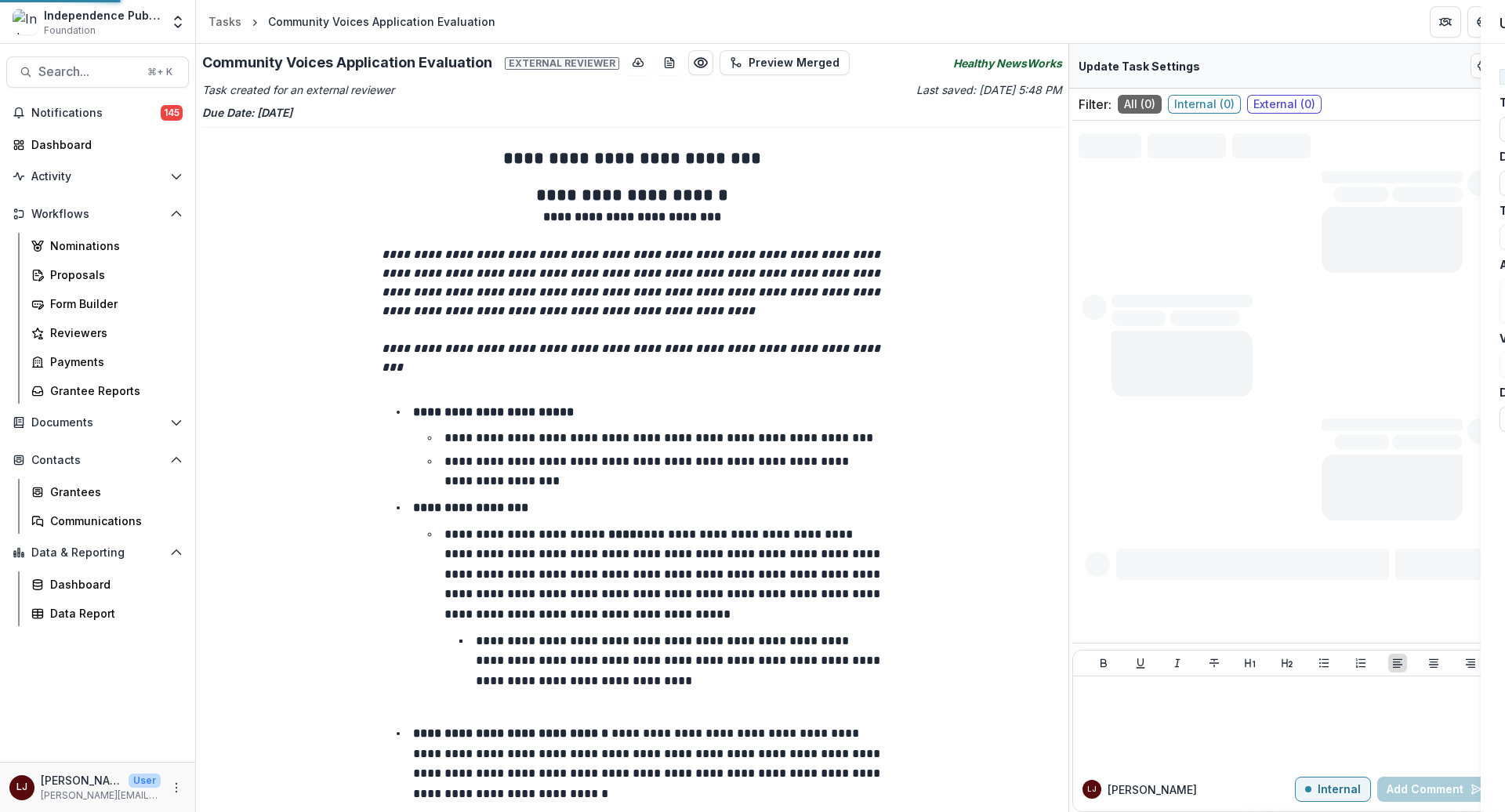
type input "*******"
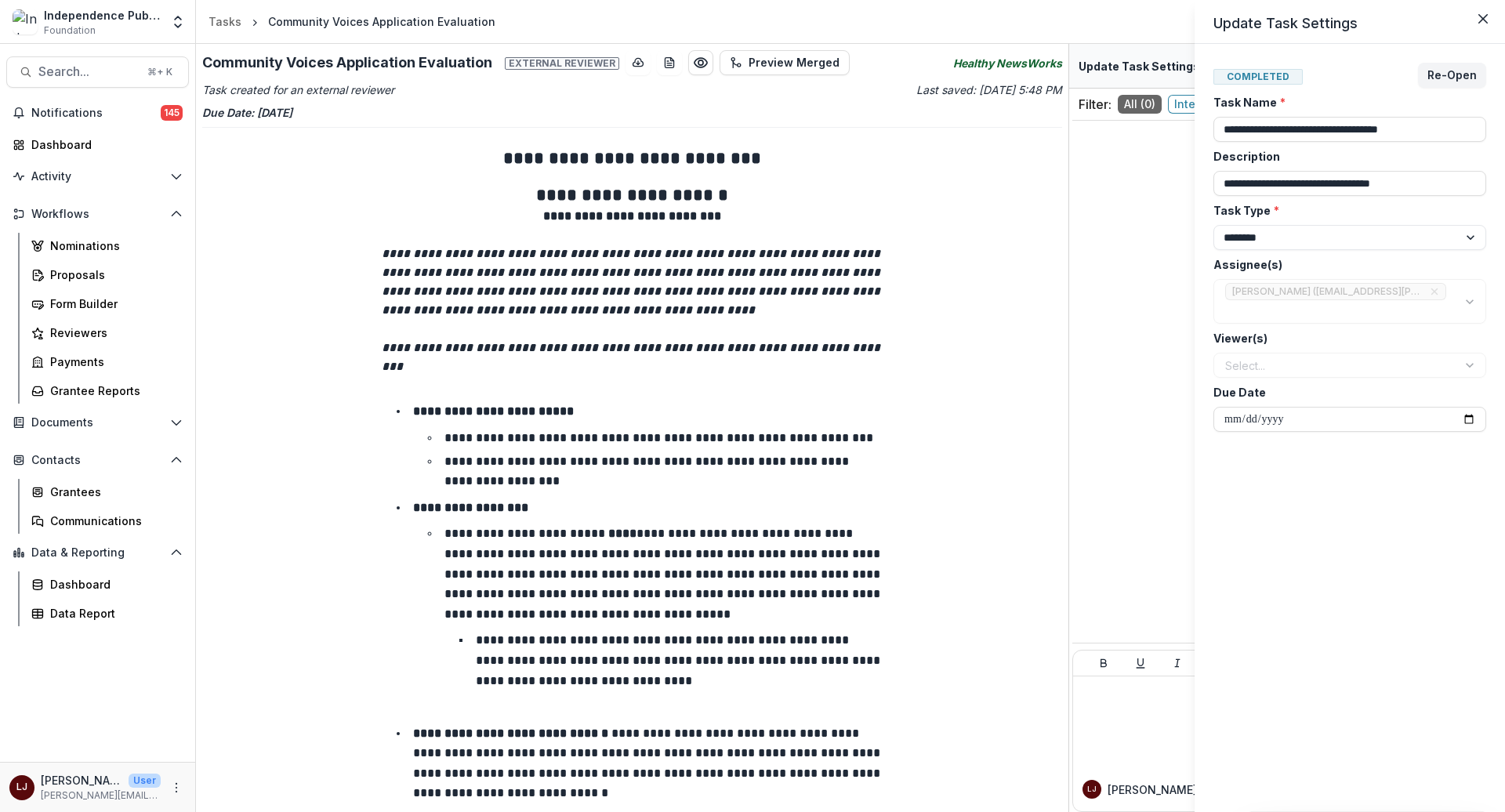
click at [1288, 521] on div "**********" at bounding box center [1350, 428] width 273 height 731
click at [87, 66] on div "**********" at bounding box center [752, 406] width 1505 height 812
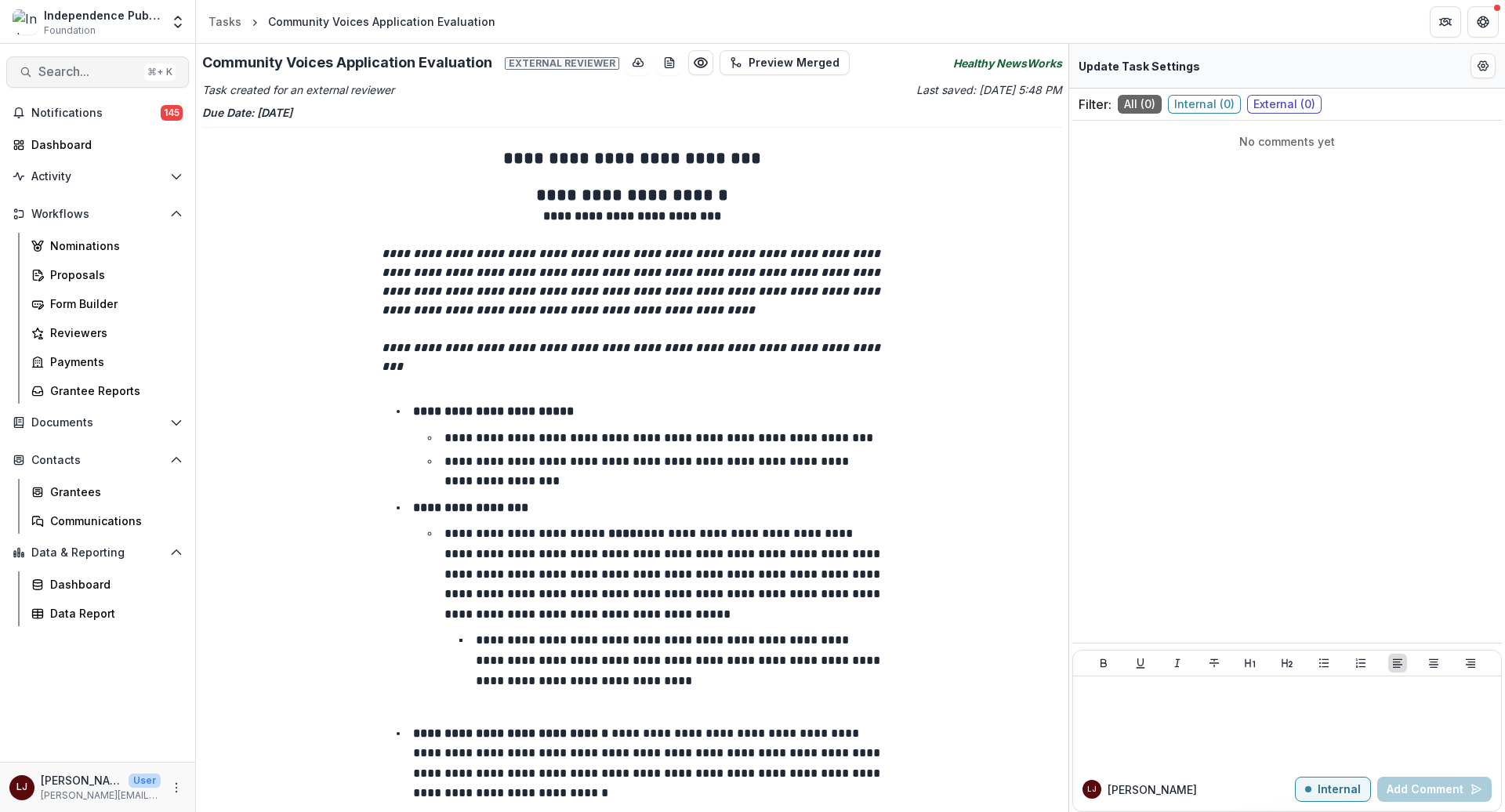
click at [82, 75] on span "Search..." at bounding box center [88, 71] width 100 height 15
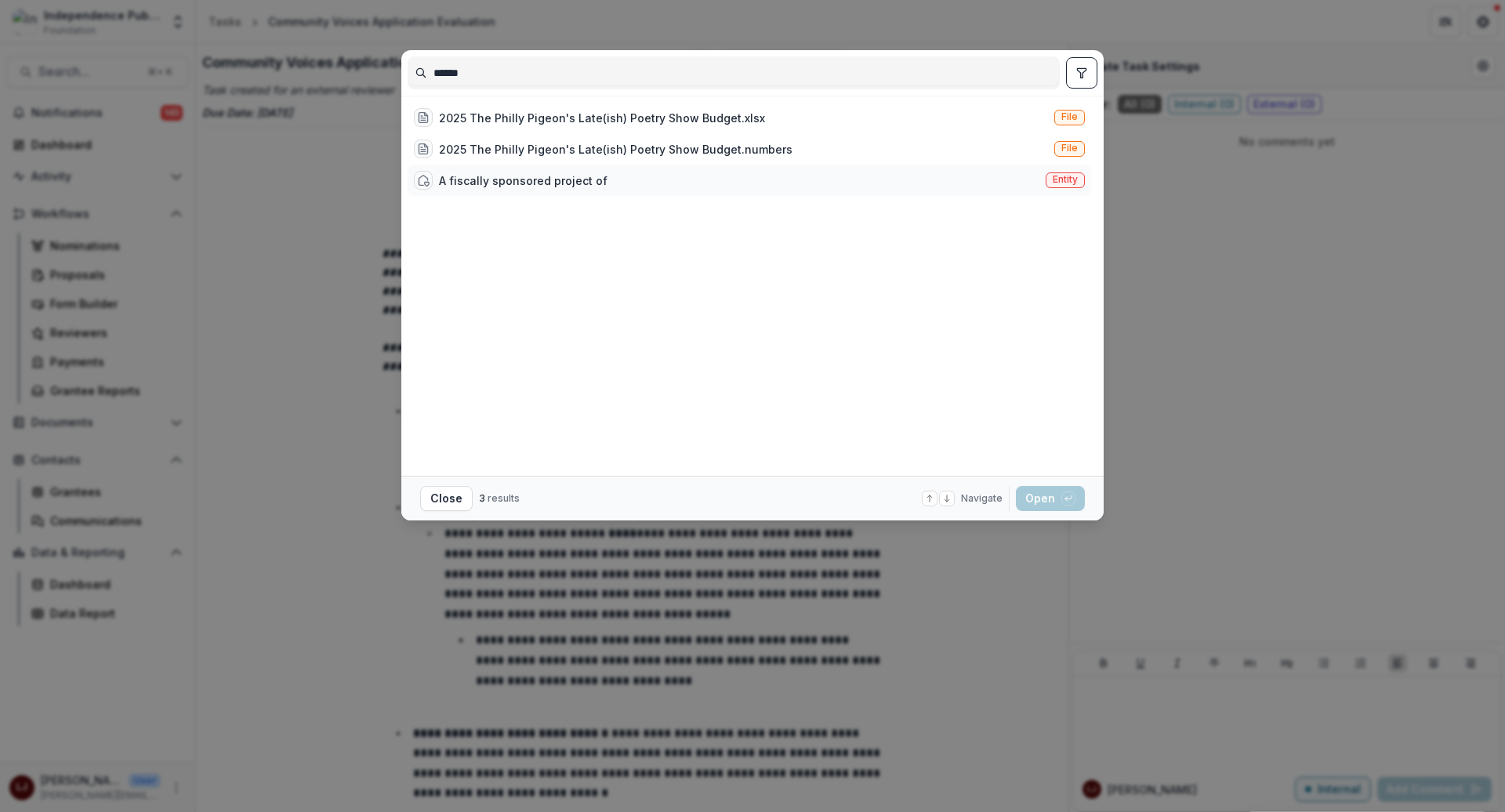
type input "******"
click at [507, 175] on div "A fiscally sponsored project of" at bounding box center [523, 181] width 168 height 17
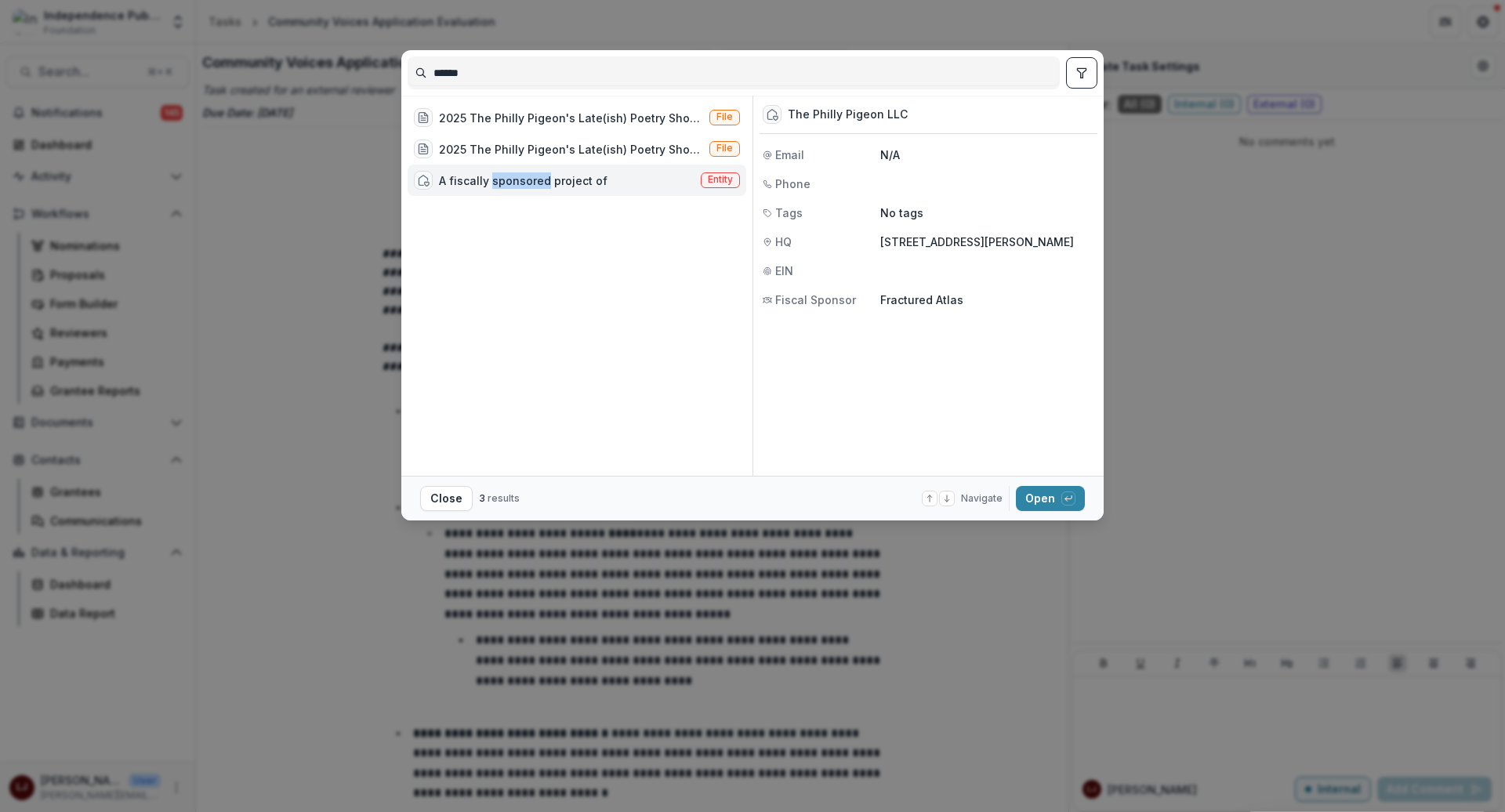
click at [507, 175] on div "A fiscally sponsored project of" at bounding box center [523, 181] width 168 height 17
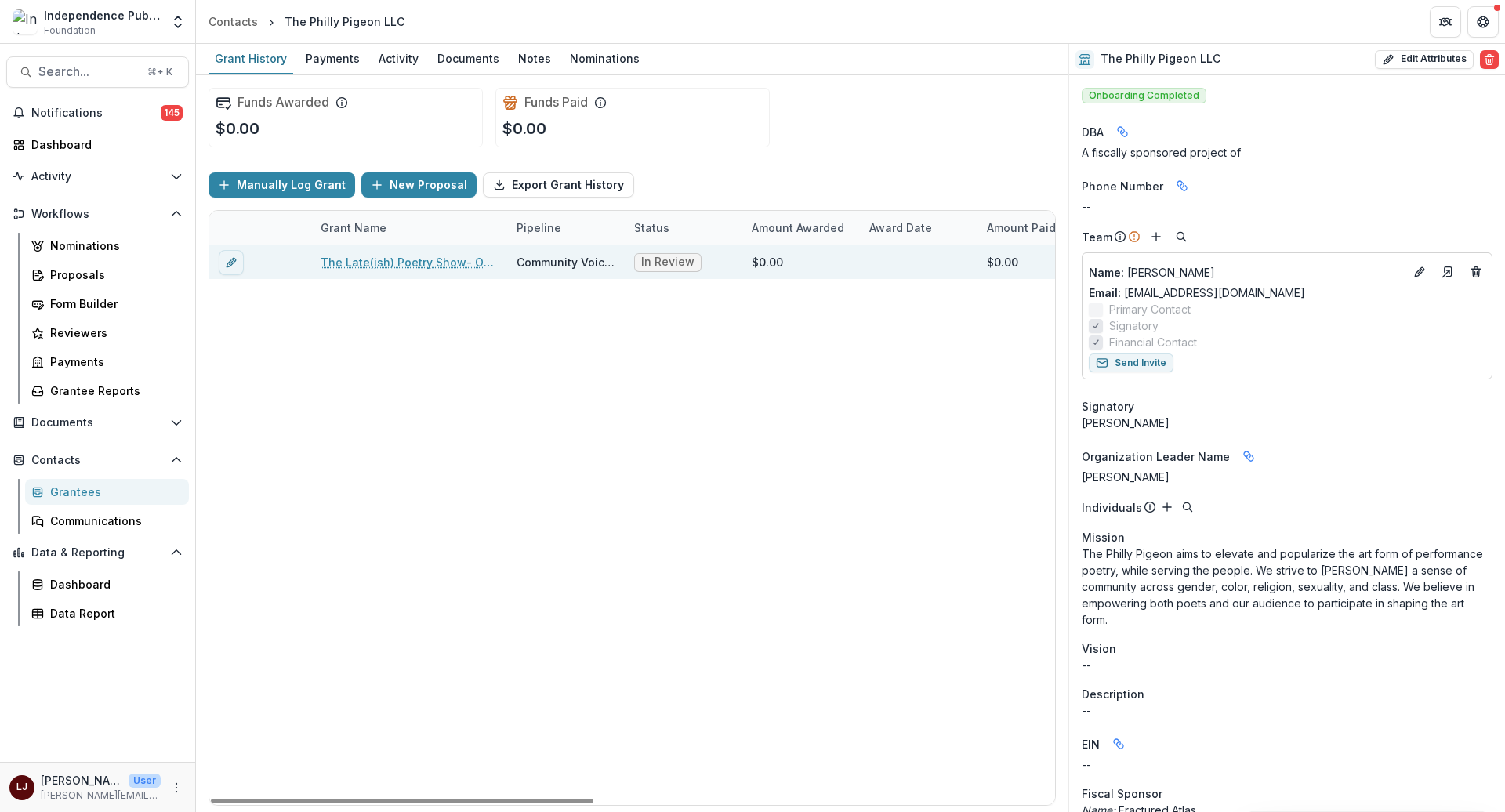
click at [395, 256] on link "The Late(ish) Poetry Show- Online Edition" at bounding box center [408, 262] width 177 height 17
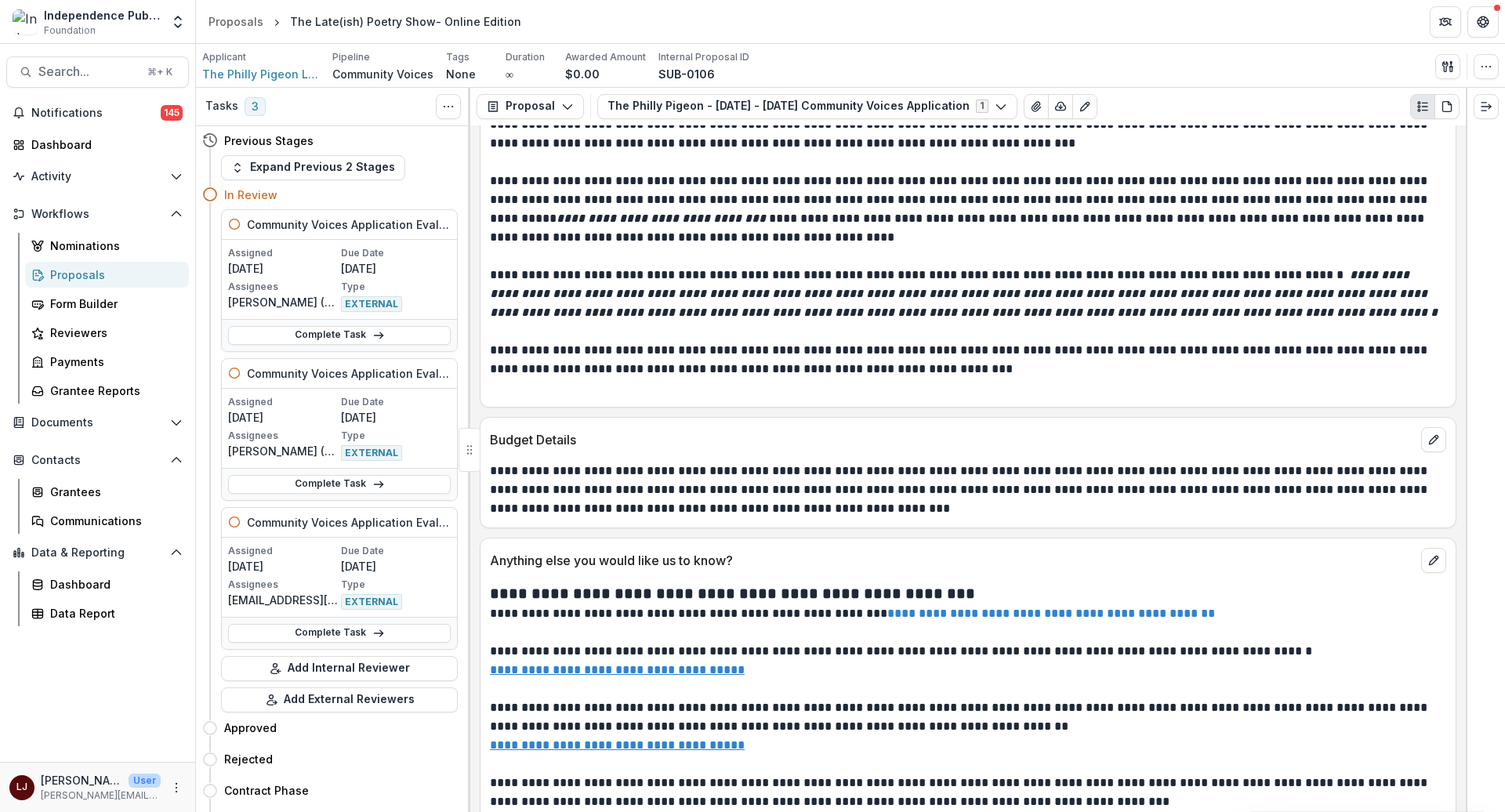
scroll to position [9597, 0]
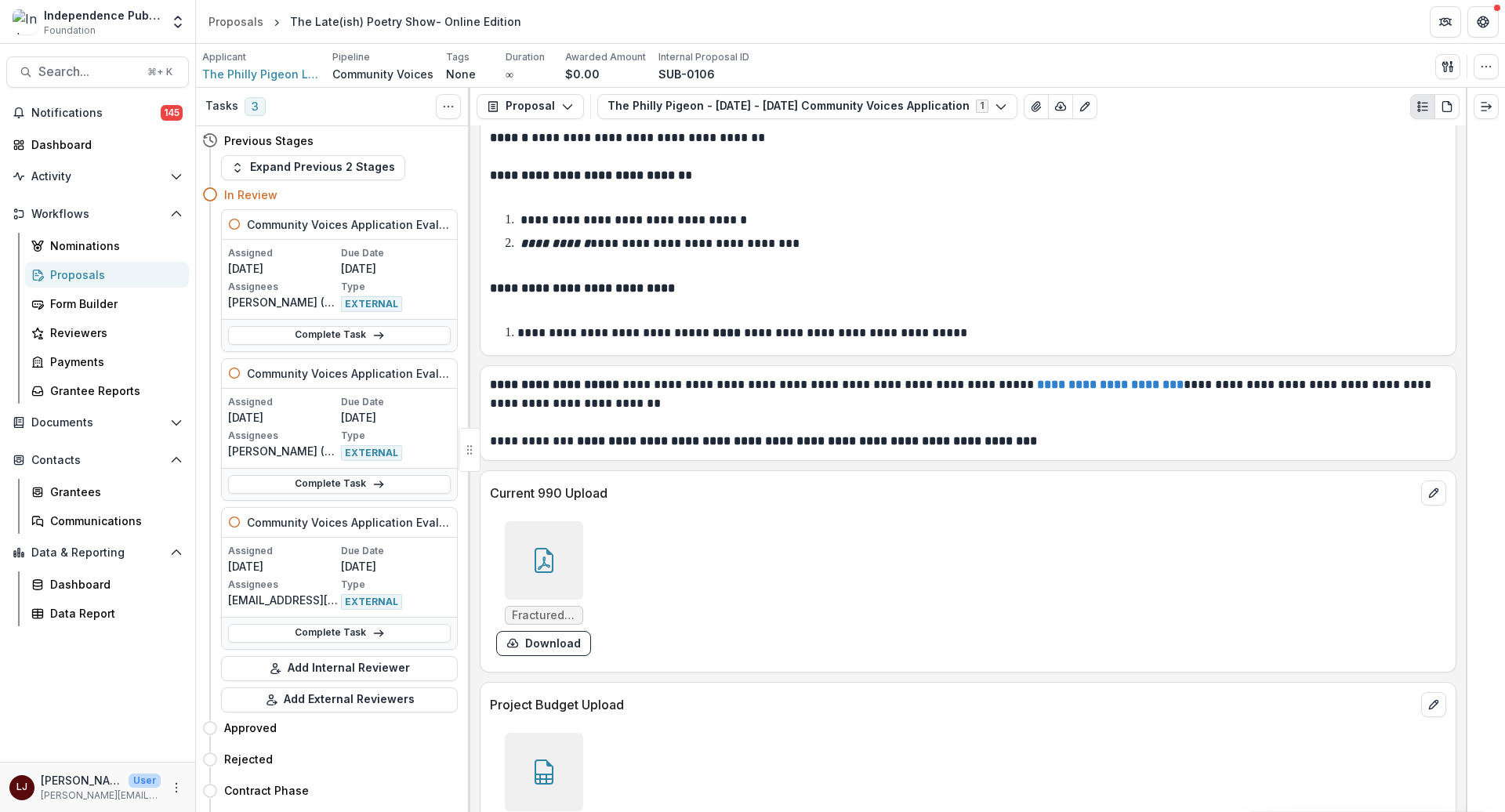
click at [525, 733] on div at bounding box center [544, 772] width 78 height 78
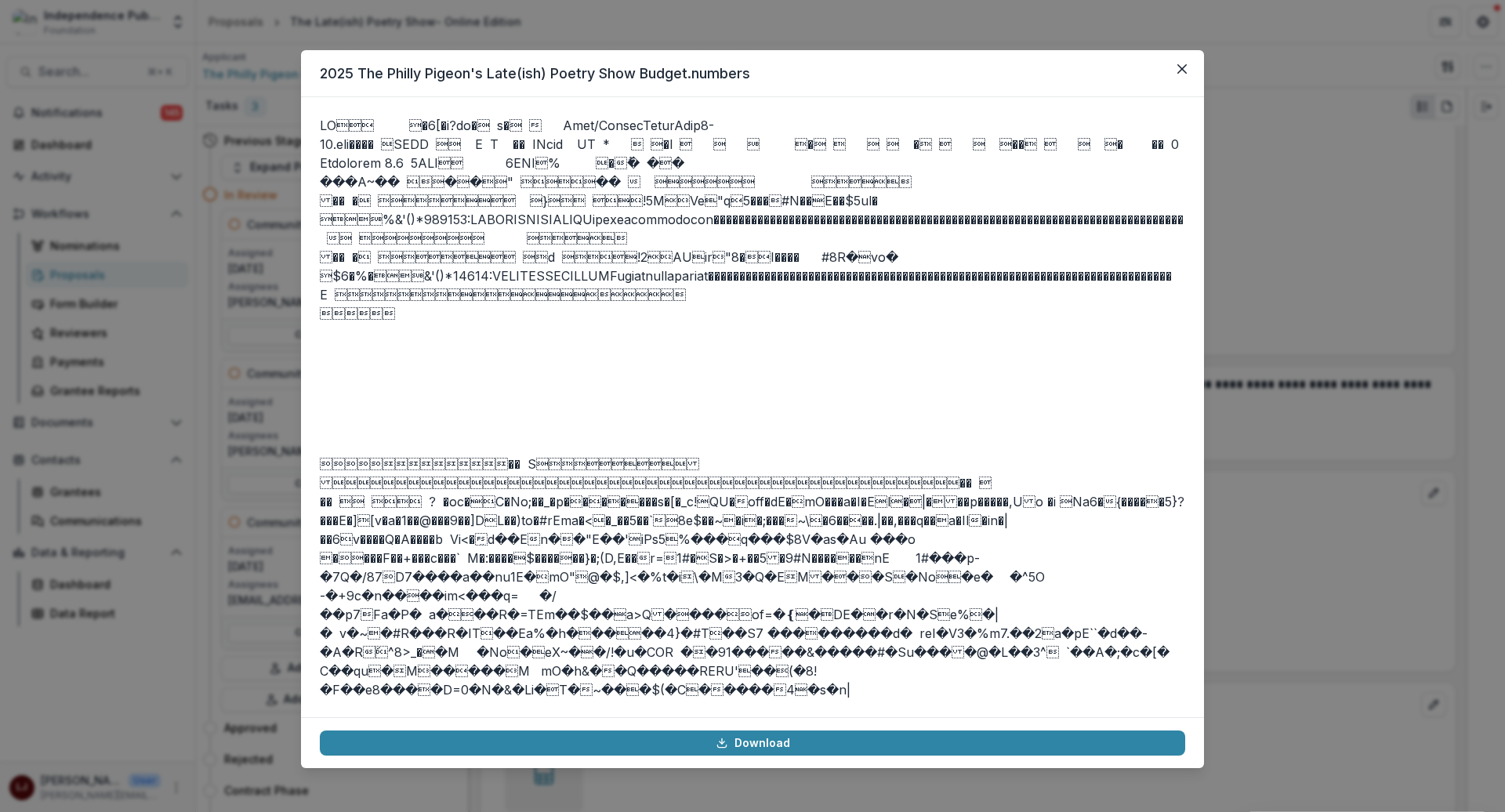
click at [1362, 474] on div "2025 The Philly Pigeon's Late(ish) Poetry Show Budget.numbers Download" at bounding box center [752, 406] width 1505 height 812
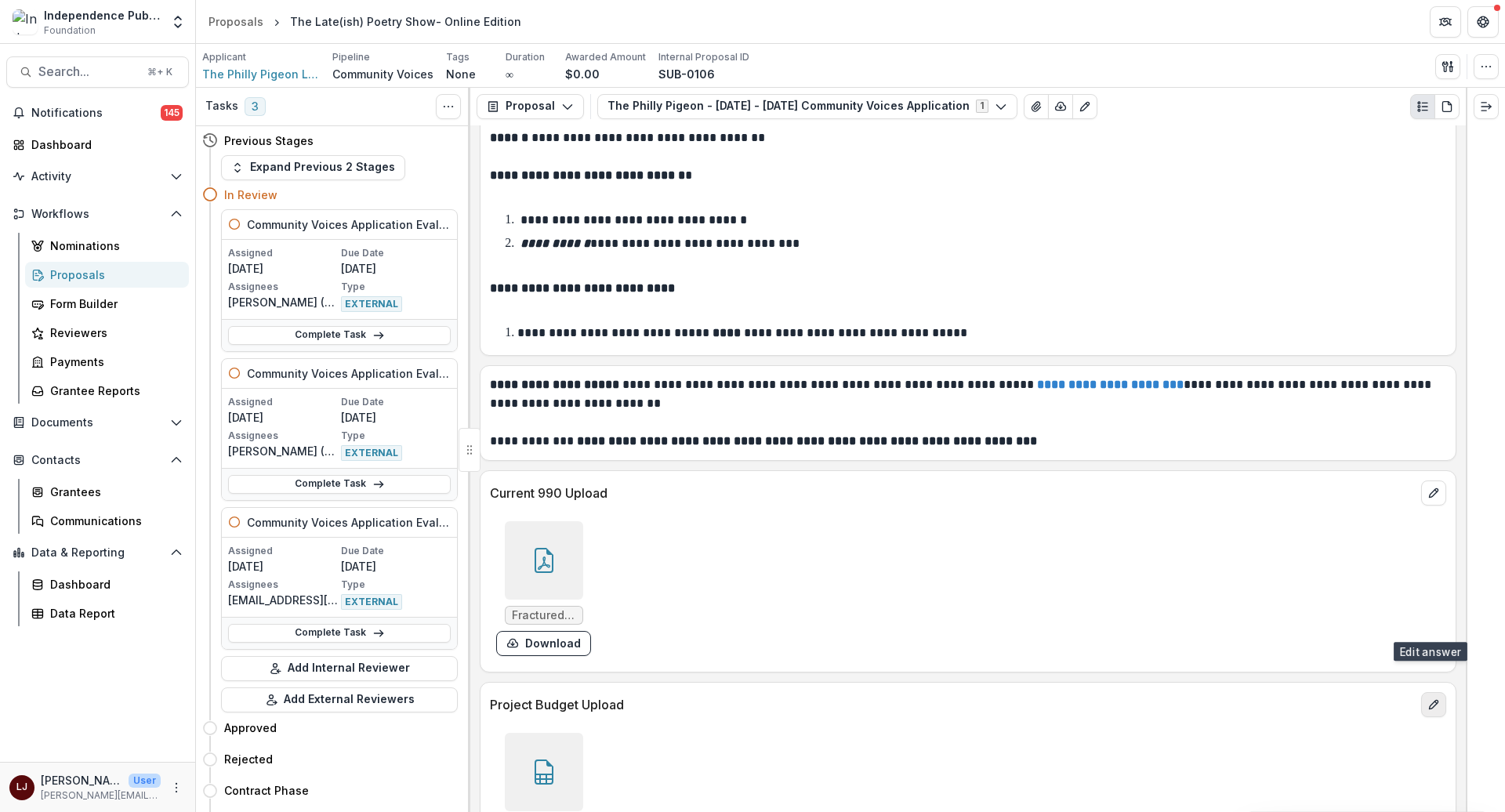
click at [1430, 699] on icon "edit" at bounding box center [1434, 705] width 13 height 13
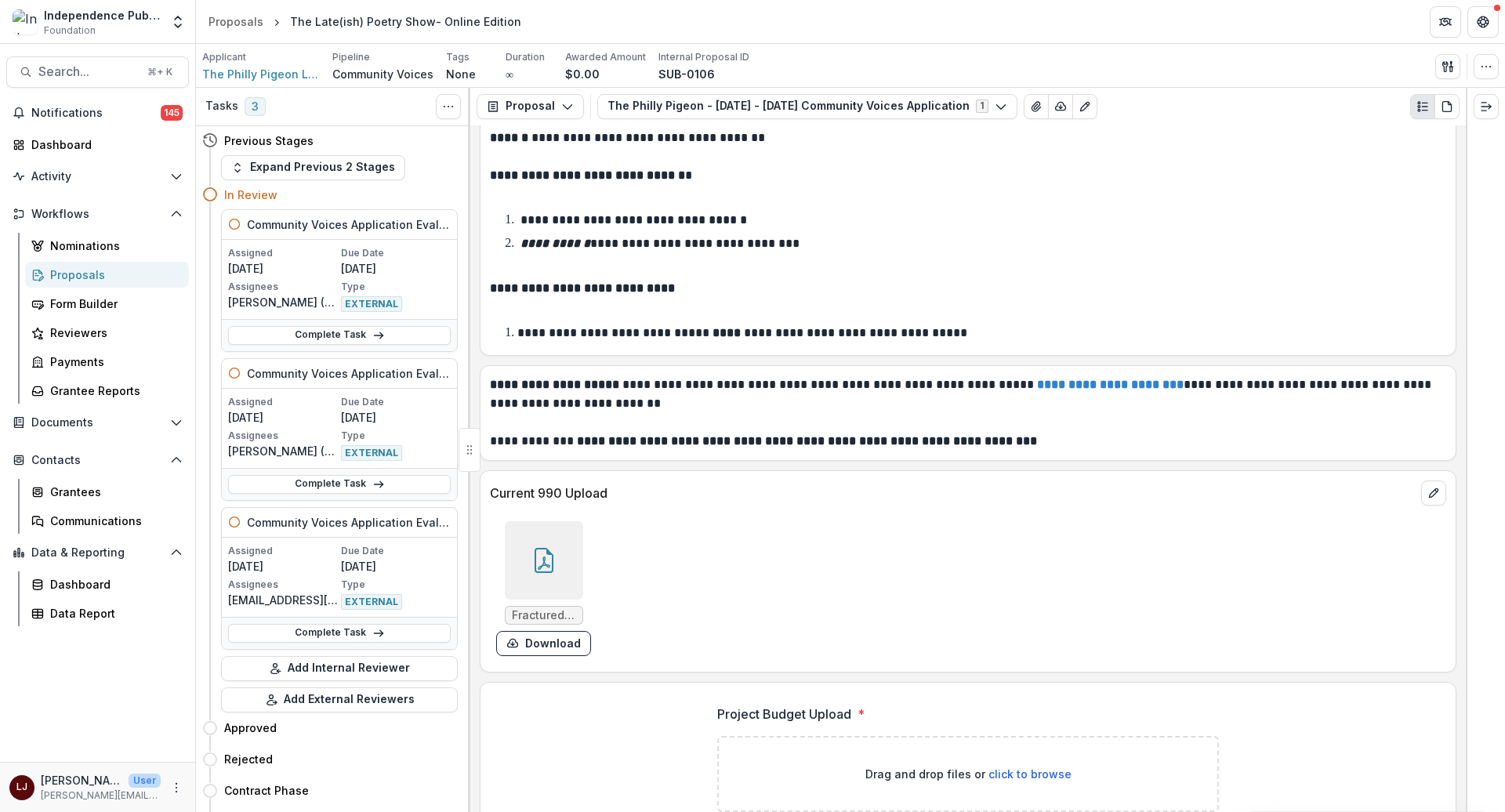
scroll to position [9724, 0]
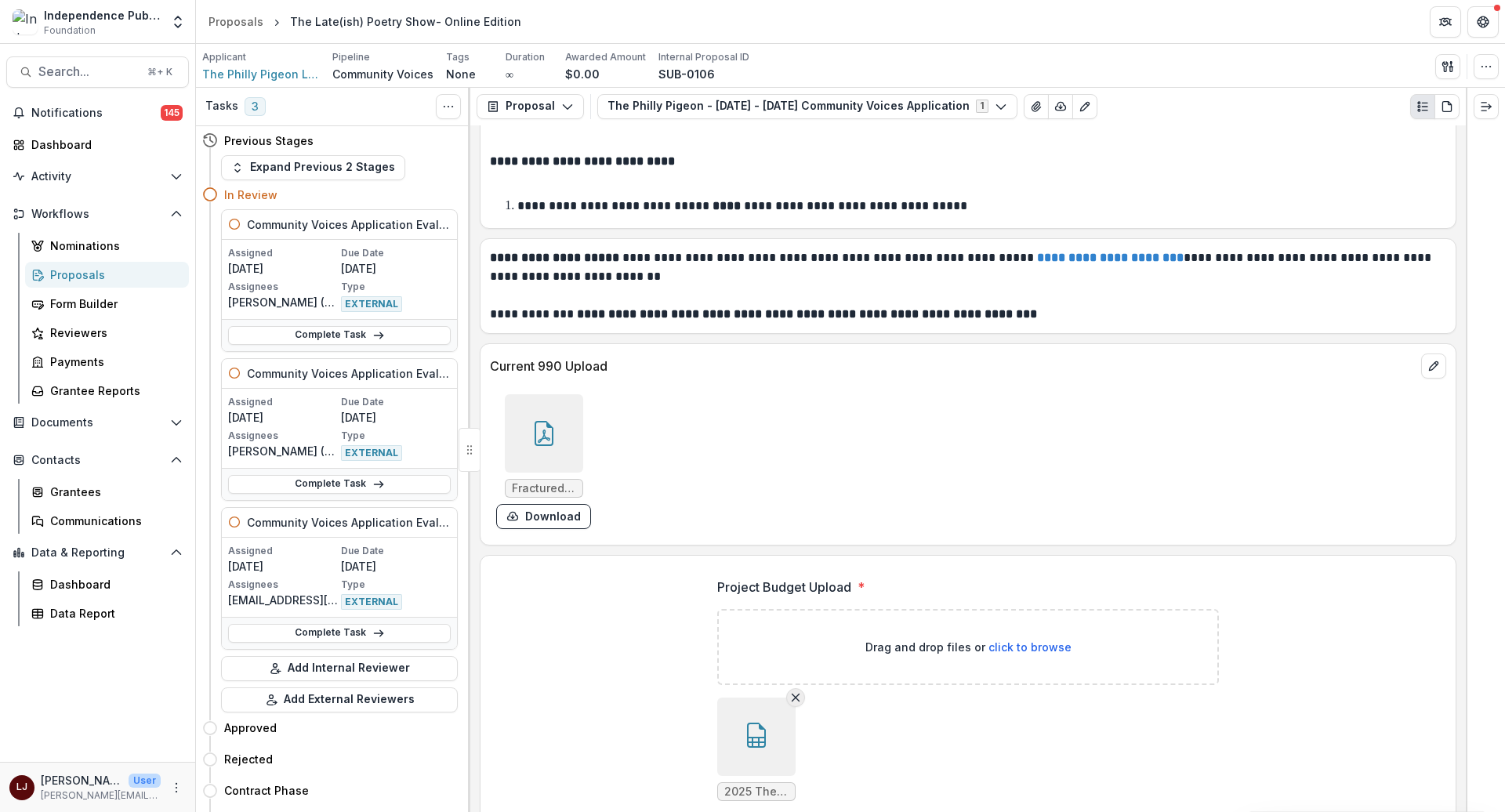
click at [799, 692] on icon "Remove File" at bounding box center [796, 698] width 13 height 13
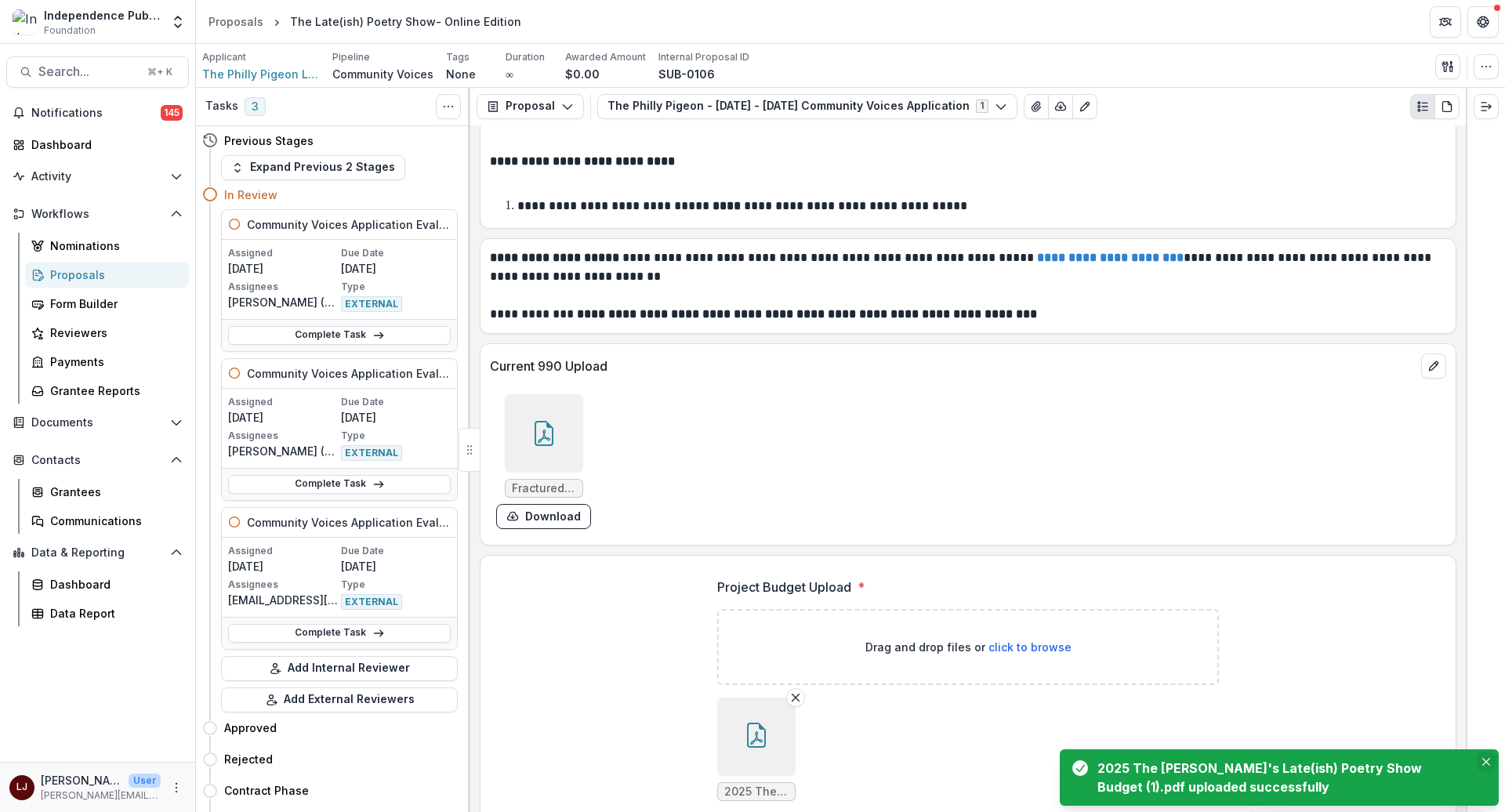
click at [1486, 759] on icon "Close" at bounding box center [1486, 762] width 8 height 8
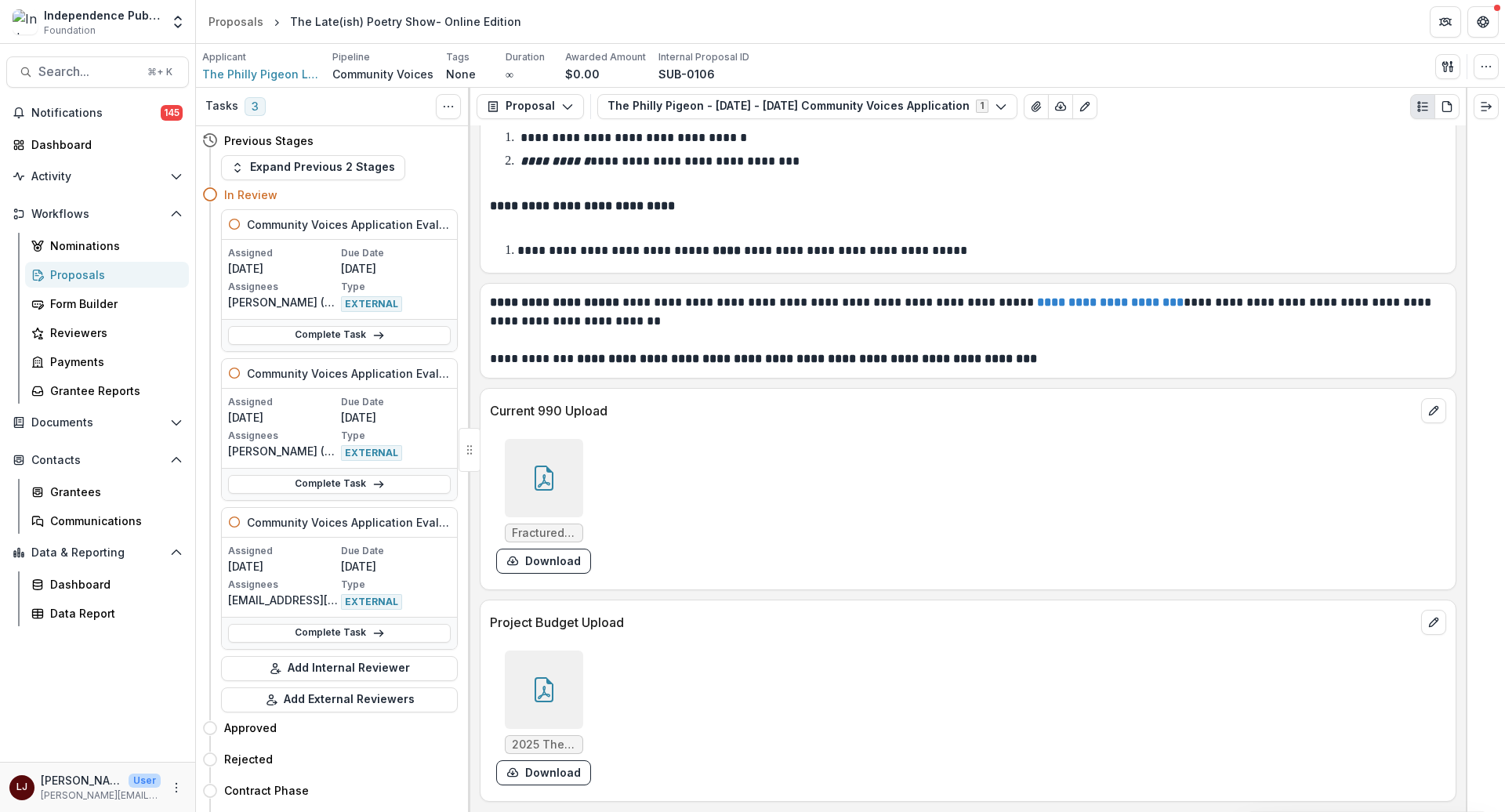
scroll to position [9597, 0]
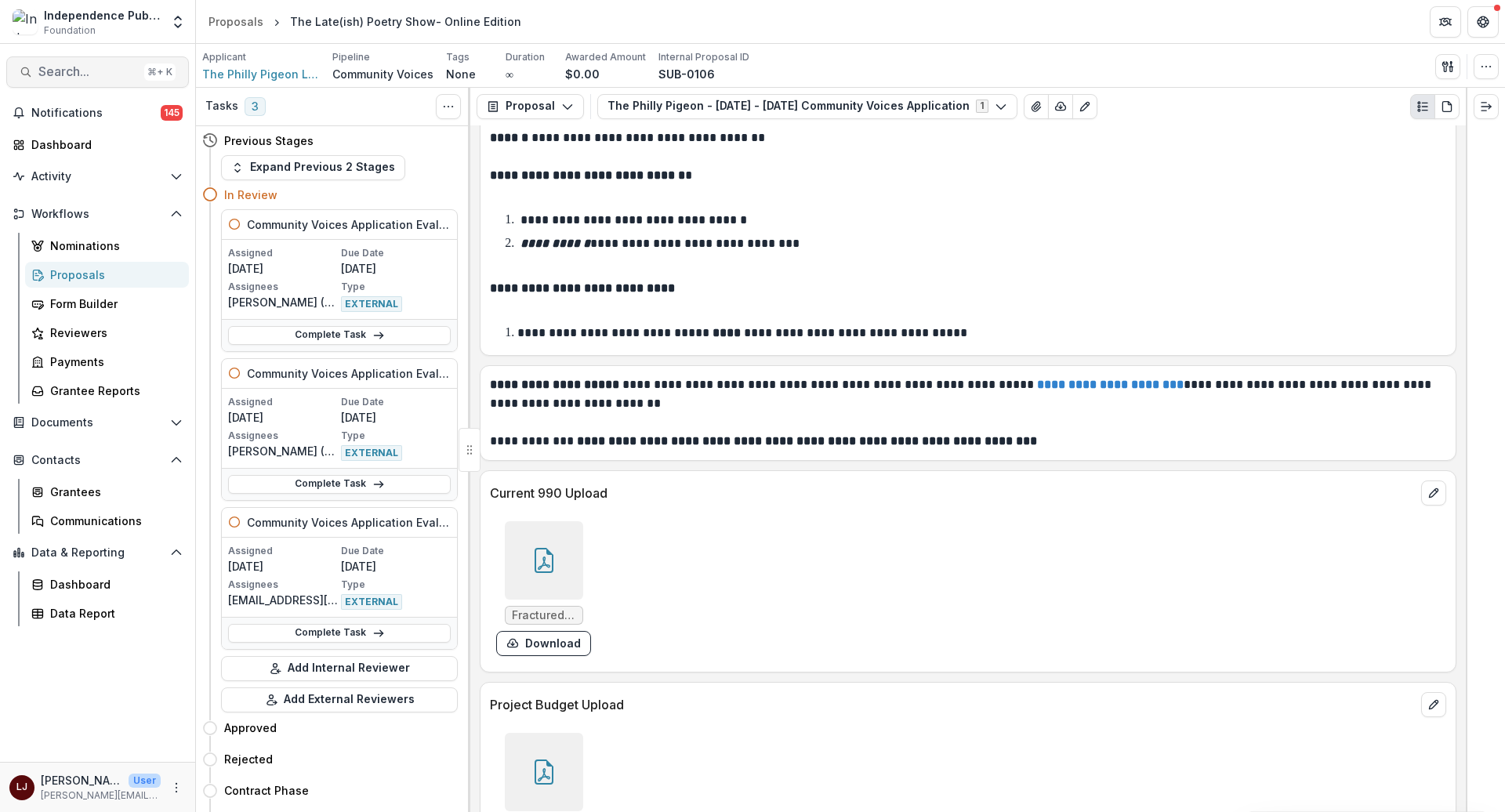
click at [83, 78] on span "Search..." at bounding box center [88, 71] width 100 height 15
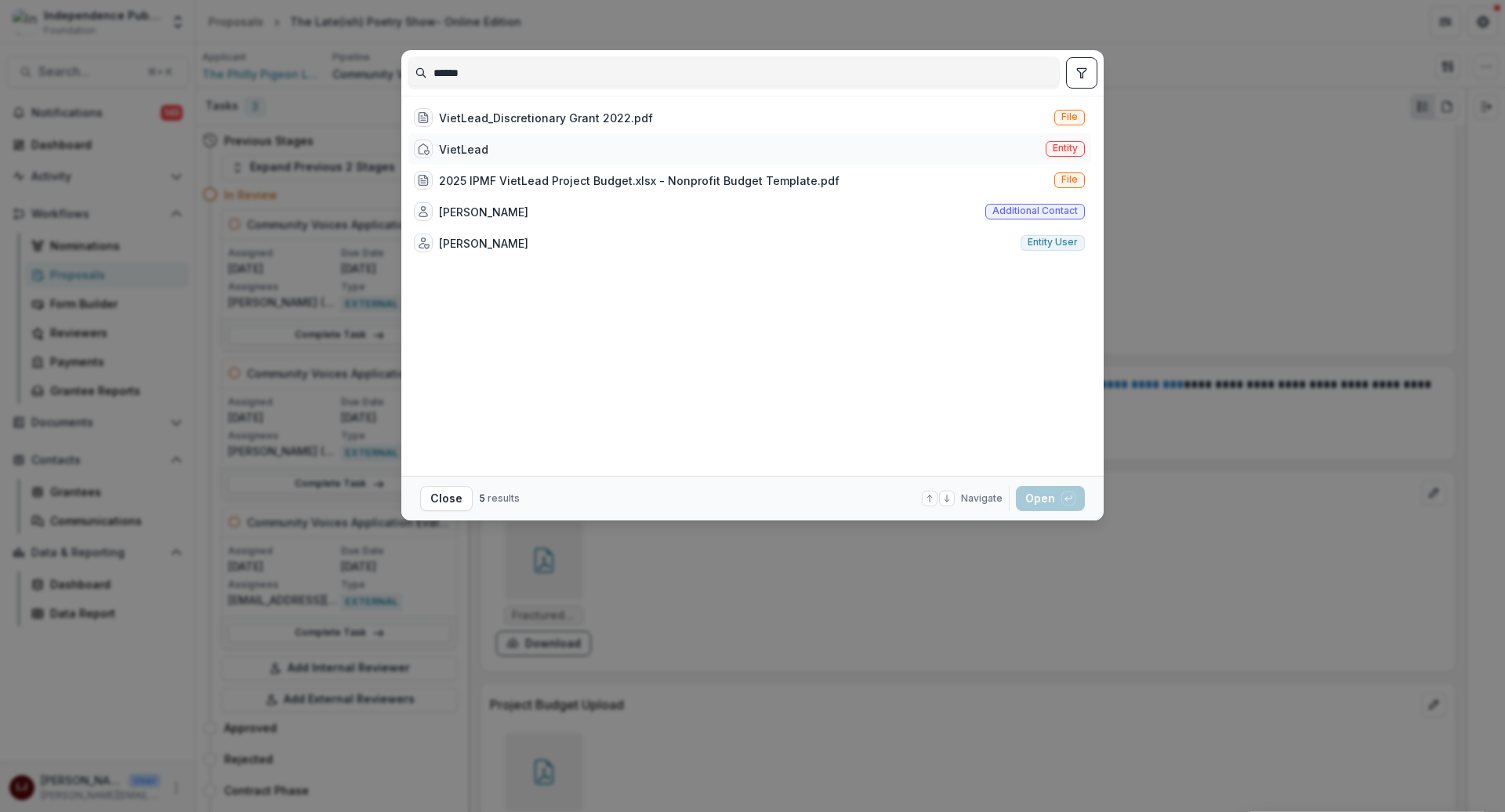
type input "******"
click at [515, 145] on div "VietLead Entity" at bounding box center [750, 149] width 684 height 31
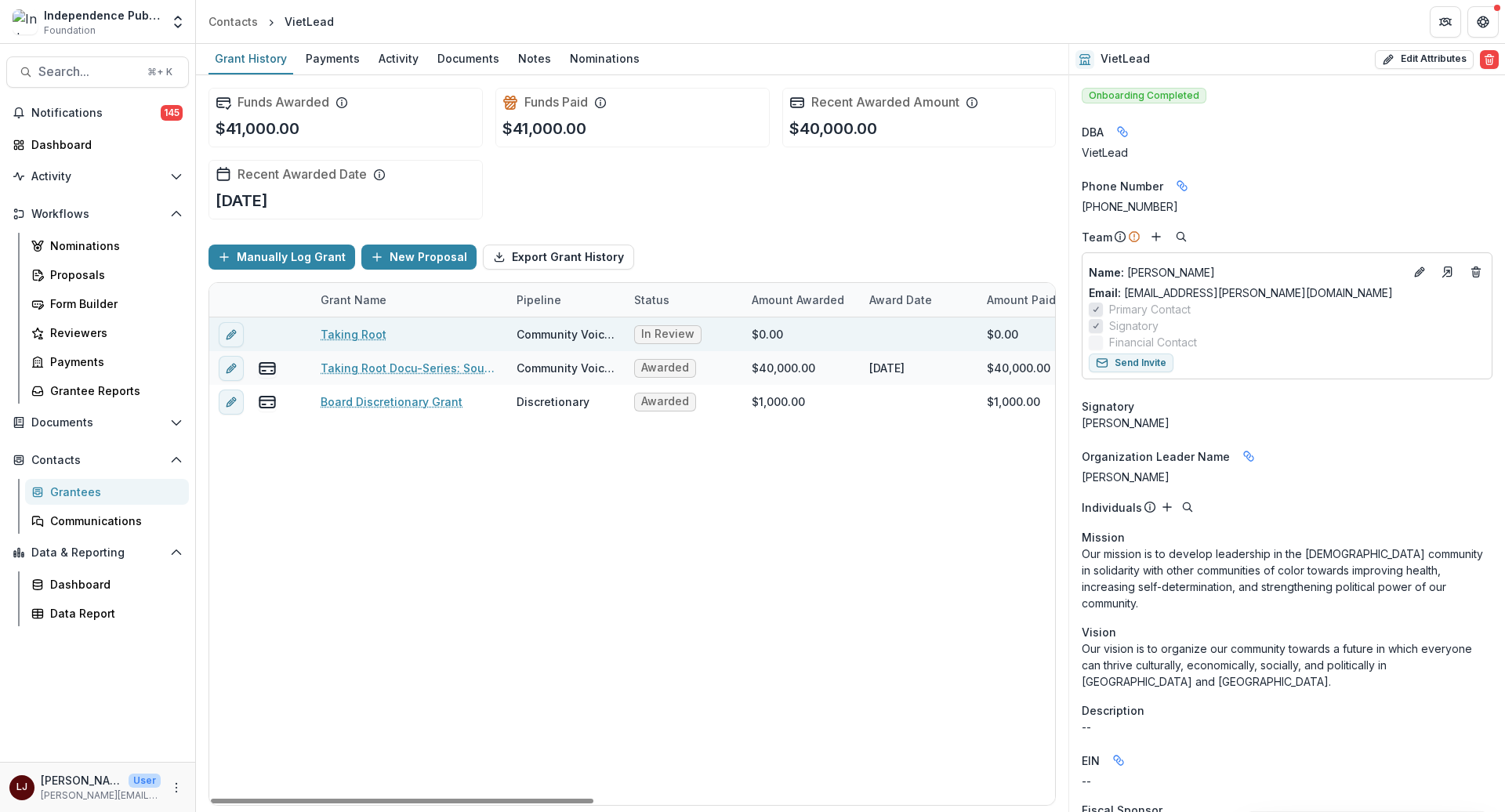
click at [356, 332] on link "Taking Root" at bounding box center [353, 334] width 65 height 17
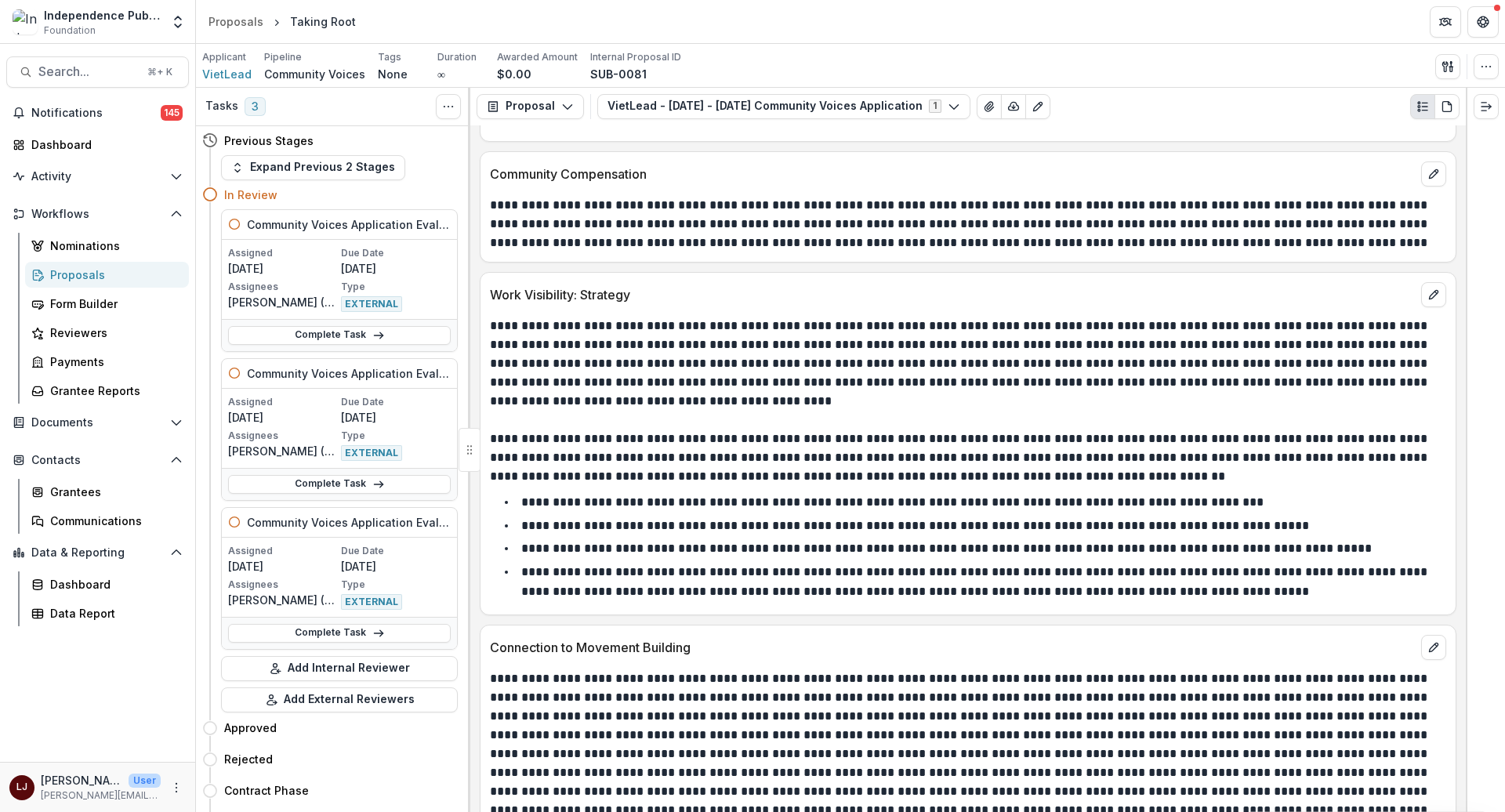
scroll to position [9528, 0]
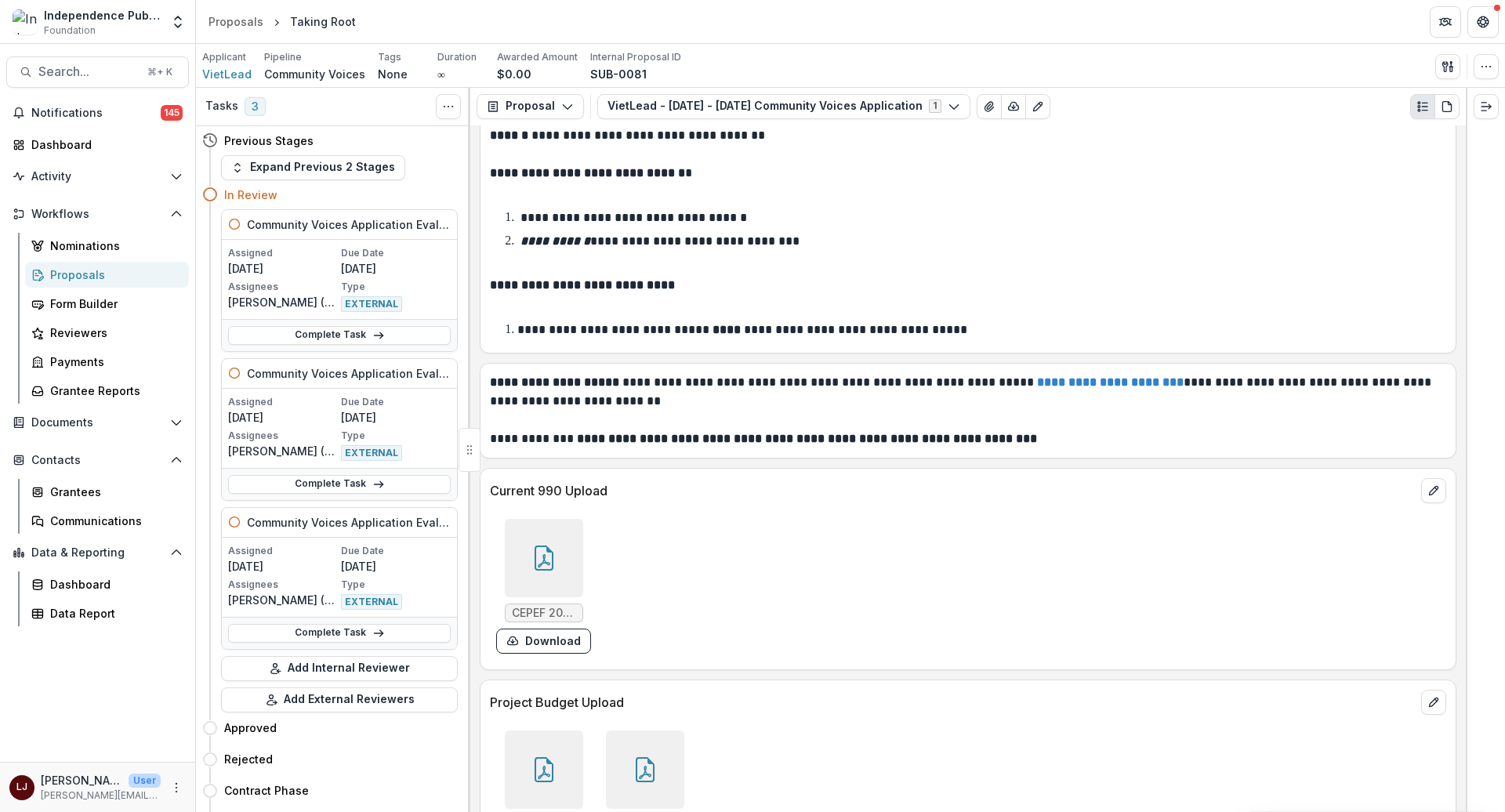
click at [539, 545] on icon at bounding box center [544, 558] width 25 height 25
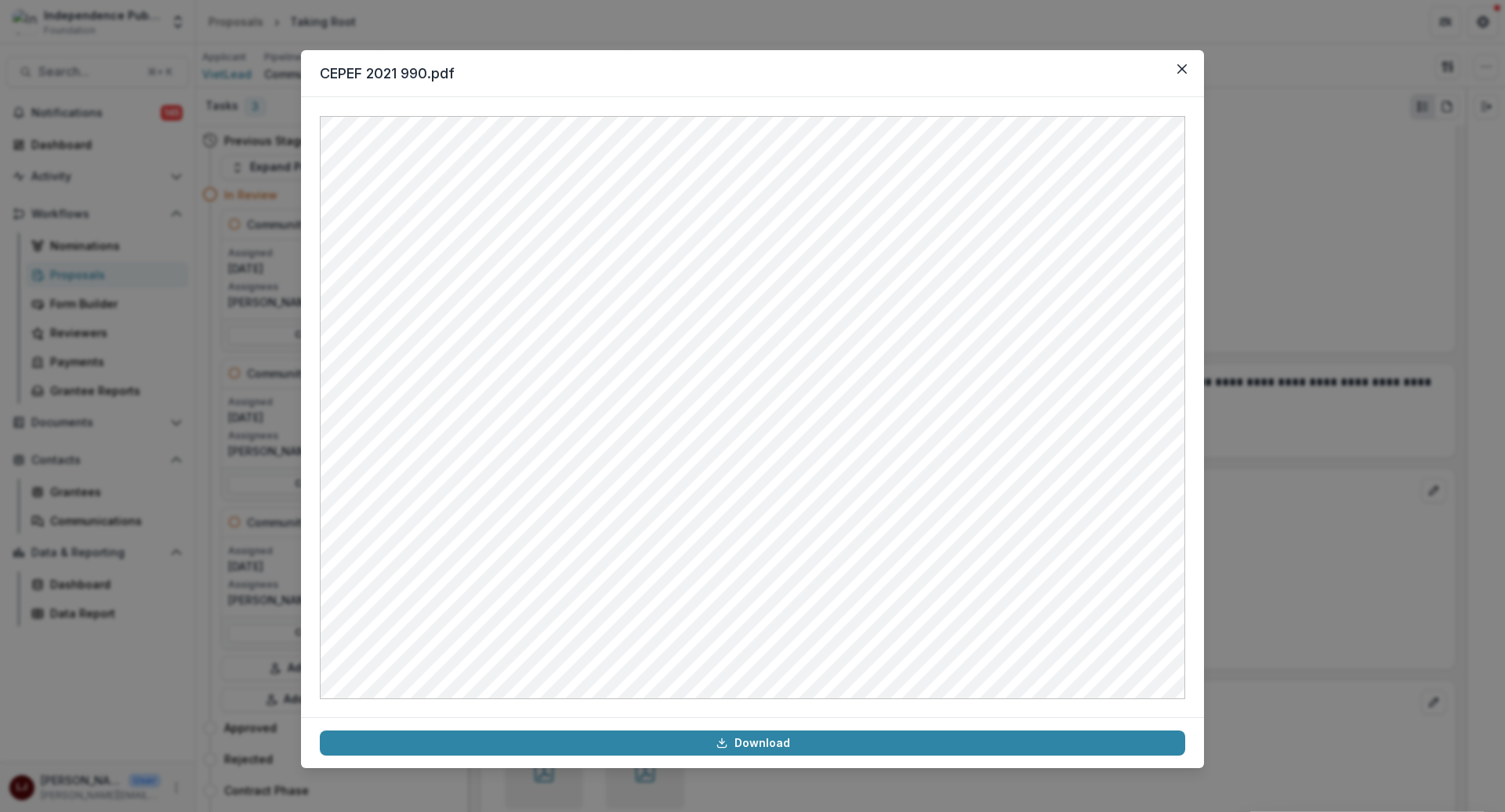
click at [1260, 417] on div "CEPEF 2021 990.pdf Download" at bounding box center [752, 406] width 1505 height 812
